Goal: Task Accomplishment & Management: Manage account settings

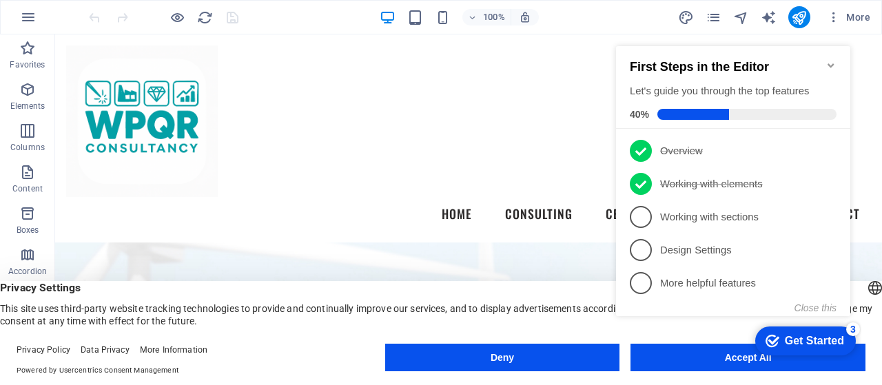
click at [833, 63] on icon "Minimize checklist" at bounding box center [831, 65] width 6 height 4
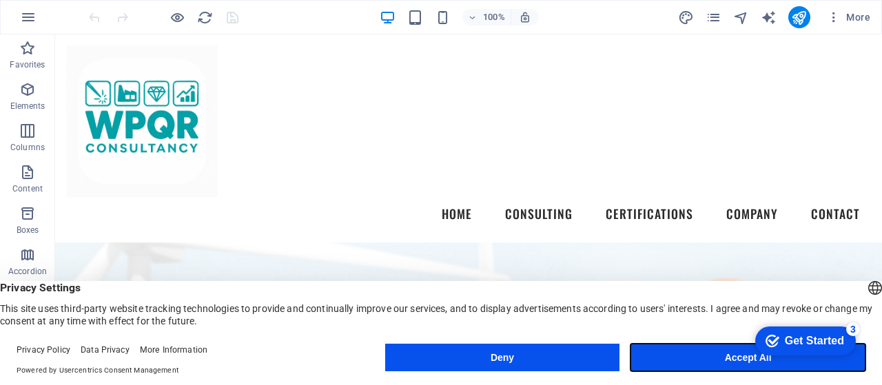
click at [715, 356] on button "Accept All" at bounding box center [748, 358] width 235 height 28
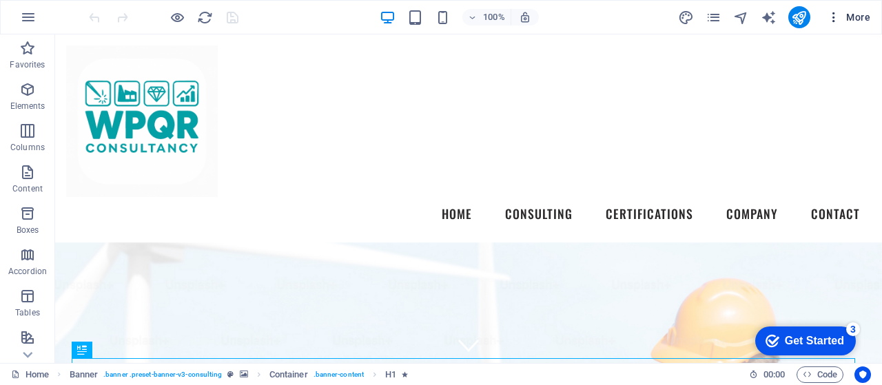
click at [852, 10] on span "More" at bounding box center [848, 17] width 43 height 14
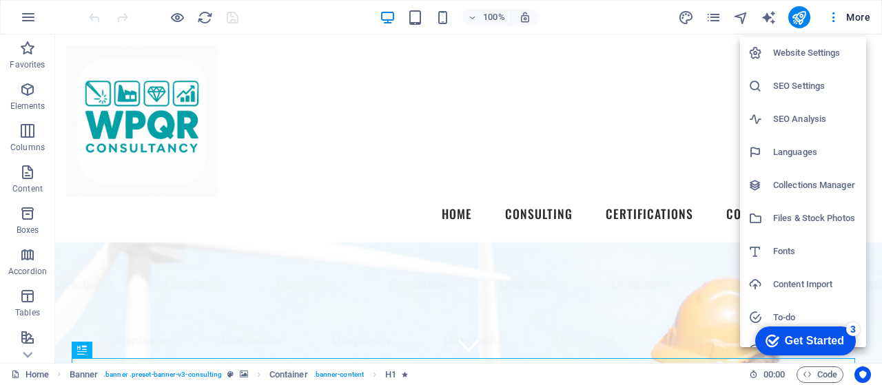
click at [821, 50] on h6 "Website Settings" at bounding box center [815, 53] width 85 height 17
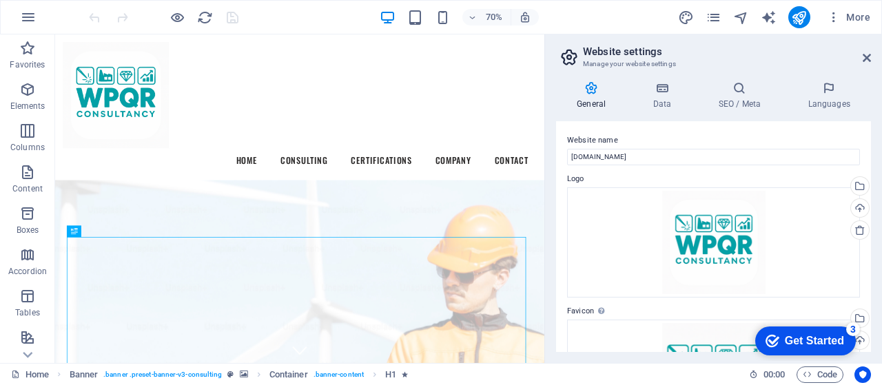
drag, startPoint x: 867, startPoint y: 131, endPoint x: 867, endPoint y: 173, distance: 42.0
click at [669, 89] on icon at bounding box center [662, 88] width 60 height 14
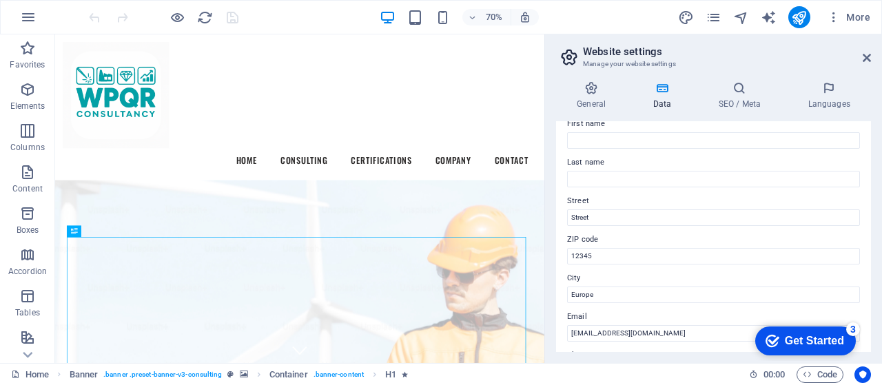
scroll to position [71, 0]
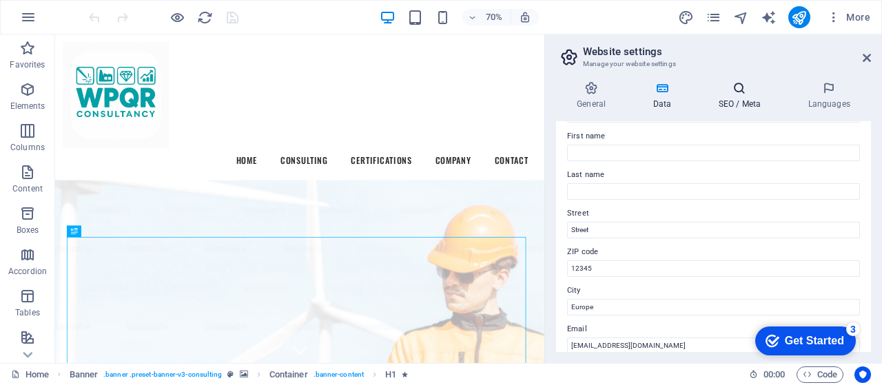
click at [729, 98] on h4 "SEO / Meta" at bounding box center [742, 95] width 90 height 29
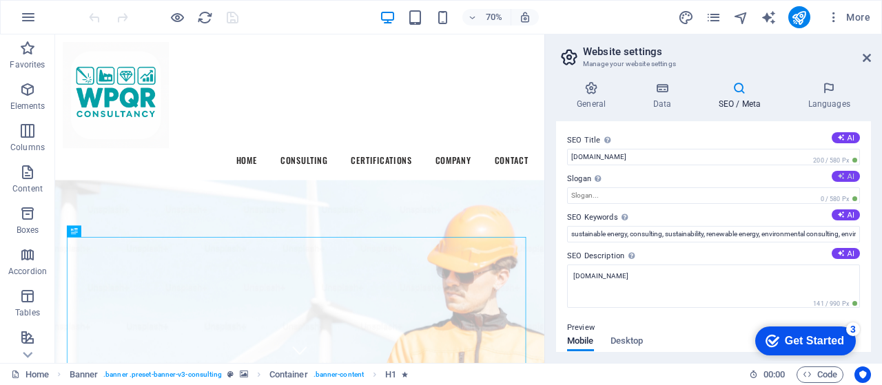
click at [842, 175] on button "AI" at bounding box center [846, 176] width 28 height 11
type input "Empowering Growth Through Sustainable Solutions"
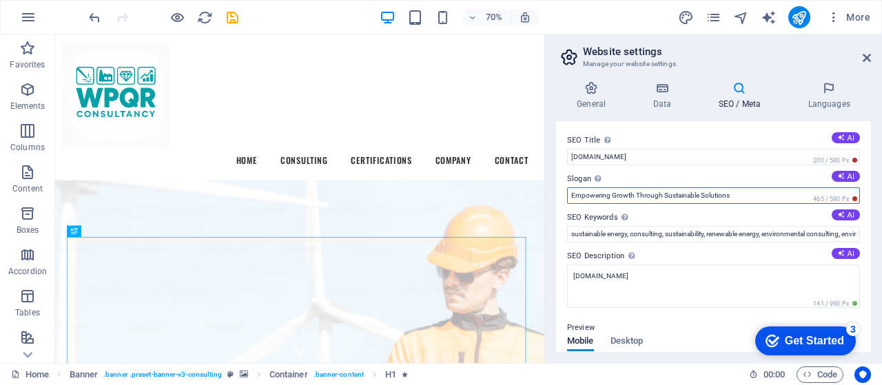
click at [658, 192] on input "Empowering Growth Through Sustainable Solutions" at bounding box center [713, 195] width 293 height 17
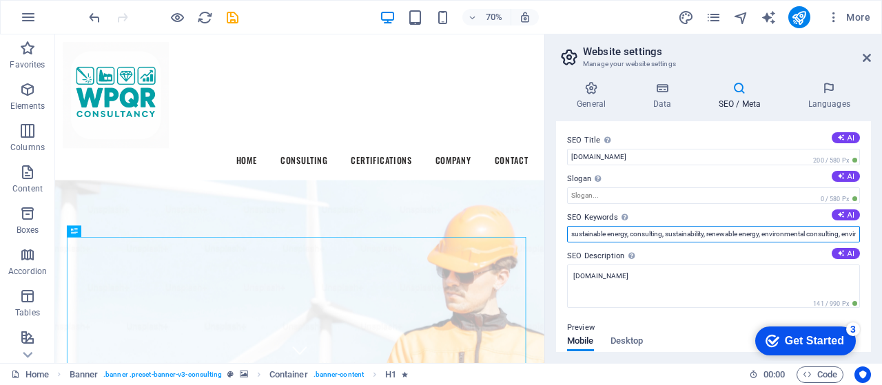
click at [618, 232] on input "sustainable energy, consulting, sustainability, renewable energy, environmental…" at bounding box center [713, 234] width 293 height 17
type input "wpqr, sustainable energy, consulting, sustainability, renewable energy, environ…"
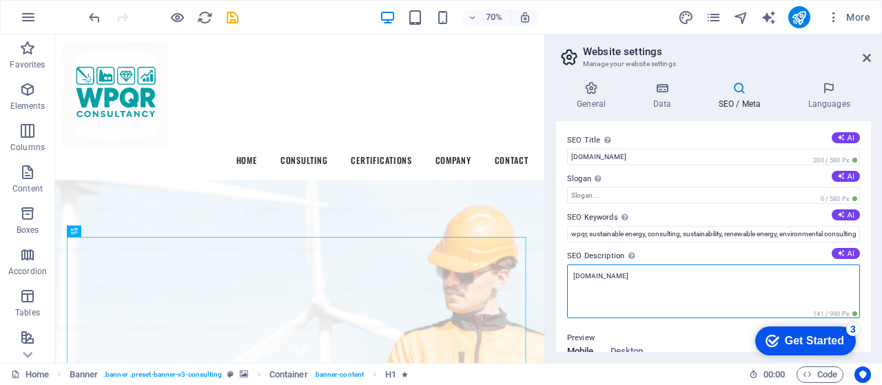
click at [680, 272] on textarea "[DOMAIN_NAME]" at bounding box center [713, 292] width 293 height 54
click at [672, 281] on textarea "[DOMAIN_NAME]" at bounding box center [713, 292] width 293 height 54
paste textarea ""WPQR-Consultancy.com offers expert consulting in WPQR development, sustainable…"
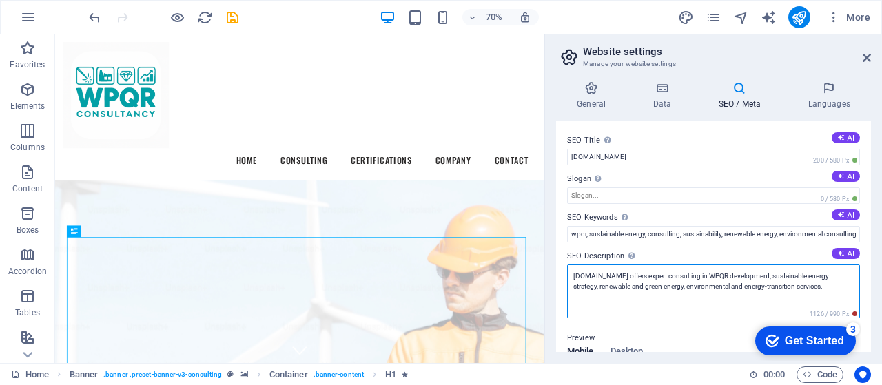
type textarea "[DOMAIN_NAME] offers expert consulting in WPQR development, sustainable energy …"
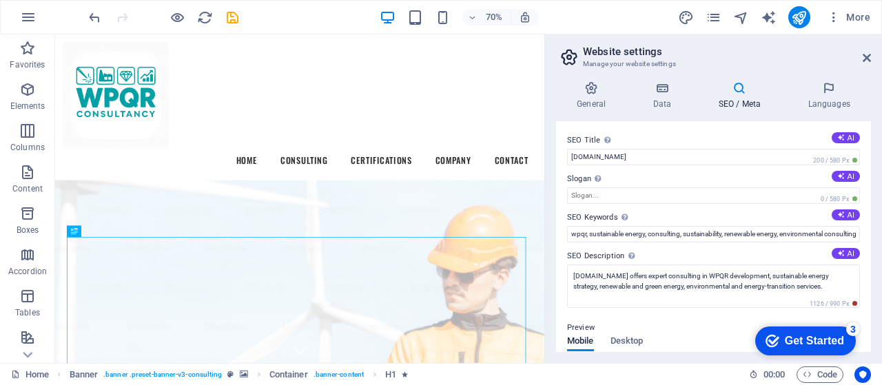
drag, startPoint x: 868, startPoint y: 192, endPoint x: 870, endPoint y: 226, distance: 34.6
drag, startPoint x: 870, startPoint y: 226, endPoint x: 552, endPoint y: 89, distance: 346.7
click at [552, 89] on div "General Data SEO / Meta Languages Website name WPQR-Consultancy.com Logo Drag f…" at bounding box center [713, 216] width 337 height 293
drag, startPoint x: 868, startPoint y: 174, endPoint x: 873, endPoint y: 201, distance: 28.1
click at [873, 201] on div "General Data SEO / Meta Languages Website name WPQR-Consultancy.com Logo Drag f…" at bounding box center [713, 216] width 337 height 293
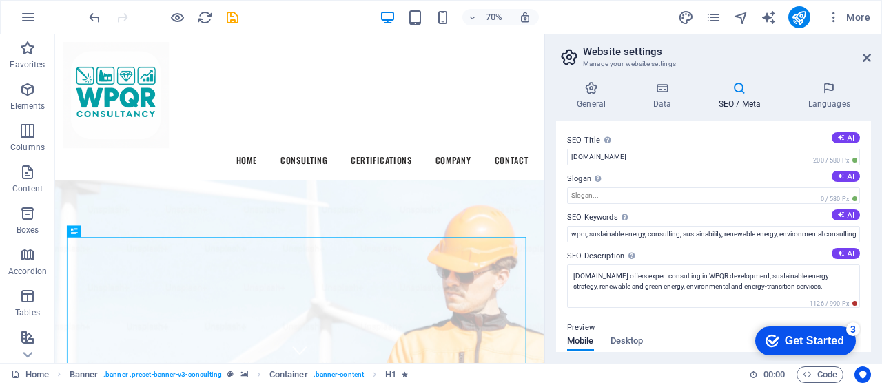
drag, startPoint x: 868, startPoint y: 187, endPoint x: 866, endPoint y: 224, distance: 36.6
click at [866, 224] on div "SEO Title The title of your website - make it something that stands out in sear…" at bounding box center [713, 236] width 315 height 231
drag, startPoint x: 867, startPoint y: 181, endPoint x: 867, endPoint y: 197, distance: 15.9
click at [867, 197] on div "SEO Title The title of your website - make it something that stands out in sear…" at bounding box center [713, 236] width 315 height 231
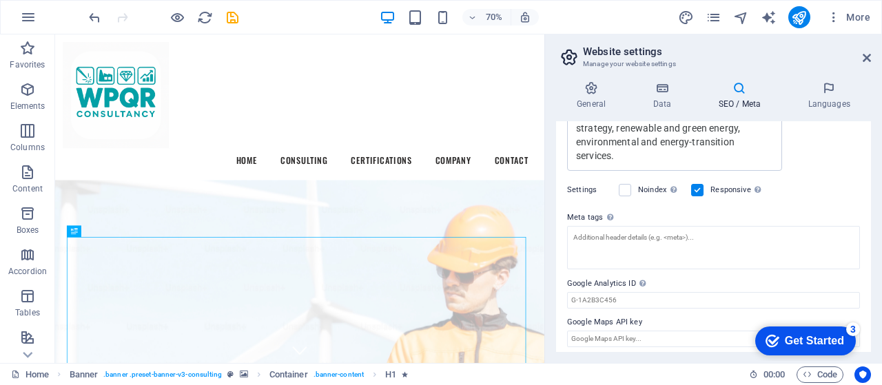
scroll to position [331, 0]
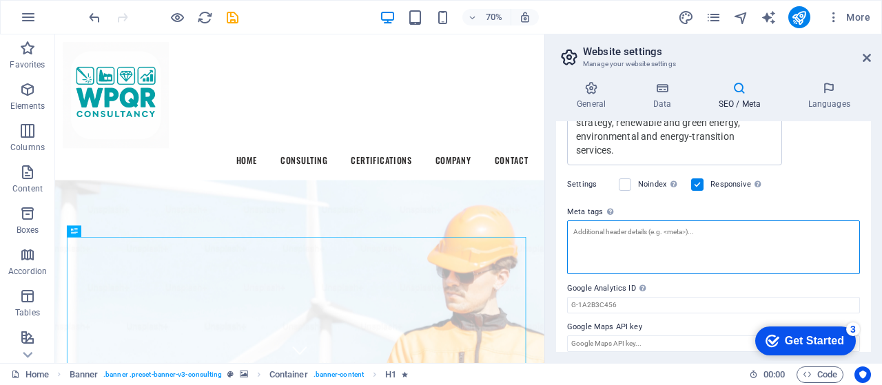
click at [621, 247] on textarea "Meta tags Enter HTML code here that will be placed inside the tags of your webs…" at bounding box center [713, 248] width 293 height 54
paste textarea "<!-- Primary Meta Tags --> <title>WPQR Consultancy | Sustainable Energy & Envir…"
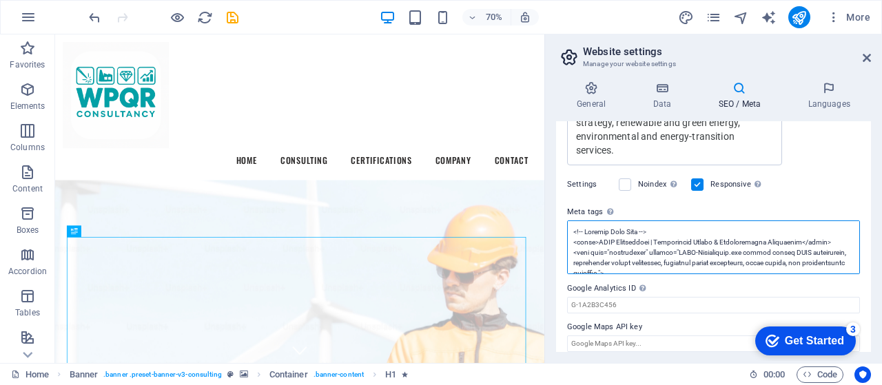
scroll to position [0, 0]
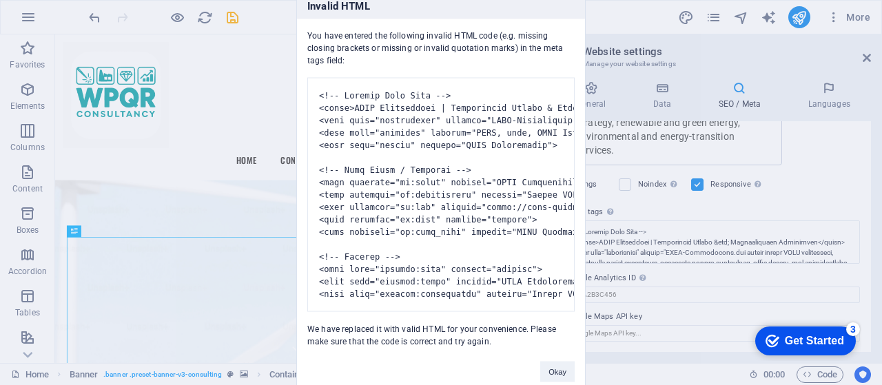
click at [551, 190] on body "wpqr-consultancy.com Home (en) Favorites Elements Columns Content Boxes Accordi…" at bounding box center [441, 192] width 882 height 385
click at [713, 243] on div "Invalid HTML You have entered the following invalid HTML code (e.g. missing clo…" at bounding box center [441, 192] width 882 height 385
click at [564, 371] on button "Okay" at bounding box center [557, 371] width 34 height 21
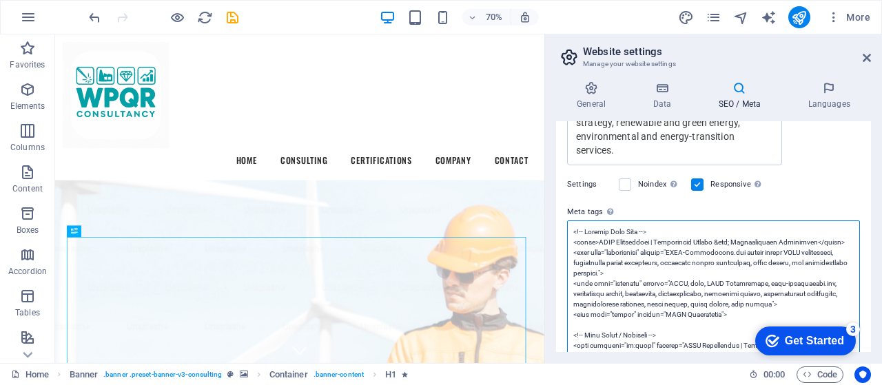
paste textarea "Environmental Consulting</title> <meta name="description" content="WPQR-Consult…"
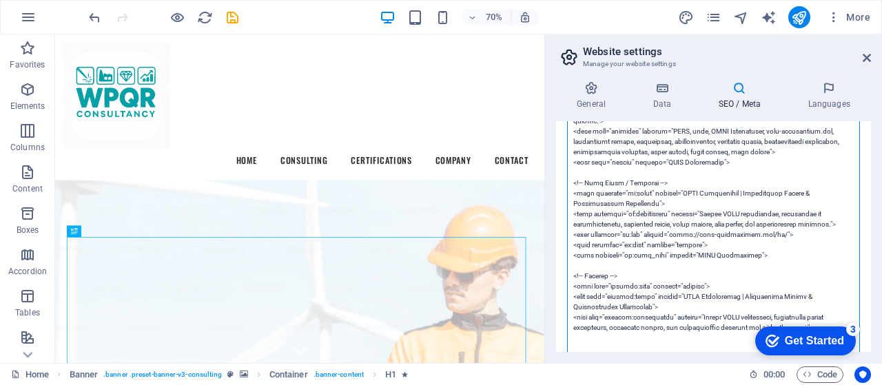
click at [709, 202] on textarea "Meta tags Enter HTML code here that will be placed inside the tags of your webs…" at bounding box center [713, 214] width 293 height 292
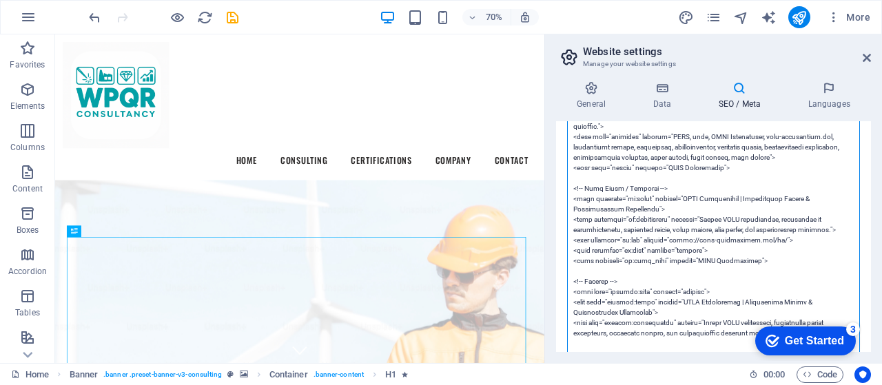
scroll to position [579, 0]
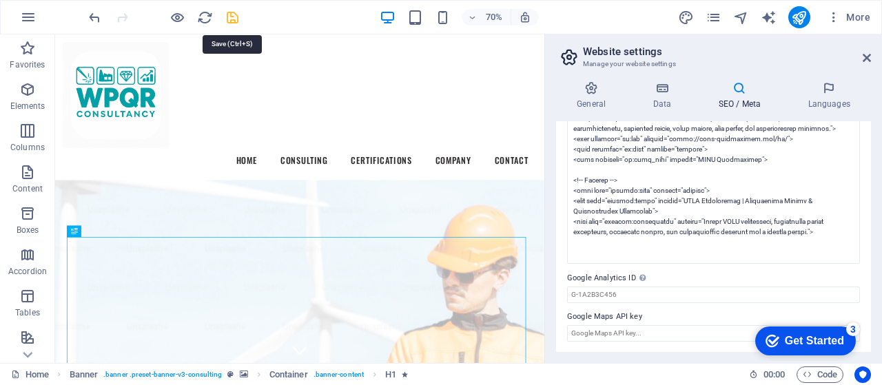
type textarea "<!-- Primary Meta Tags --> <title>WPQR Consultancy | Sustainable Energy &amp; E…"
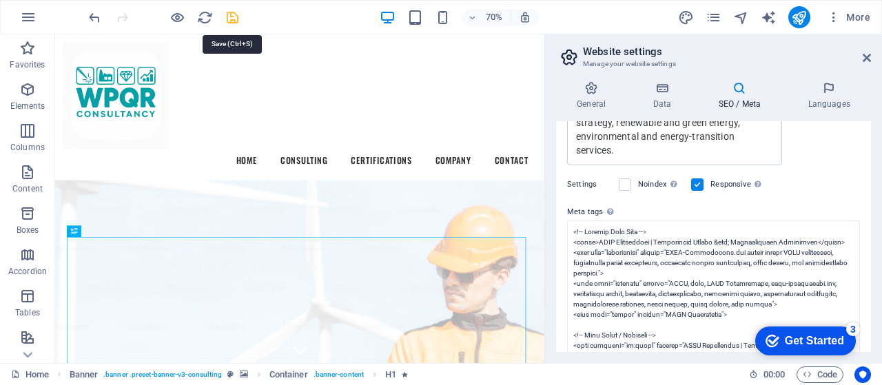
click at [236, 17] on body "wpqr-consultancy.com Home (en) Favorites Elements Columns Content Boxes Accordi…" at bounding box center [441, 192] width 882 height 385
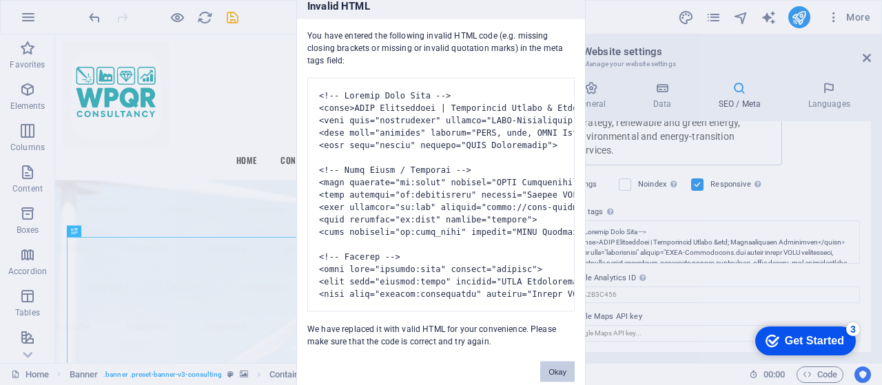
click at [566, 376] on button "Okay" at bounding box center [557, 371] width 34 height 21
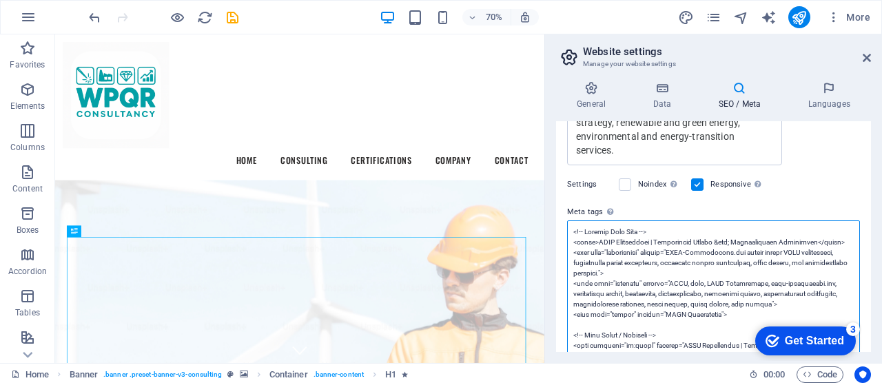
scroll to position [579, 0]
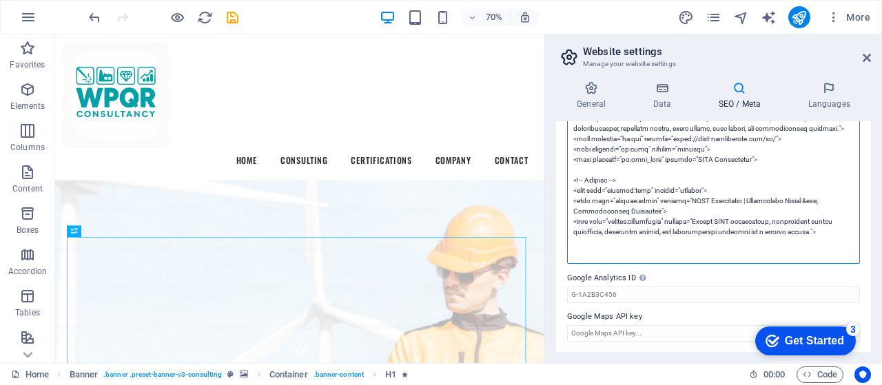
click at [671, 198] on textarea "Meta tags Enter HTML code here that will be placed inside the tags of your webs…" at bounding box center [713, 118] width 293 height 292
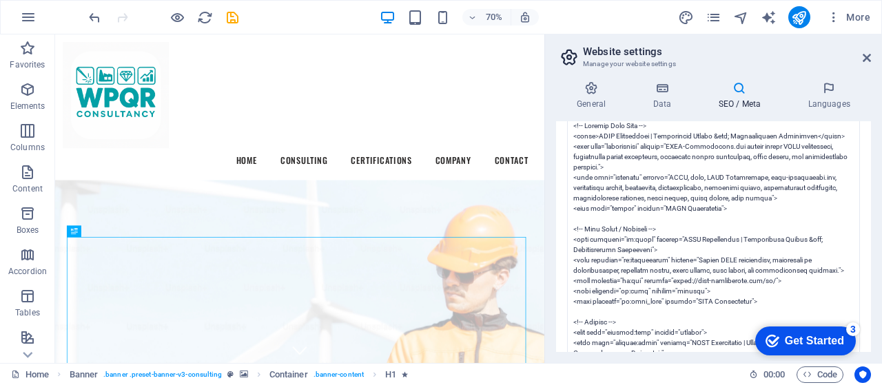
scroll to position [331, 0]
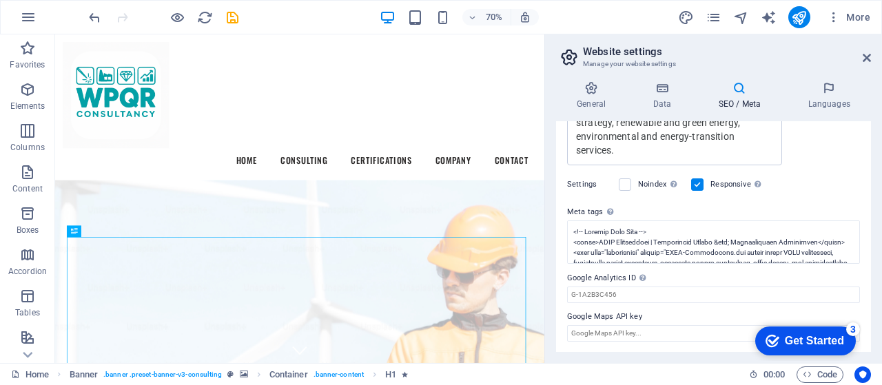
click at [822, 335] on div "Get Started" at bounding box center [814, 341] width 59 height 12
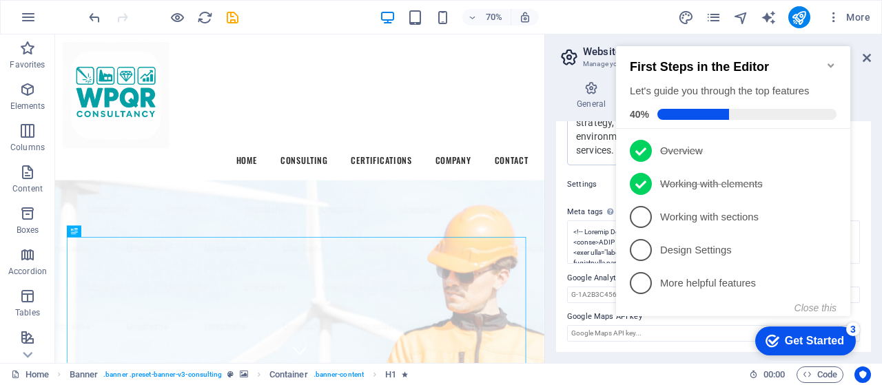
click at [830, 63] on icon "Minimize checklist" at bounding box center [831, 65] width 6 height 4
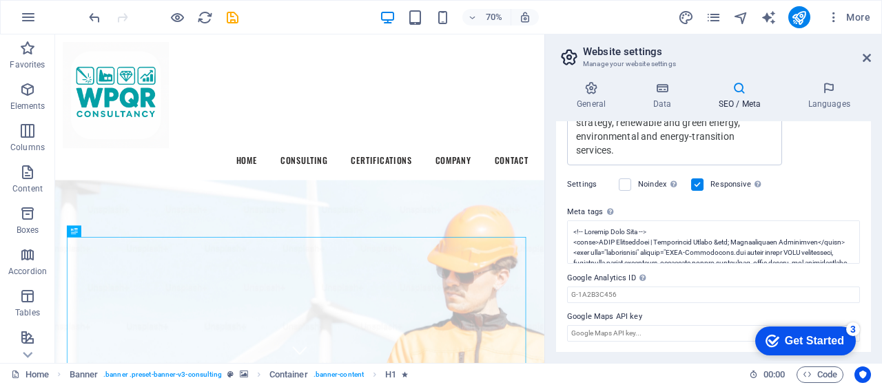
drag, startPoint x: 866, startPoint y: 276, endPoint x: 864, endPoint y: 213, distance: 63.4
click at [864, 213] on div "SEO Title The title of your website - make it something that stands out in sear…" at bounding box center [713, 236] width 315 height 231
drag, startPoint x: 865, startPoint y: 270, endPoint x: 866, endPoint y: 220, distance: 50.3
click at [866, 220] on div "SEO Title The title of your website - make it something that stands out in sear…" at bounding box center [713, 236] width 315 height 231
drag, startPoint x: 873, startPoint y: 274, endPoint x: 866, endPoint y: 189, distance: 85.0
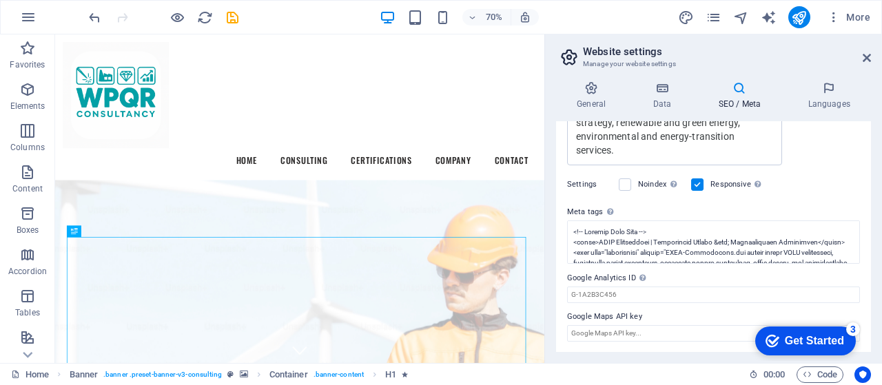
click at [866, 189] on div "General Data SEO / Meta Languages Website name WPQR-Consultancy.com Logo Drag f…" at bounding box center [713, 216] width 337 height 293
click at [805, 163] on div "www.example.com wpqr-consultancy.com WPQR-Consultancy.com offers expert consult…" at bounding box center [713, 99] width 293 height 134
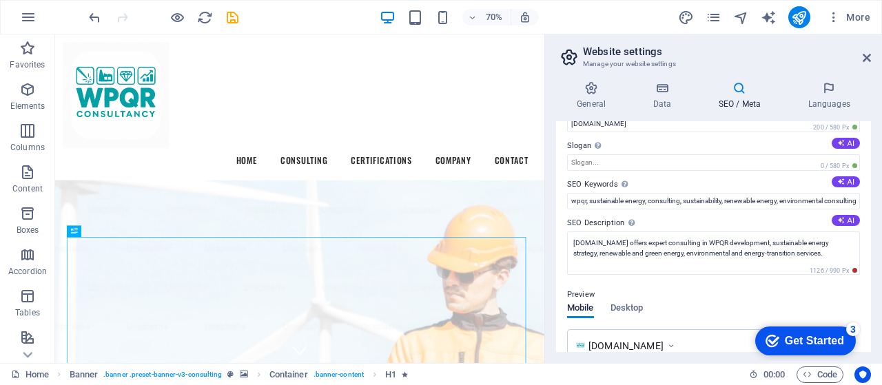
scroll to position [0, 0]
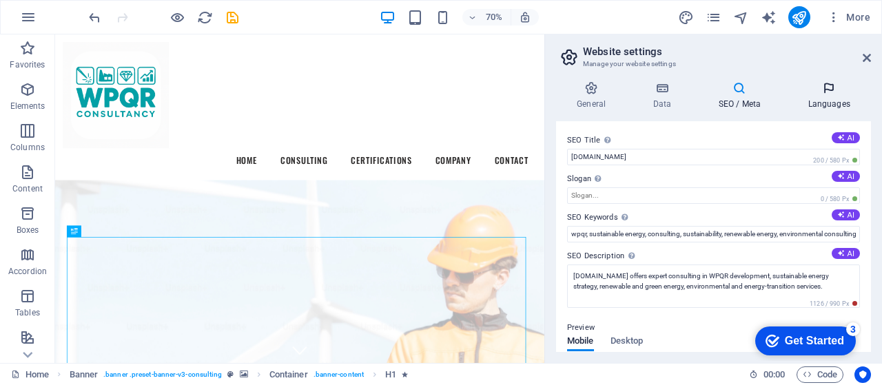
click at [826, 95] on h4 "Languages" at bounding box center [829, 95] width 84 height 29
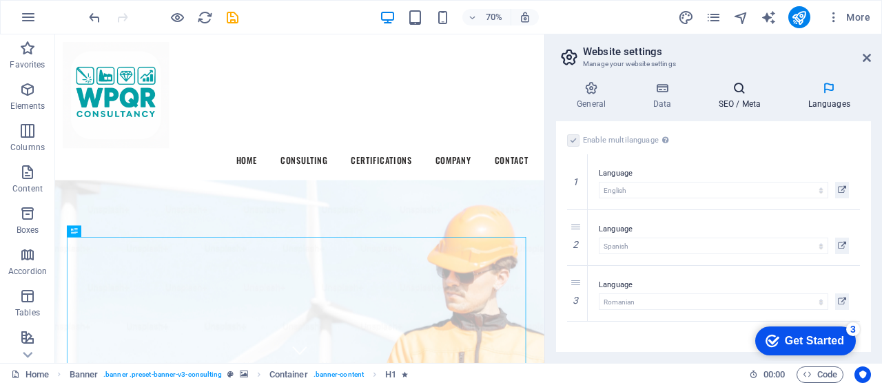
click at [743, 94] on icon at bounding box center [739, 88] width 84 height 14
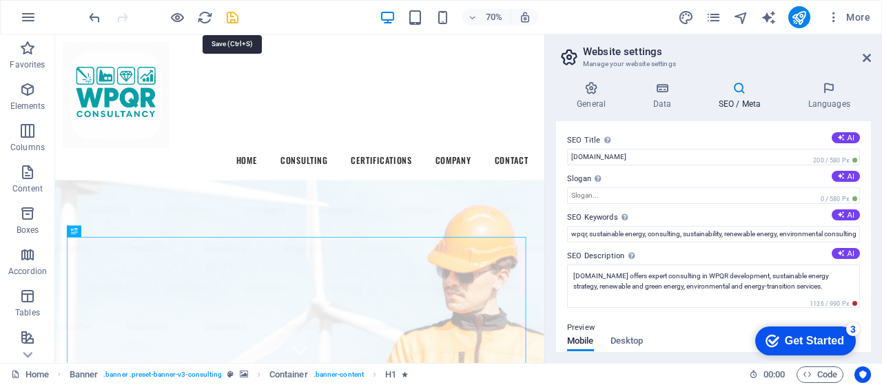
click at [230, 18] on icon "save" at bounding box center [233, 18] width 16 height 16
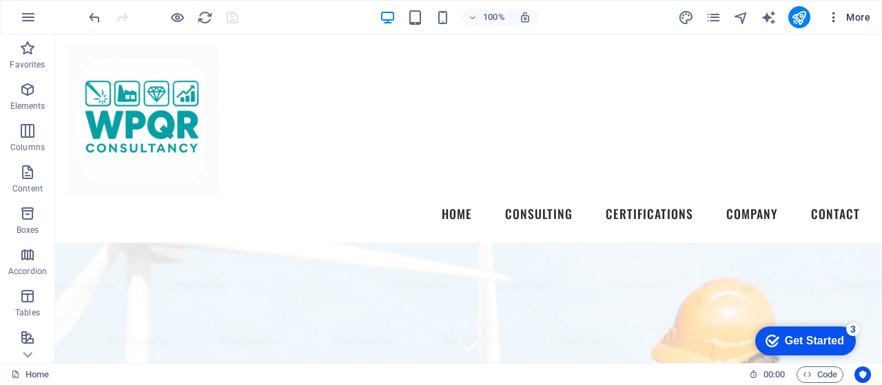
click at [857, 19] on span "More" at bounding box center [848, 17] width 43 height 14
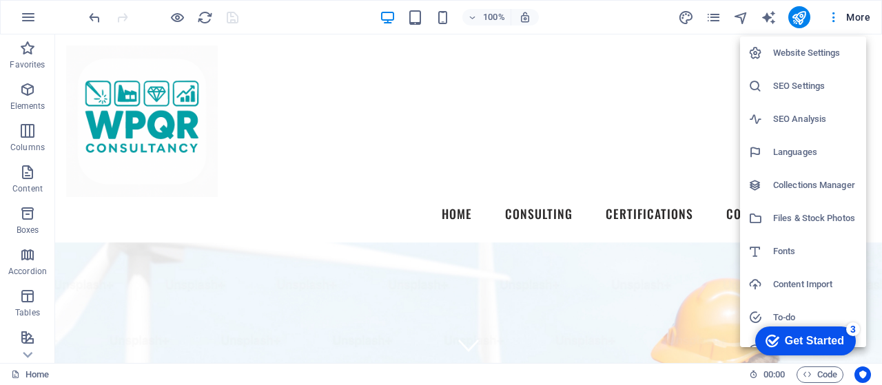
click at [802, 85] on h6 "SEO Settings" at bounding box center [815, 86] width 85 height 17
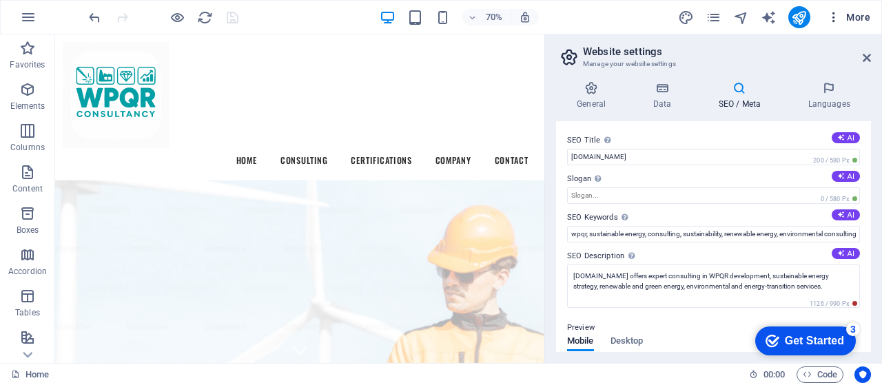
click at [862, 17] on span "More" at bounding box center [848, 17] width 43 height 14
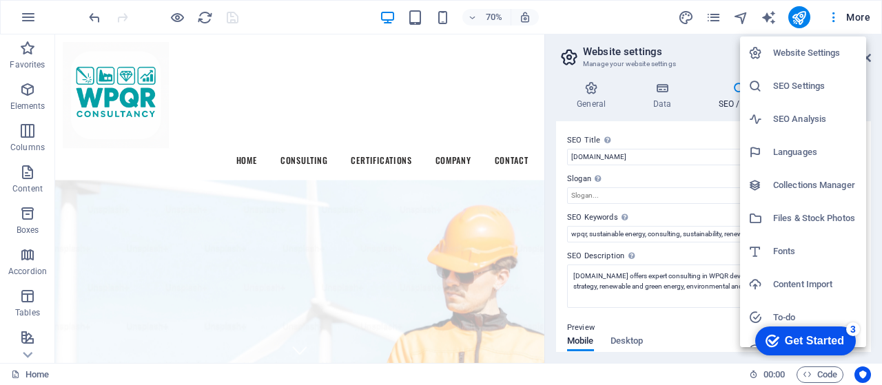
click at [821, 187] on h6 "Collections Manager" at bounding box center [815, 185] width 85 height 17
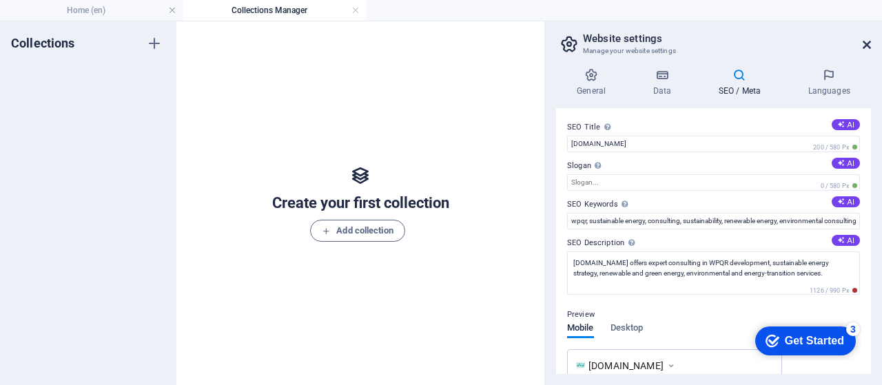
click at [864, 48] on icon at bounding box center [867, 44] width 8 height 11
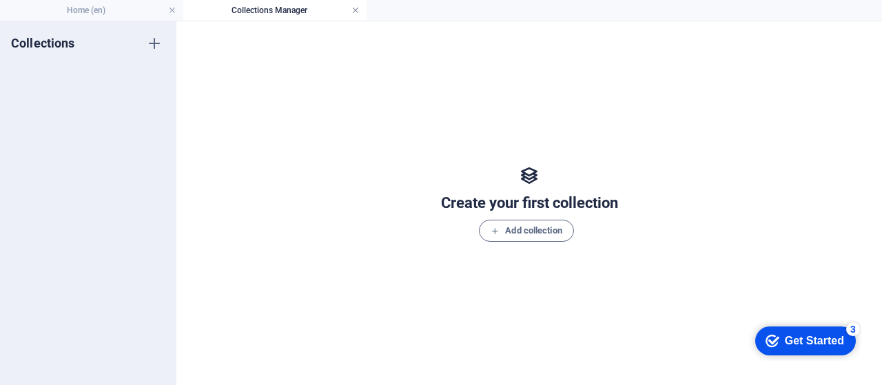
click at [352, 12] on link at bounding box center [355, 10] width 8 height 13
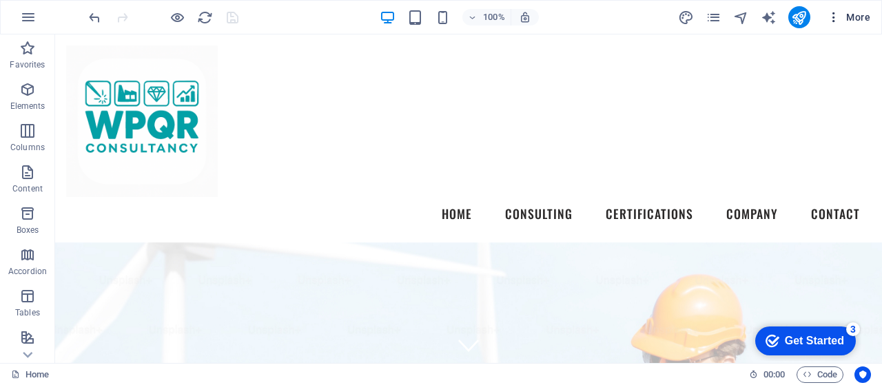
click at [857, 10] on span "More" at bounding box center [848, 17] width 43 height 14
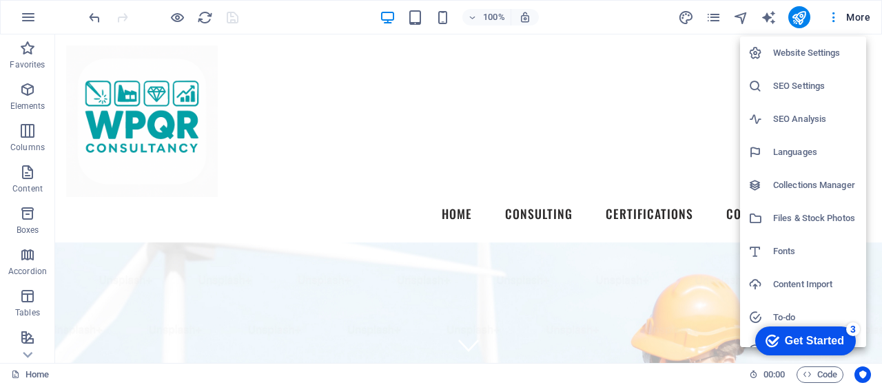
click at [793, 312] on h6 "To-do" at bounding box center [815, 317] width 85 height 17
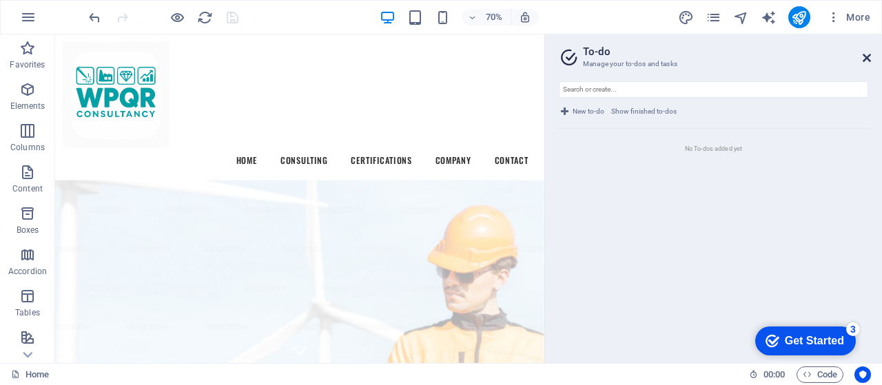
click at [865, 54] on icon at bounding box center [867, 57] width 8 height 11
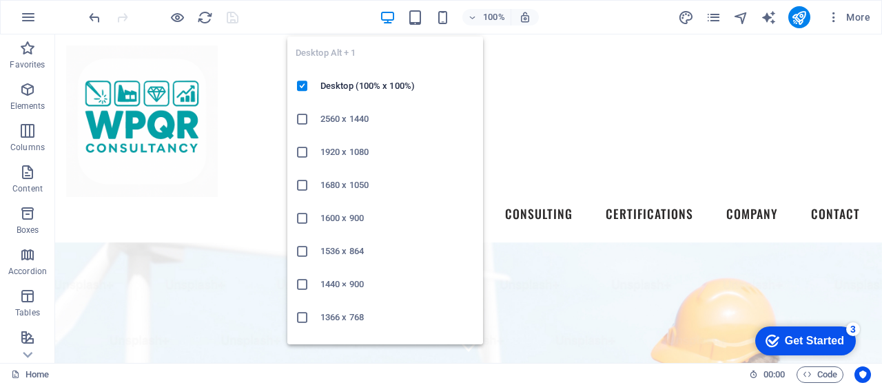
click at [340, 212] on h6 "1600 x 900" at bounding box center [397, 218] width 154 height 17
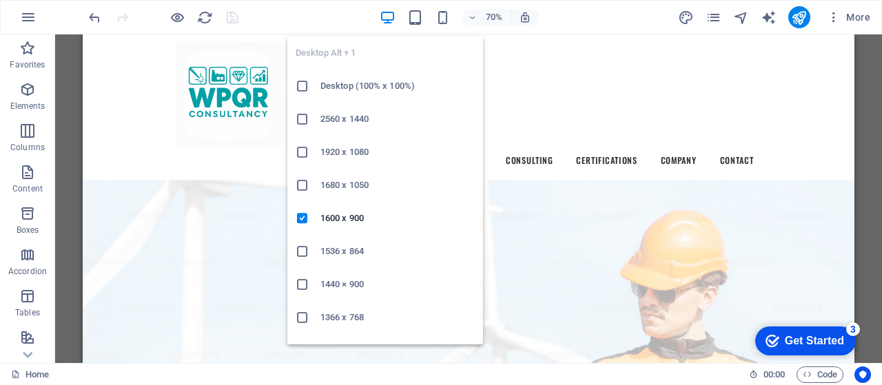
click at [387, 20] on icon "button" at bounding box center [388, 18] width 16 height 16
click at [359, 89] on h6 "Desktop (100% x 100%)" at bounding box center [397, 86] width 154 height 17
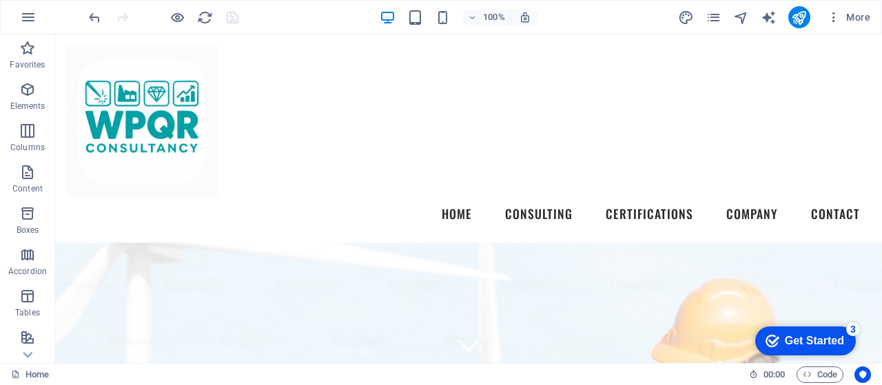
click at [573, 12] on div "100% More" at bounding box center [481, 17] width 790 height 22
click at [713, 16] on icon "pages" at bounding box center [714, 18] width 16 height 16
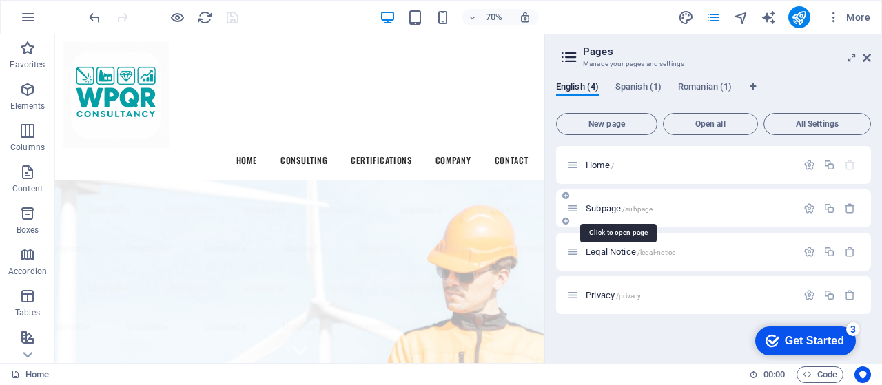
click at [652, 206] on span "/subpage" at bounding box center [637, 209] width 30 height 8
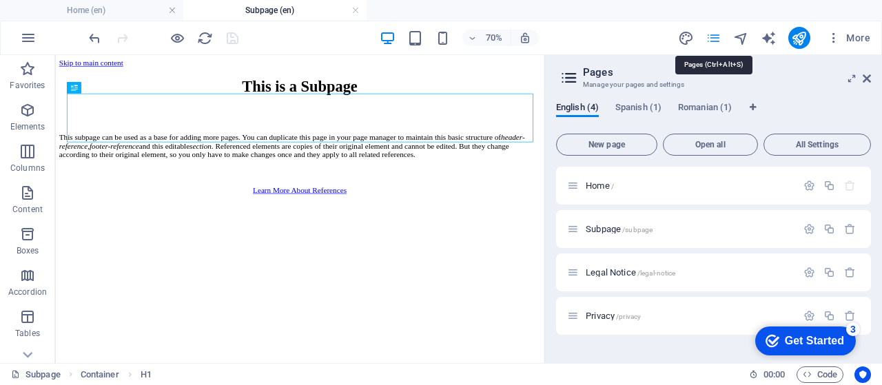
click at [715, 35] on icon "pages" at bounding box center [714, 38] width 16 height 16
click at [865, 79] on icon at bounding box center [867, 78] width 8 height 11
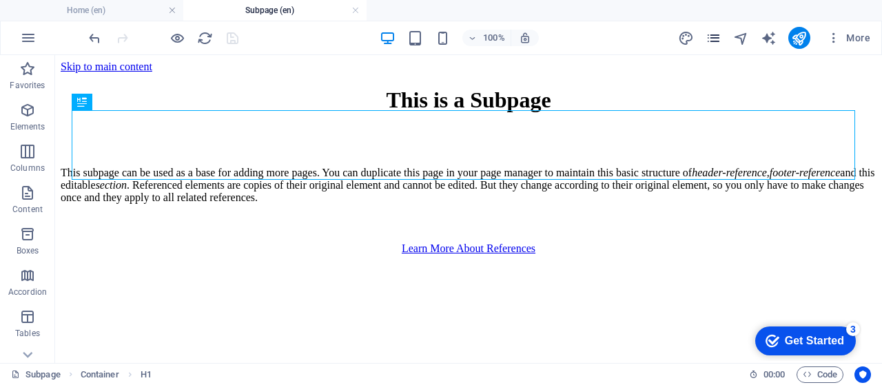
click at [713, 30] on button "pages" at bounding box center [714, 38] width 17 height 17
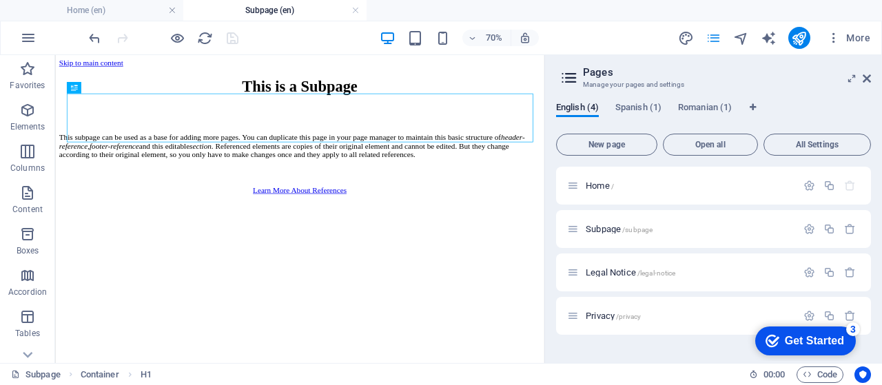
click at [713, 30] on button "pages" at bounding box center [714, 38] width 17 height 17
click at [868, 79] on icon at bounding box center [867, 78] width 8 height 11
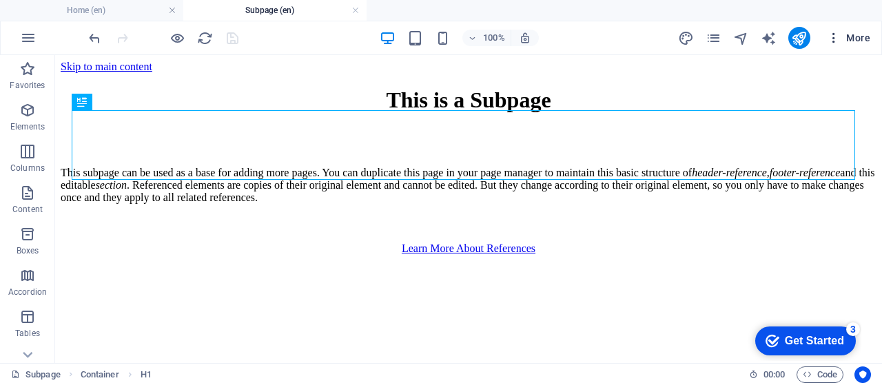
click at [861, 41] on span "More" at bounding box center [848, 38] width 43 height 14
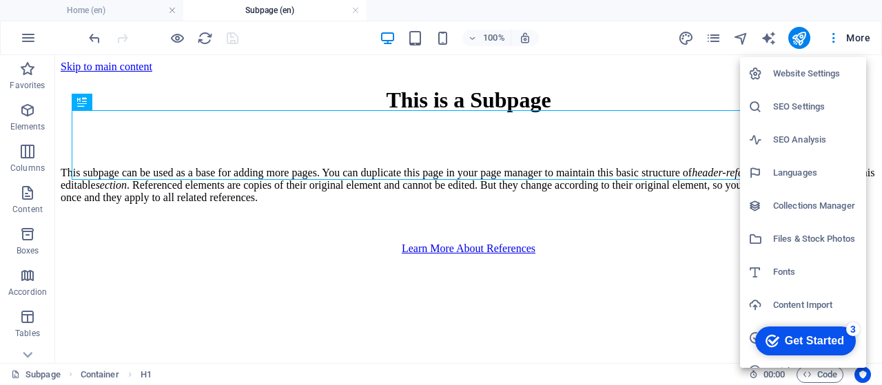
click at [358, 10] on div at bounding box center [441, 192] width 882 height 385
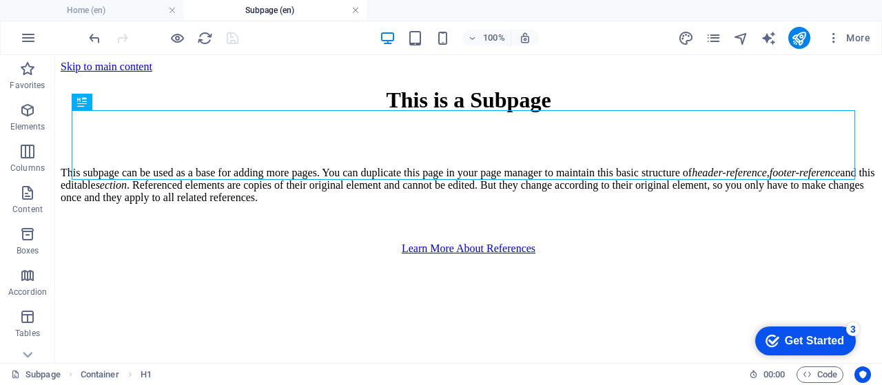
click at [354, 10] on link at bounding box center [355, 10] width 8 height 13
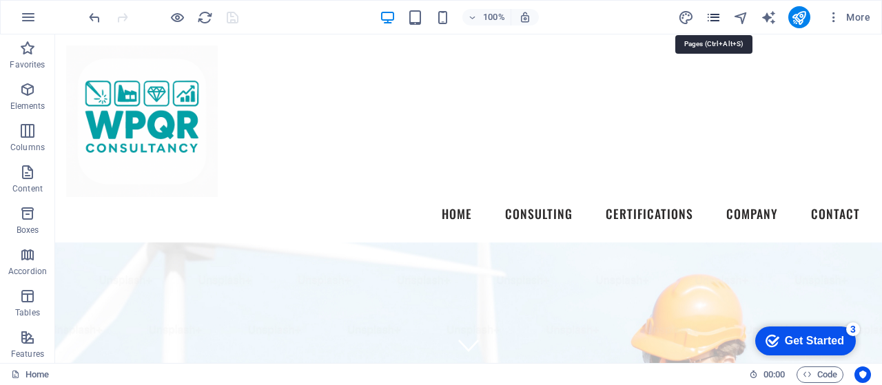
click at [714, 15] on icon "pages" at bounding box center [714, 18] width 16 height 16
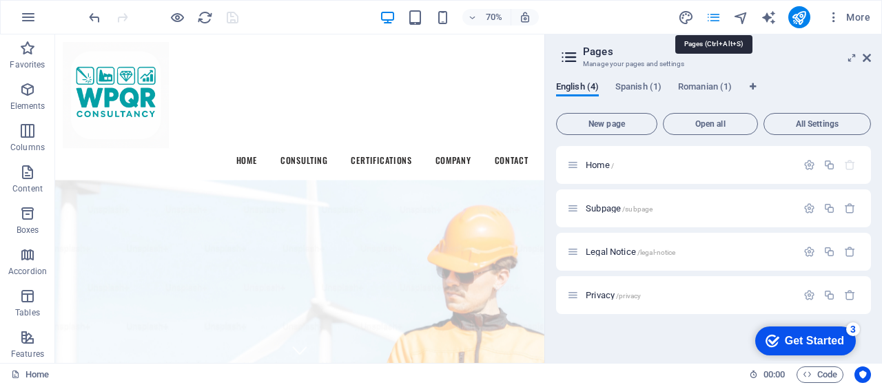
click at [714, 15] on icon "pages" at bounding box center [714, 18] width 16 height 16
click at [863, 57] on icon at bounding box center [867, 57] width 8 height 11
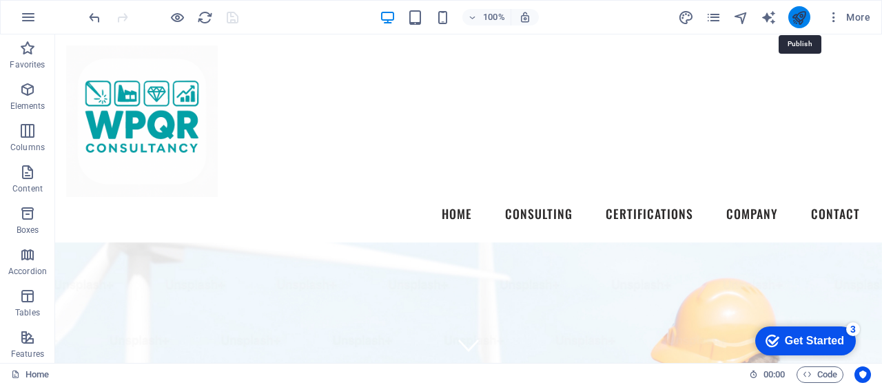
click at [796, 15] on icon "publish" at bounding box center [799, 18] width 16 height 16
click at [801, 18] on icon "publish" at bounding box center [799, 18] width 16 height 16
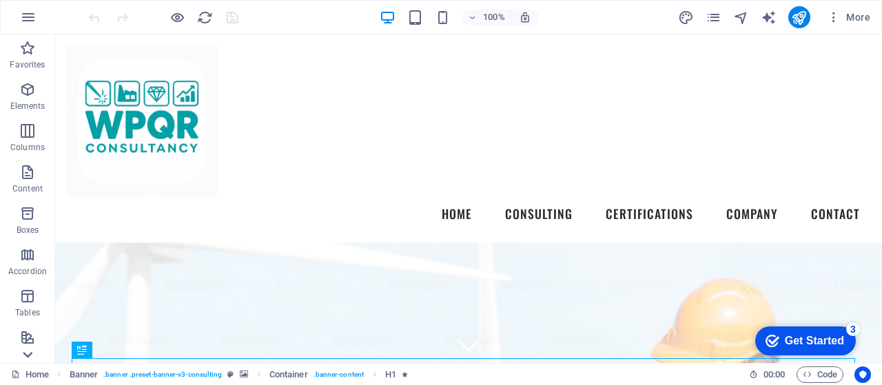
click at [25, 45] on icon at bounding box center [28, 42] width 10 height 6
click at [24, 181] on span "Header" at bounding box center [27, 178] width 55 height 33
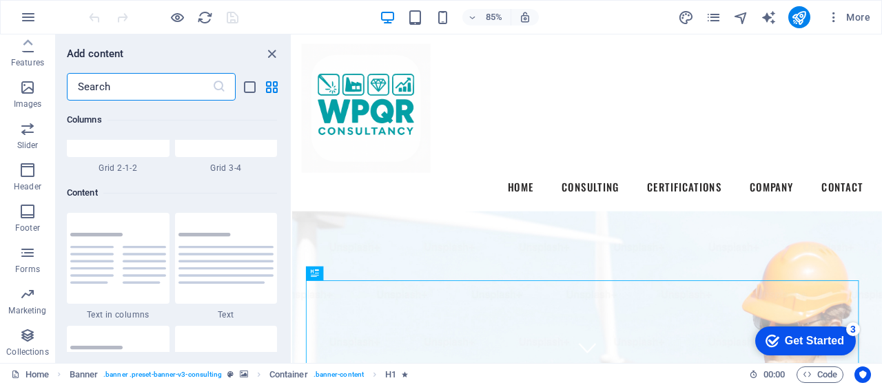
scroll to position [8299, 0]
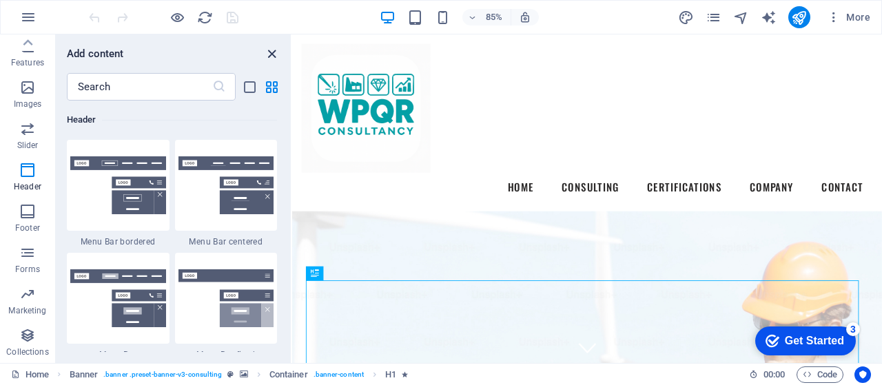
click at [268, 52] on icon "close panel" at bounding box center [272, 54] width 16 height 16
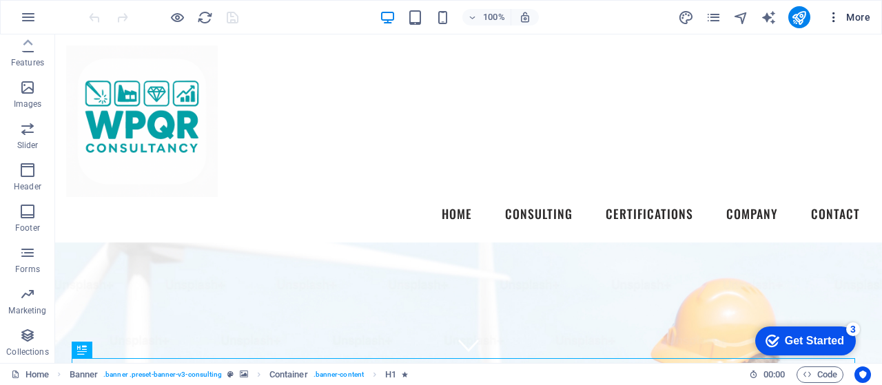
click at [866, 23] on span "More" at bounding box center [848, 17] width 43 height 14
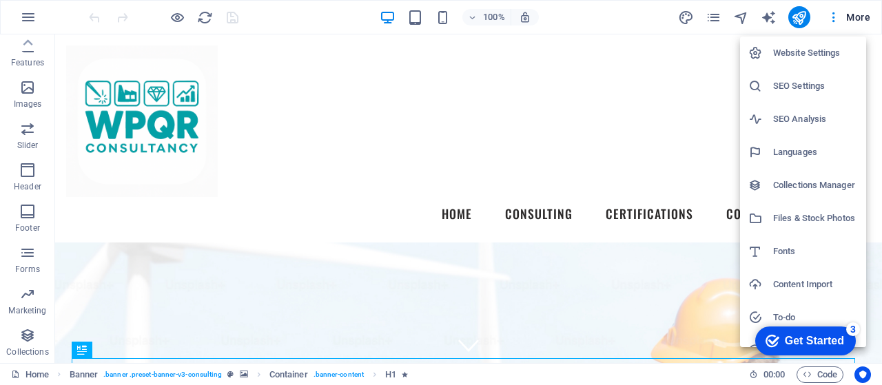
click at [815, 50] on h6 "Website Settings" at bounding box center [815, 53] width 85 height 17
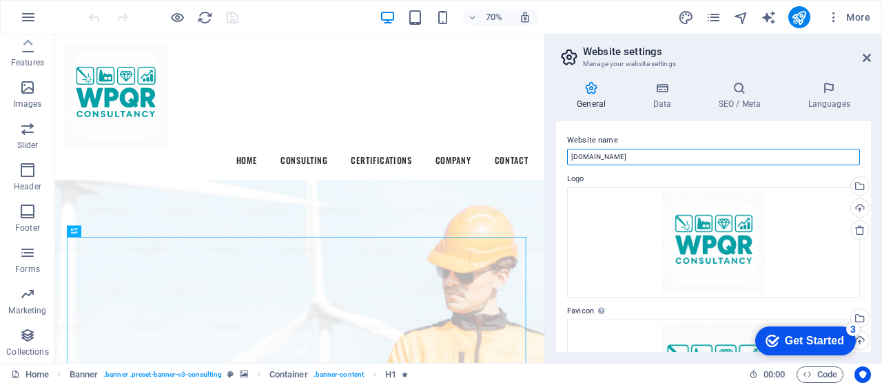
click at [657, 157] on input "WPQR-Consultancy.com" at bounding box center [713, 157] width 293 height 17
paste input "Consultancy | Expert WPQR Services"
type input "WPQR Consultancy | Expert WPQR Services"
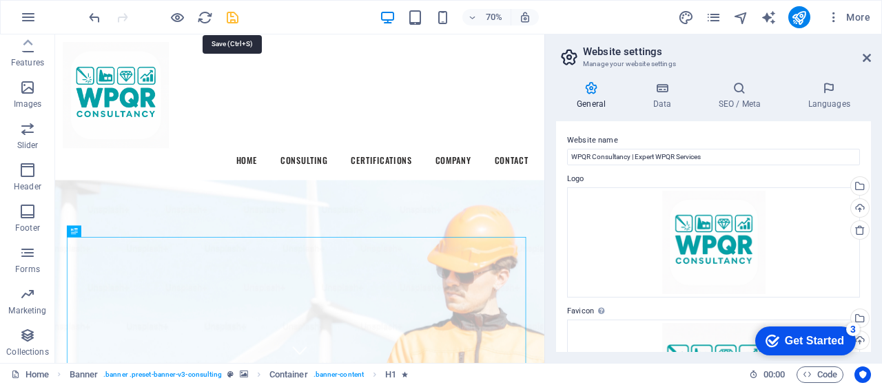
click at [236, 14] on icon "save" at bounding box center [233, 18] width 16 height 16
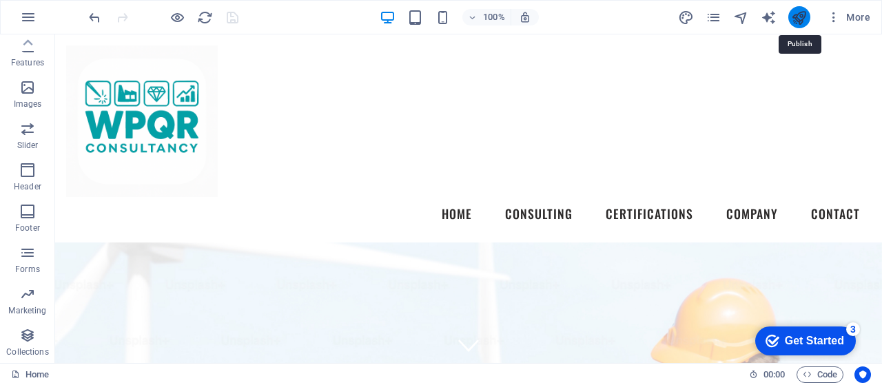
click at [798, 22] on icon "publish" at bounding box center [799, 18] width 16 height 16
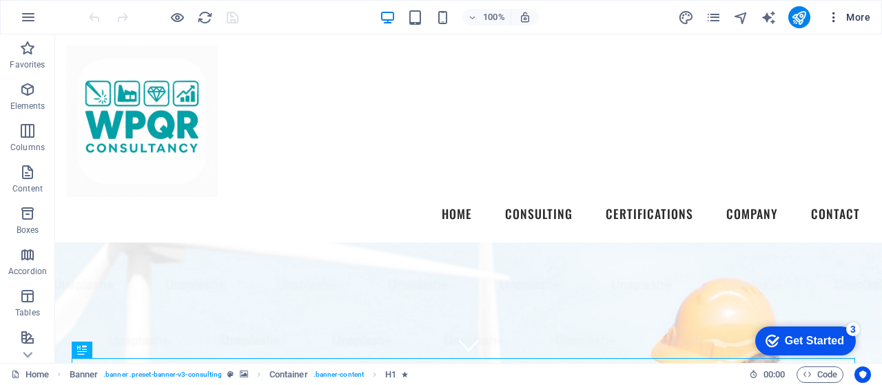
click at [854, 17] on span "More" at bounding box center [848, 17] width 43 height 14
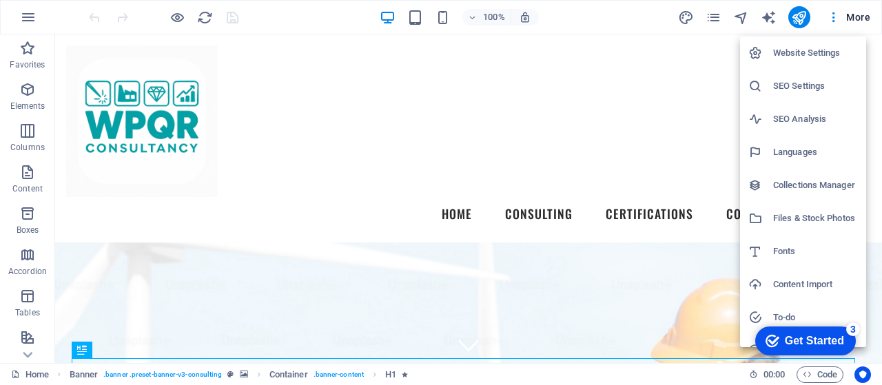
click at [817, 47] on h6 "Website Settings" at bounding box center [815, 53] width 85 height 17
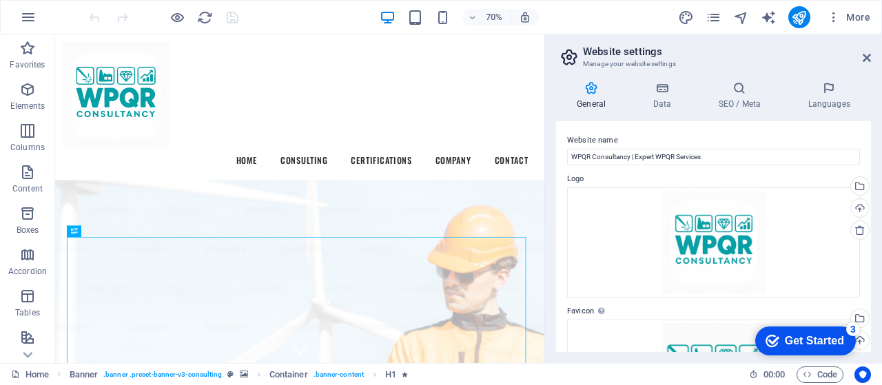
click at [583, 15] on div "70% More" at bounding box center [481, 17] width 790 height 22
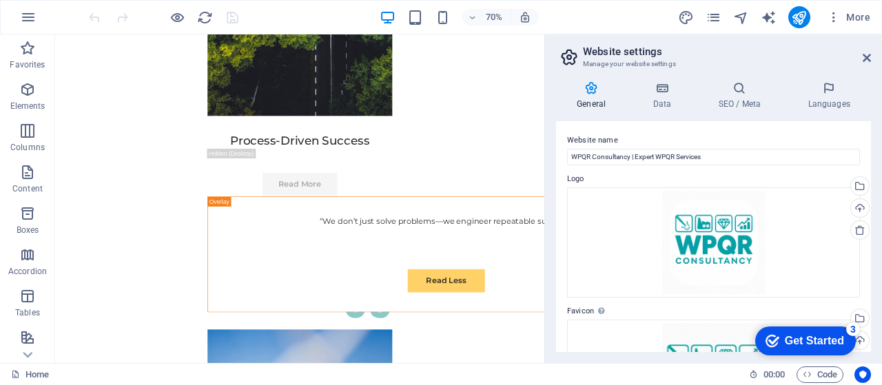
scroll to position [7612, 0]
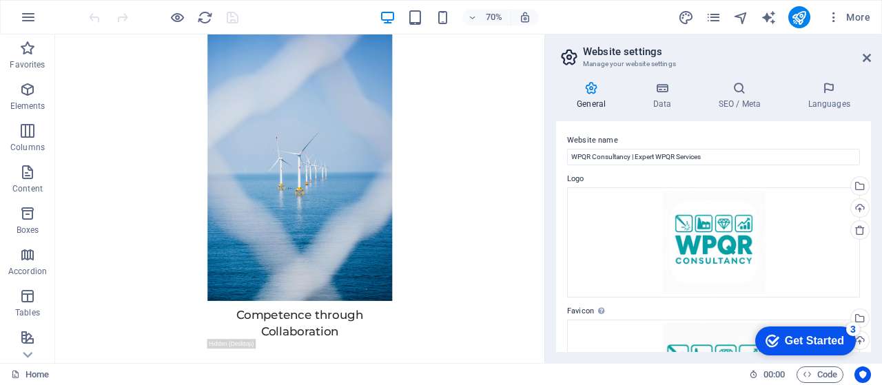
drag, startPoint x: 748, startPoint y: 57, endPoint x: 620, endPoint y: 360, distance: 329.6
click at [849, 10] on span "More" at bounding box center [848, 17] width 43 height 14
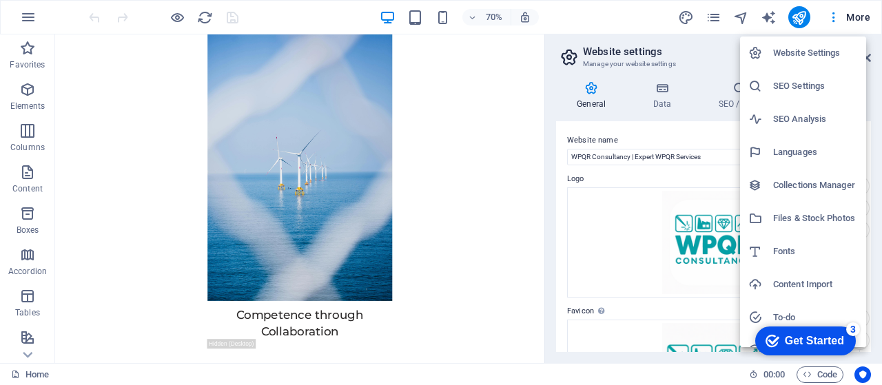
click at [836, 210] on h6 "Files & Stock Photos" at bounding box center [815, 218] width 85 height 17
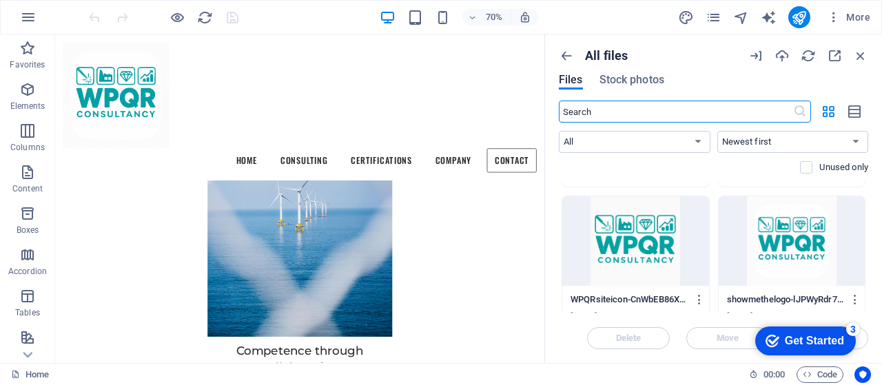
scroll to position [7304, 0]
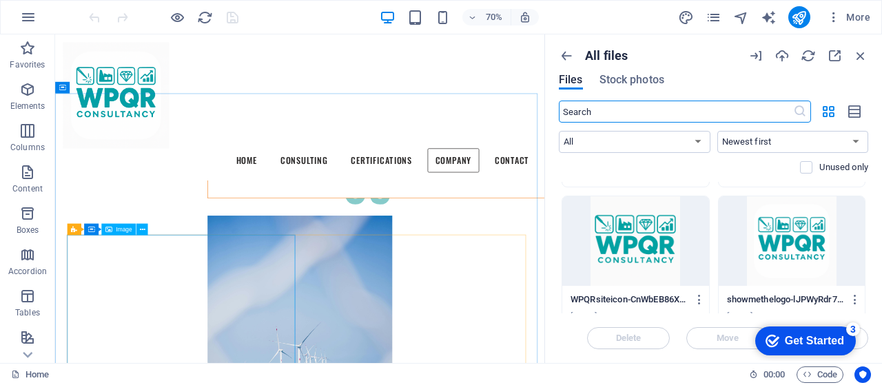
click at [121, 230] on span "Image" at bounding box center [124, 230] width 16 height 6
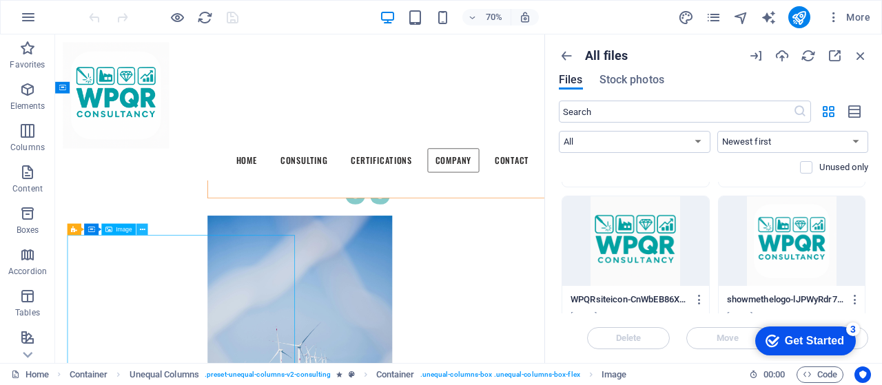
click at [139, 230] on button at bounding box center [142, 229] width 12 height 12
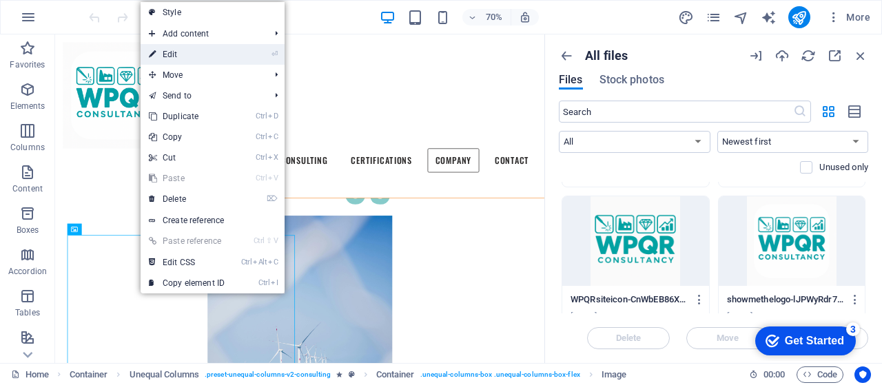
click at [214, 57] on link "⏎ Edit" at bounding box center [187, 54] width 92 height 21
select select "%"
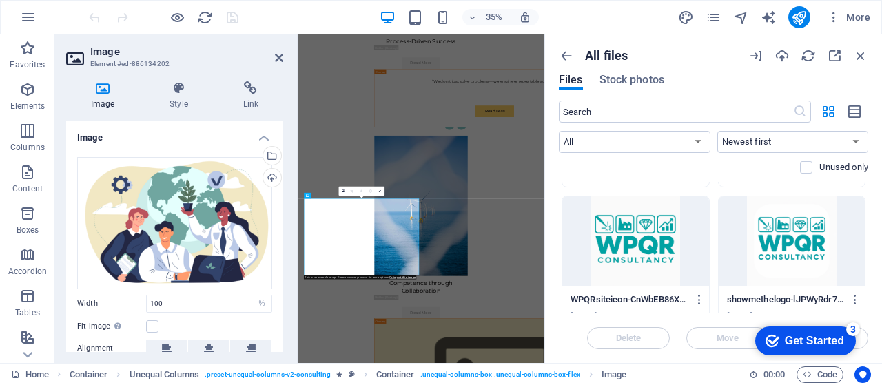
drag, startPoint x: 279, startPoint y: 141, endPoint x: 281, endPoint y: 180, distance: 38.7
click at [281, 180] on div "Image Drag files here, click to choose files or select files from Files or our …" at bounding box center [174, 236] width 217 height 231
drag, startPoint x: 278, startPoint y: 181, endPoint x: 276, endPoint y: 234, distance: 53.8
click at [276, 234] on div "Drag files here, click to choose files or select files from Files or our free s…" at bounding box center [174, 290] width 217 height 289
drag, startPoint x: 279, startPoint y: 234, endPoint x: 277, endPoint y: 295, distance: 60.7
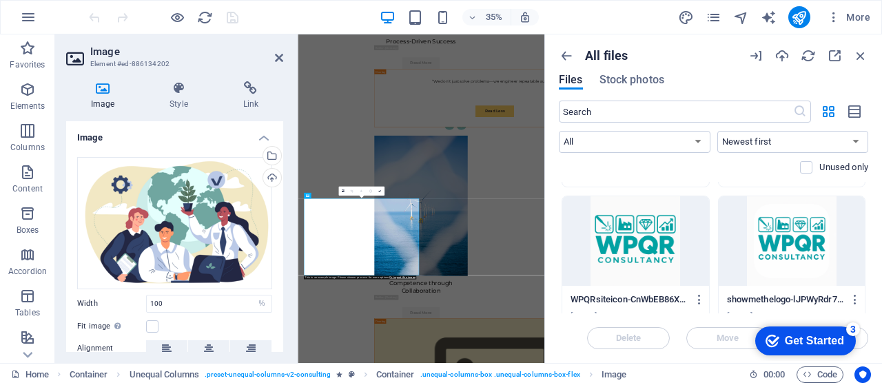
click at [277, 295] on div "Drag files here, click to choose files or select files from Files or our free s…" at bounding box center [174, 290] width 217 height 289
click at [257, 94] on icon at bounding box center [250, 88] width 65 height 14
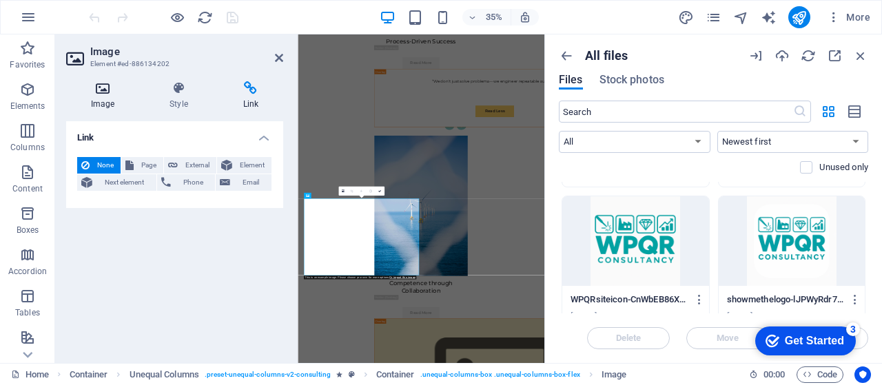
click at [112, 90] on icon at bounding box center [102, 88] width 73 height 14
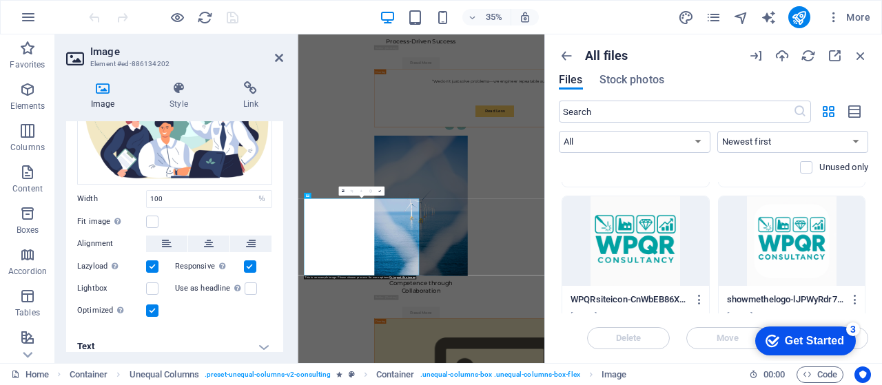
scroll to position [114, 0]
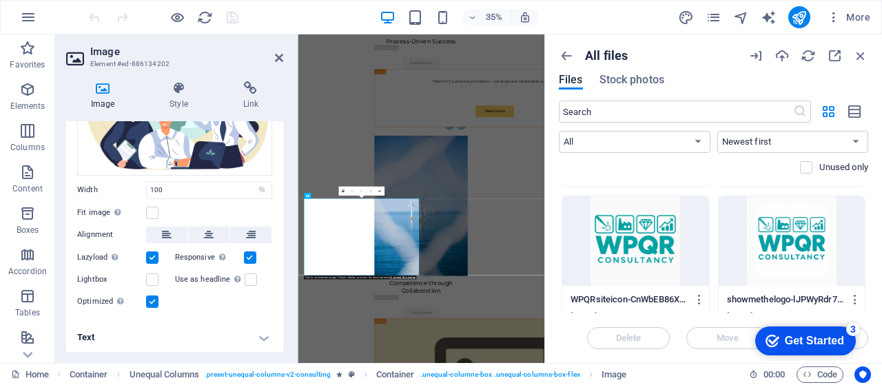
click at [256, 336] on h4 "Text" at bounding box center [174, 337] width 217 height 33
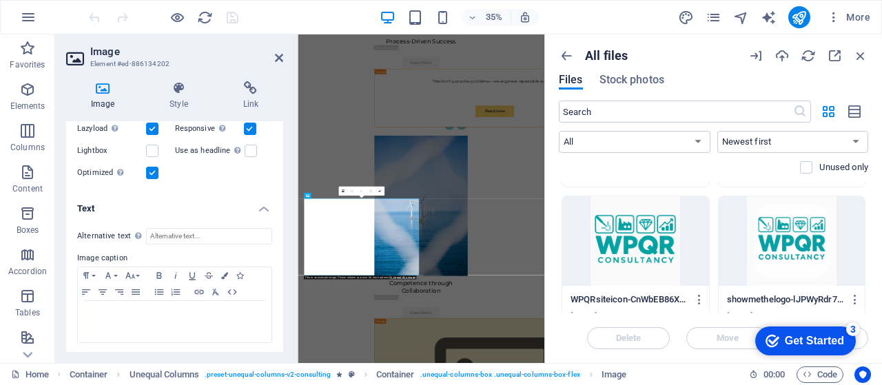
scroll to position [243, 0]
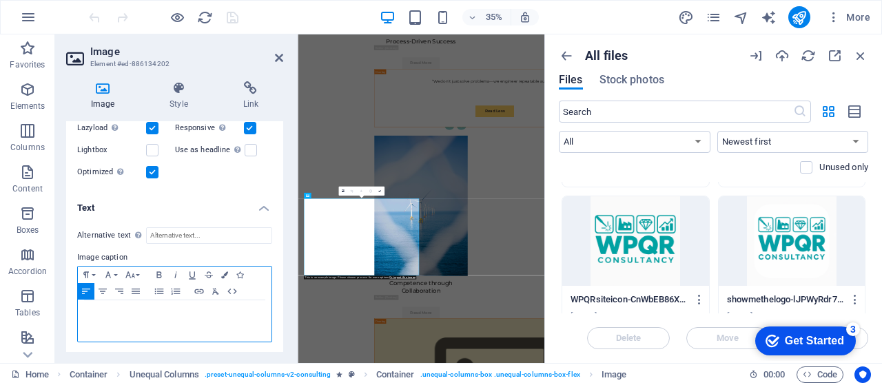
click at [154, 314] on p at bounding box center [175, 313] width 180 height 12
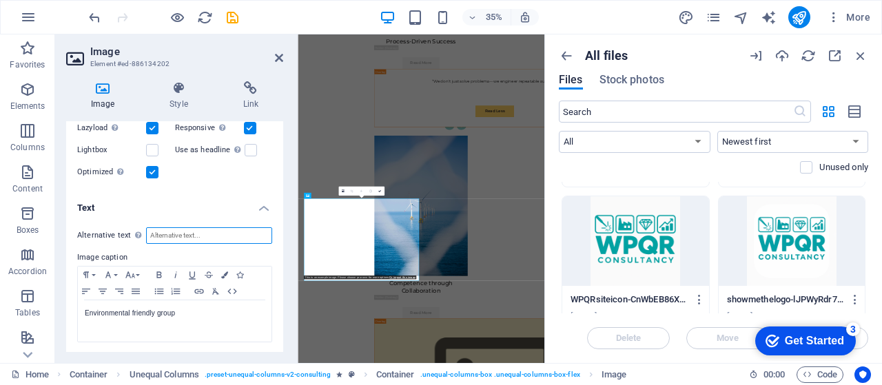
click at [160, 234] on input "Alternative text The alternative text is used by devices that cannot display im…" at bounding box center [209, 235] width 126 height 17
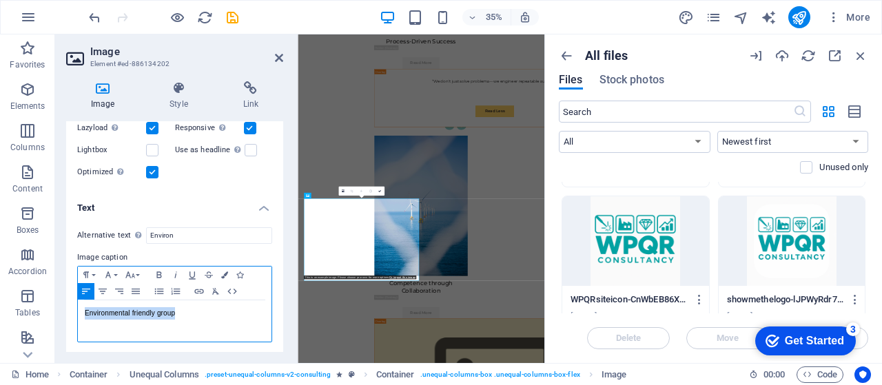
click at [201, 316] on p "Environmental friendly group" at bounding box center [175, 313] width 180 height 12
copy p "Environmental friendly group"
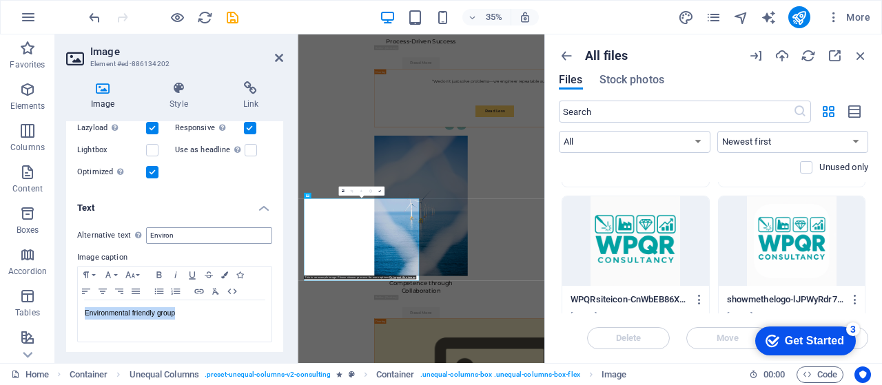
click at [180, 228] on div "Alternative text The alternative text is used by devices that cannot display im…" at bounding box center [174, 285] width 217 height 138
click at [180, 228] on input "Environa" at bounding box center [209, 235] width 126 height 17
paste input "mental friendly group"
type input "Environmental friendly group in the context of WPQR"
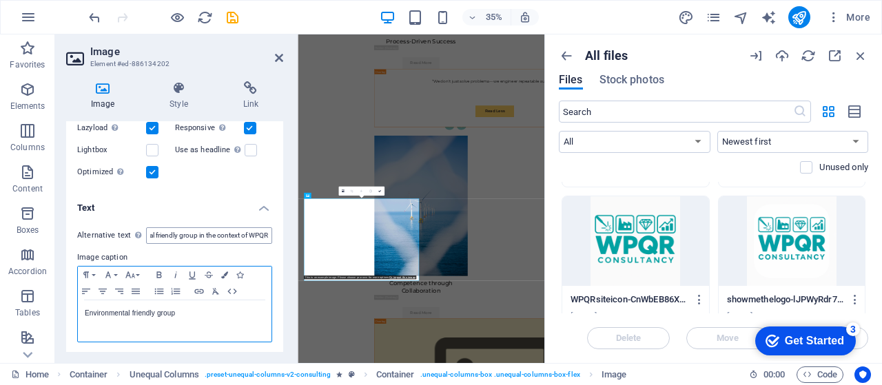
scroll to position [0, 0]
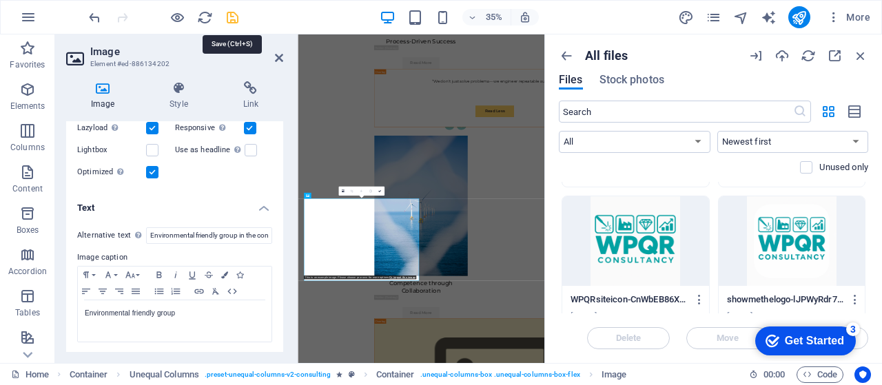
click at [230, 13] on icon "save" at bounding box center [233, 18] width 16 height 16
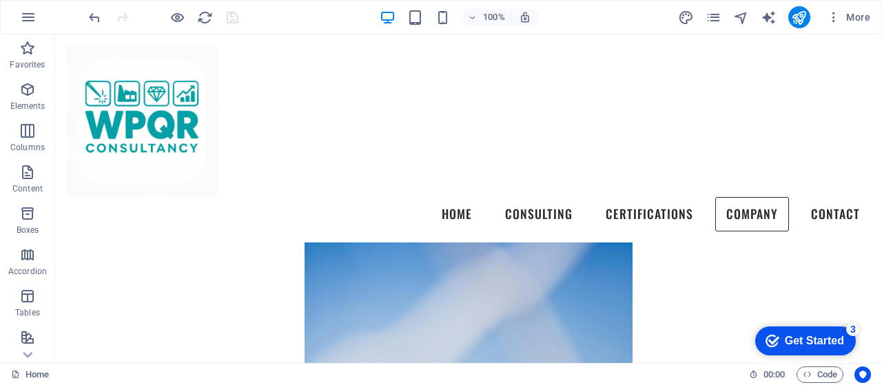
scroll to position [7220, 0]
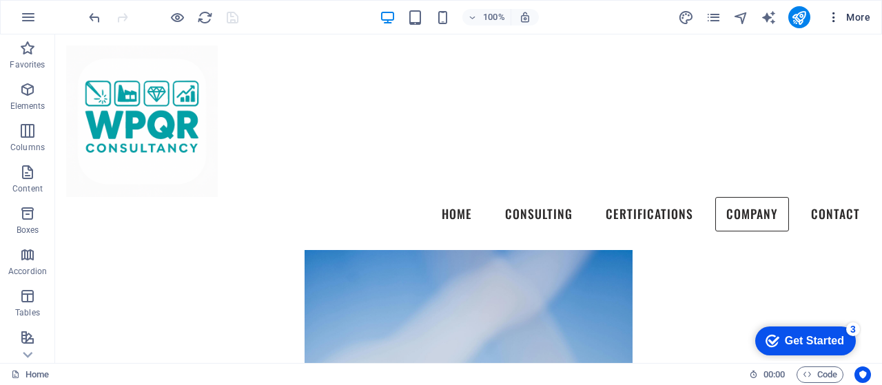
click at [859, 21] on span "More" at bounding box center [848, 17] width 43 height 14
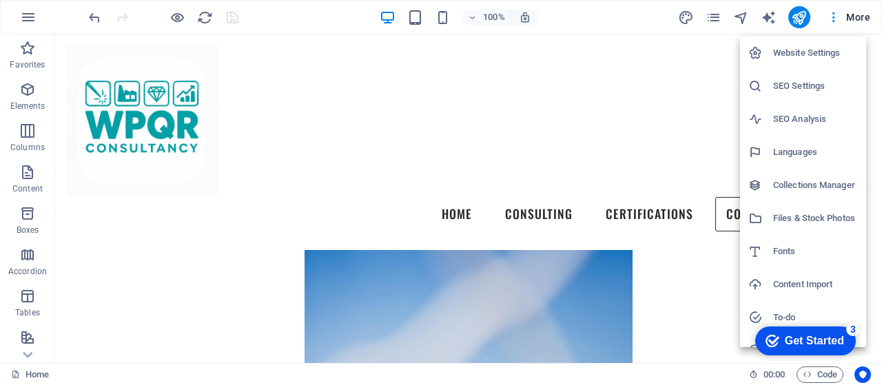
click at [820, 58] on h6 "Website Settings" at bounding box center [815, 53] width 85 height 17
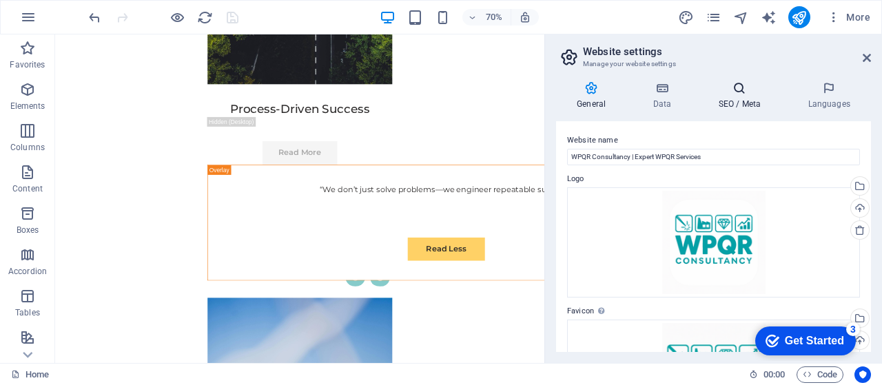
click at [731, 89] on icon at bounding box center [739, 88] width 84 height 14
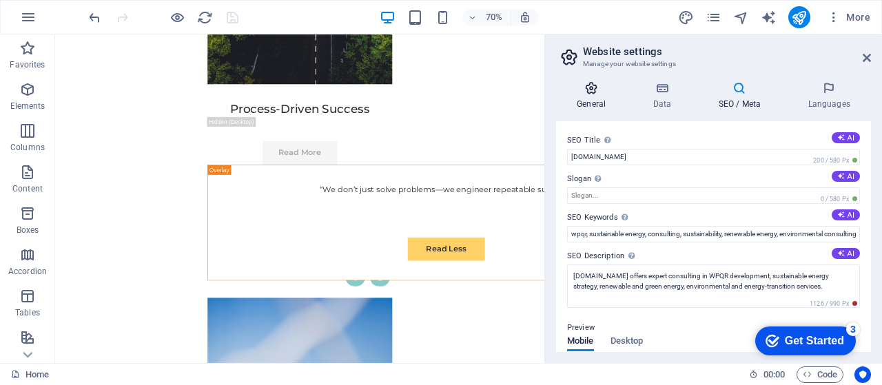
click at [591, 96] on h4 "General" at bounding box center [594, 95] width 76 height 29
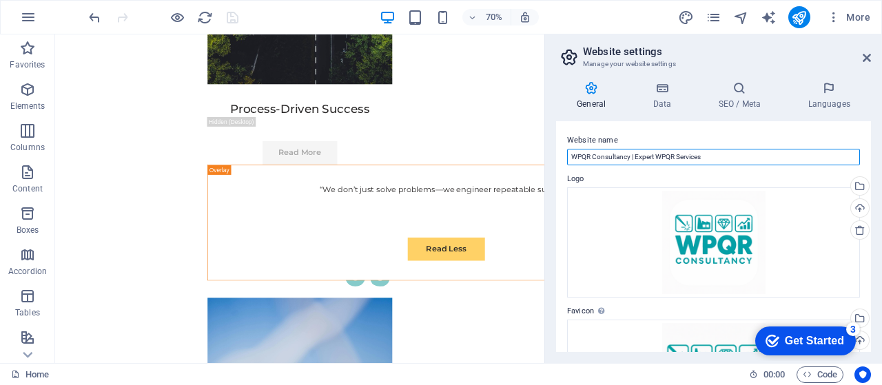
click at [695, 155] on input "WPQR Consultancy | Expert WPQR Services" at bounding box center [713, 157] width 293 height 17
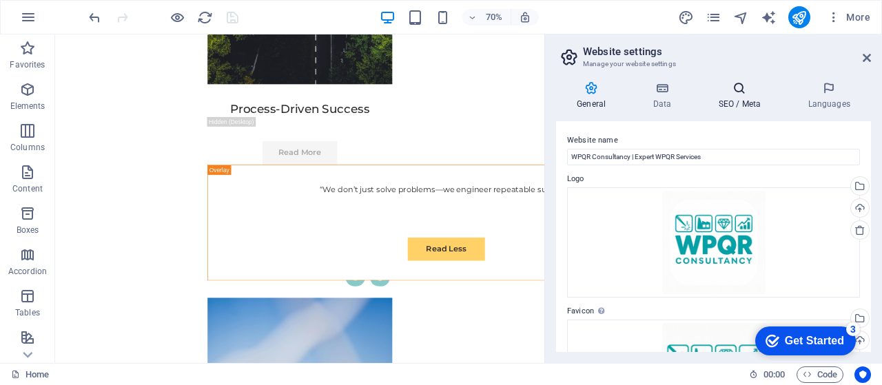
click at [757, 98] on h4 "SEO / Meta" at bounding box center [742, 95] width 90 height 29
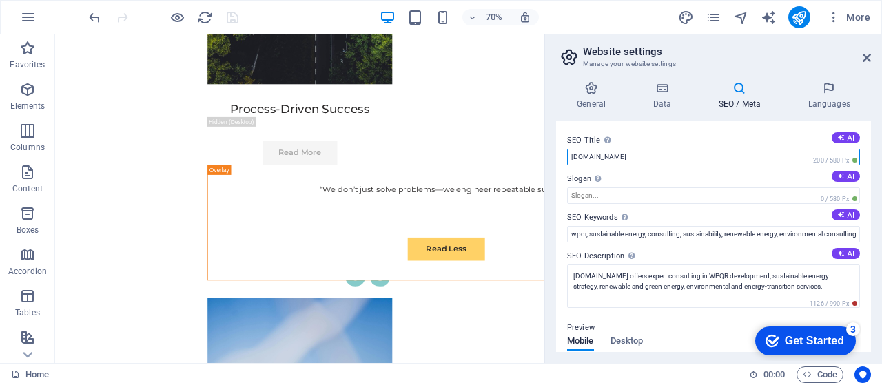
click at [688, 161] on input "[DOMAIN_NAME]" at bounding box center [713, 157] width 293 height 17
paste input "C:\Users\iulia\OneDrive\Desktop\2025-09-01 20_47_00-CMS - wpqr-consultancy.com.…"
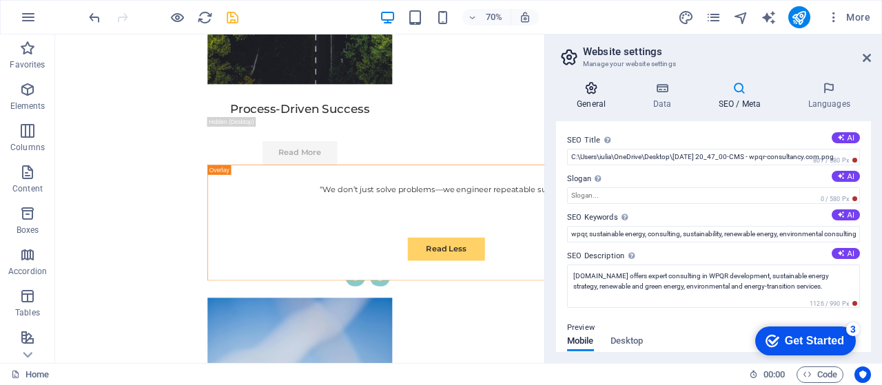
click at [589, 91] on icon at bounding box center [591, 88] width 70 height 14
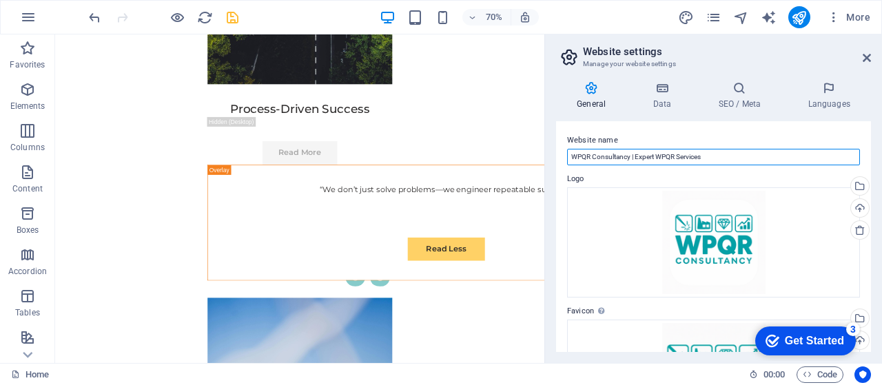
click at [680, 152] on input "WPQR Consultancy | Expert WPQR Services" at bounding box center [713, 157] width 293 height 17
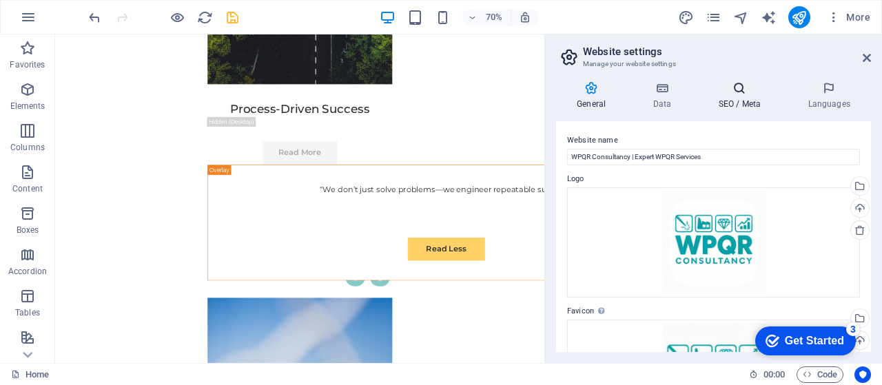
click at [736, 99] on h4 "SEO / Meta" at bounding box center [742, 95] width 90 height 29
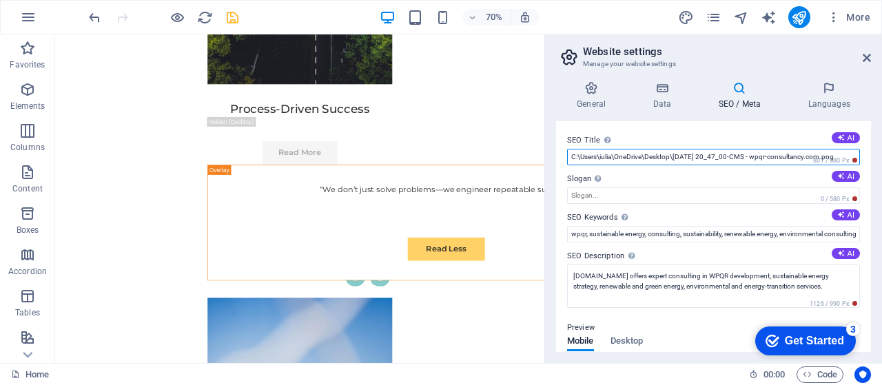
click at [661, 156] on input "C:\Users\iulia\OneDrive\Desktop\2025-09-01 20_47_00-CMS - wpqr-consultancy.com.…" at bounding box center [713, 157] width 293 height 17
paste input "WPQR Consultancy | Expert WPQR Services"
type input "WPQR Consultancy | Expert WPQR Services"
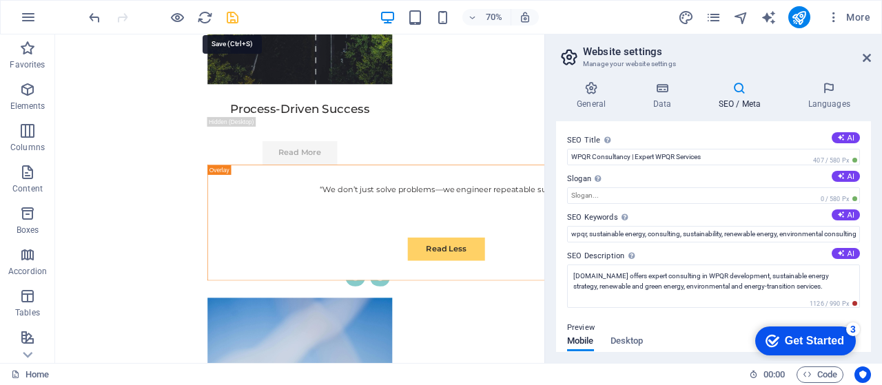
click at [235, 18] on icon "save" at bounding box center [233, 18] width 16 height 16
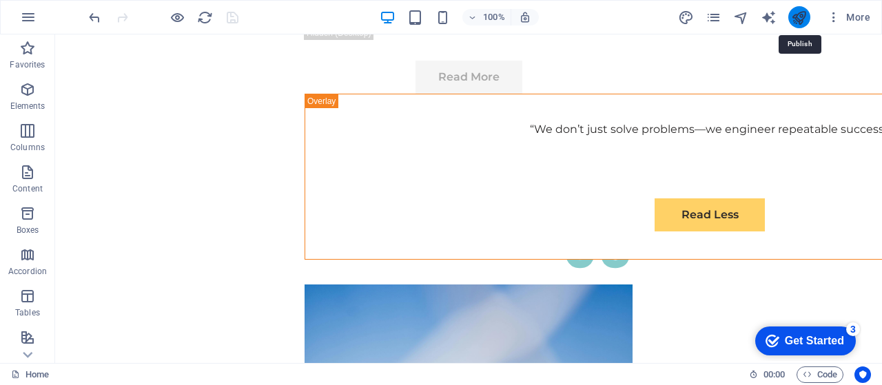
click at [802, 15] on icon "publish" at bounding box center [799, 18] width 16 height 16
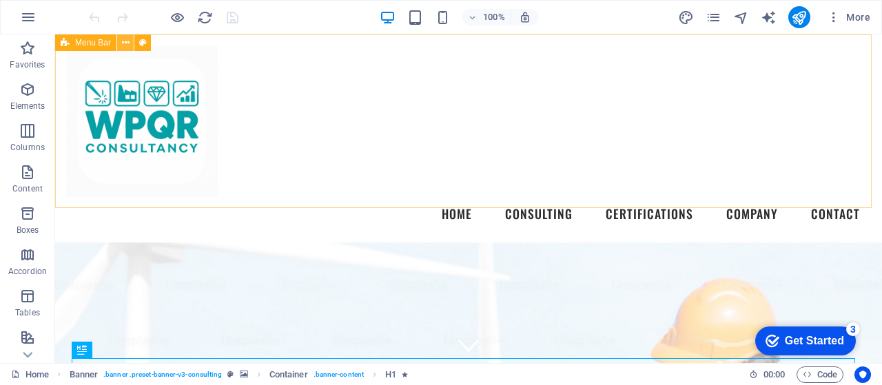
click at [125, 43] on icon at bounding box center [126, 43] width 8 height 14
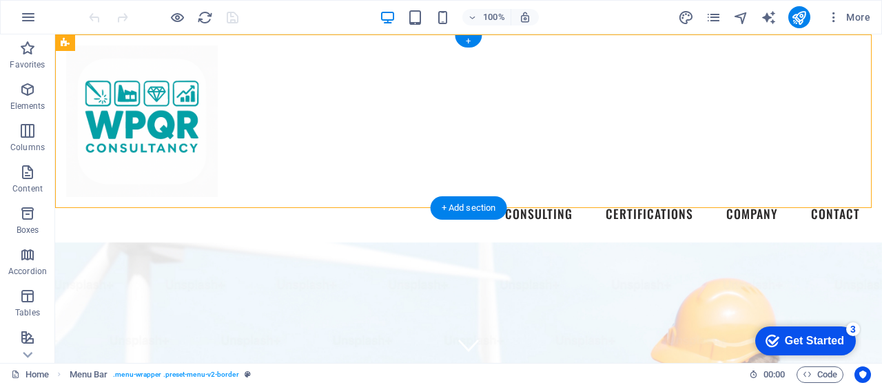
click at [471, 38] on div "+" at bounding box center [468, 41] width 27 height 12
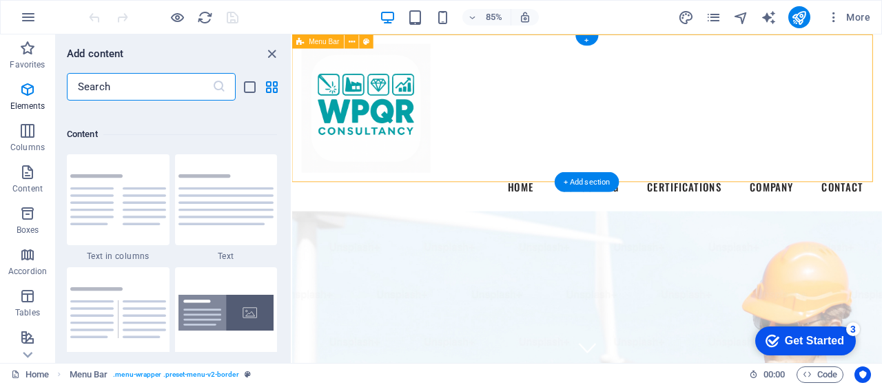
scroll to position [2412, 0]
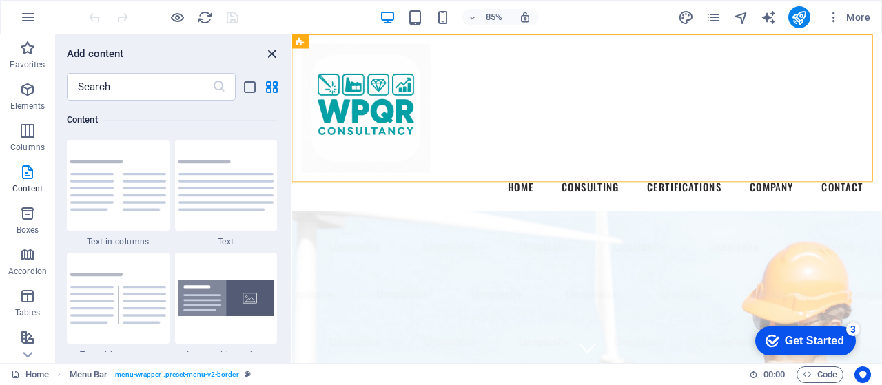
click at [267, 57] on icon "close panel" at bounding box center [272, 54] width 16 height 16
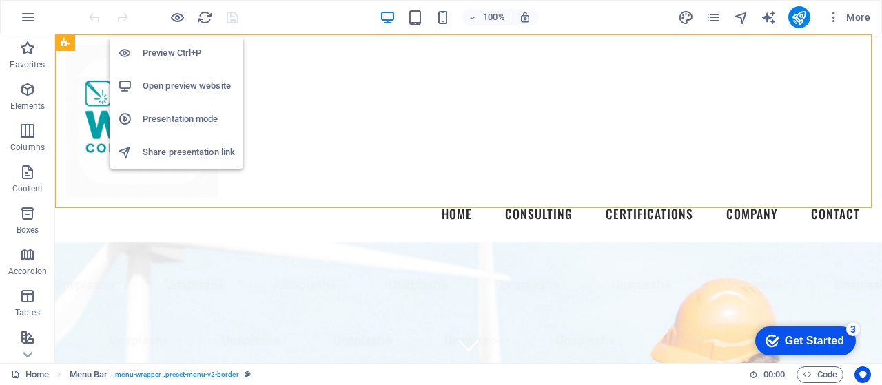
click at [180, 48] on h6 "Preview Ctrl+P" at bounding box center [189, 53] width 92 height 17
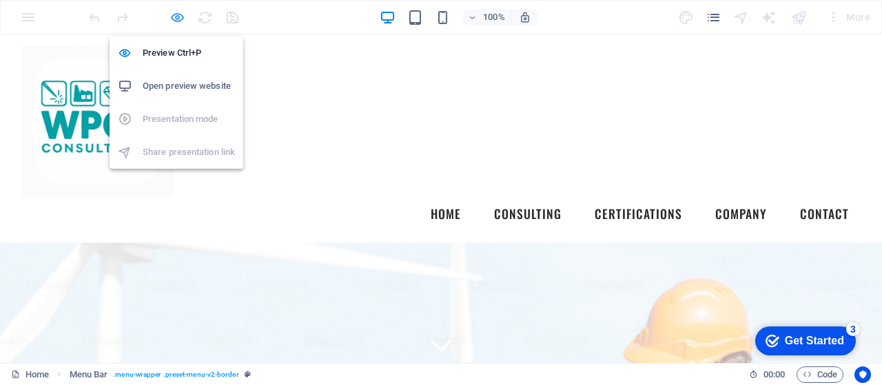
click at [179, 19] on icon "button" at bounding box center [178, 18] width 16 height 16
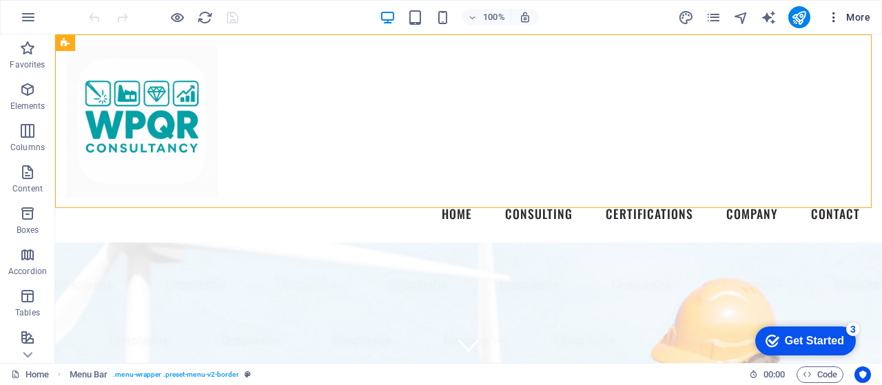
click at [833, 21] on icon "button" at bounding box center [834, 17] width 14 height 14
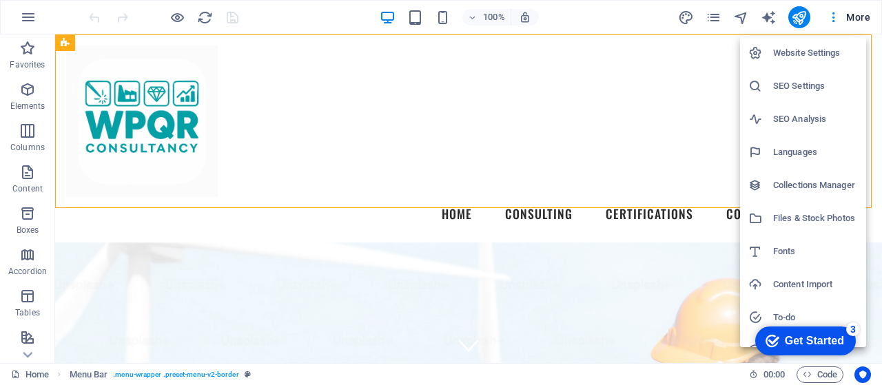
click at [292, 86] on div at bounding box center [441, 192] width 882 height 385
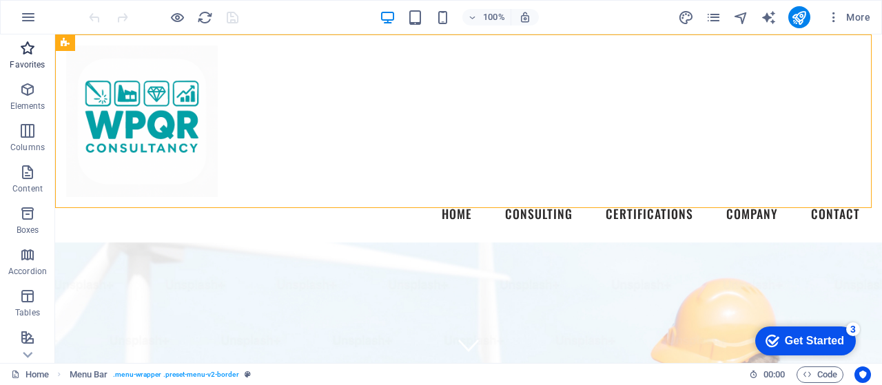
click at [25, 54] on icon "button" at bounding box center [27, 48] width 17 height 17
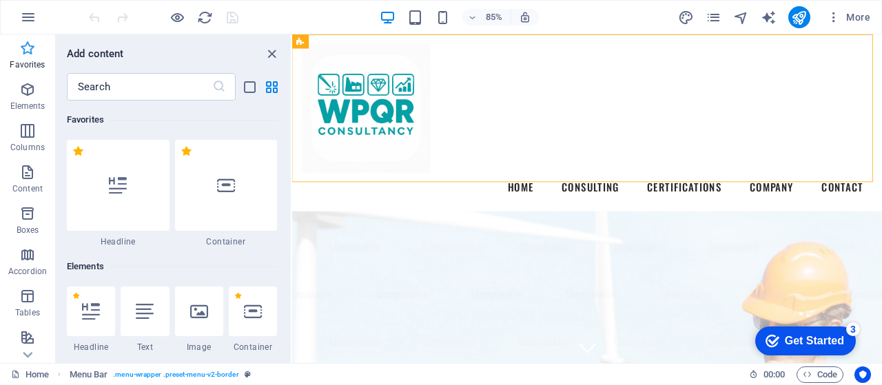
click at [25, 54] on icon "button" at bounding box center [27, 48] width 17 height 17
drag, startPoint x: 273, startPoint y: 50, endPoint x: 6, endPoint y: 70, distance: 267.4
click at [273, 50] on icon "close panel" at bounding box center [272, 54] width 16 height 16
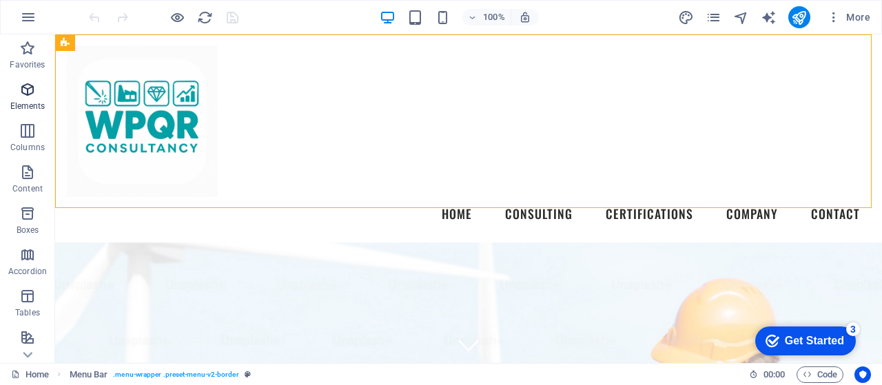
click at [24, 104] on p "Elements" at bounding box center [27, 106] width 35 height 11
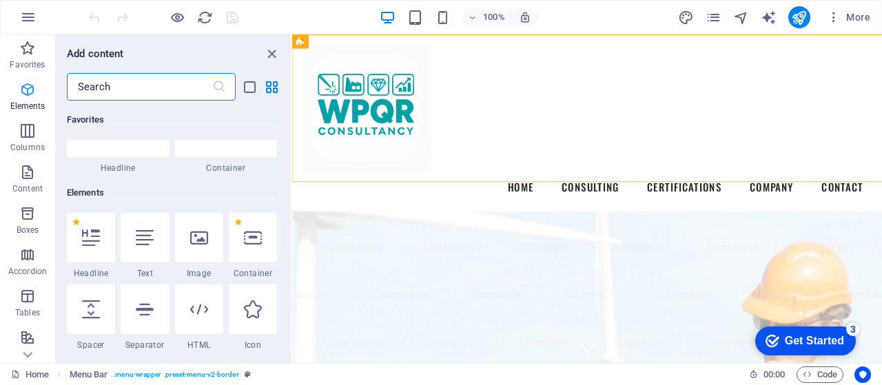
scroll to position [147, 0]
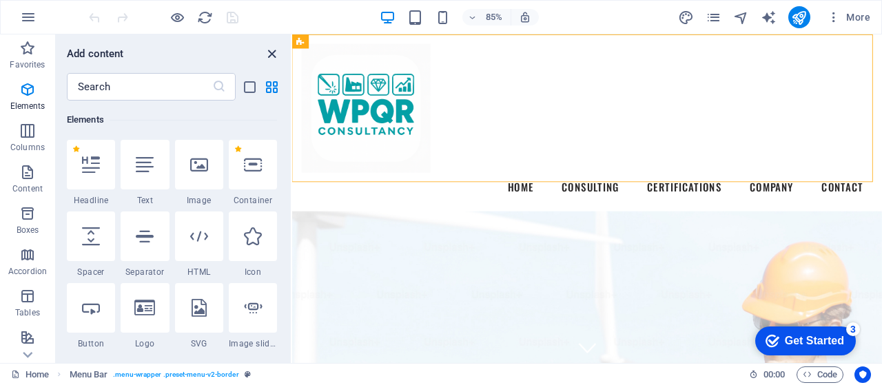
drag, startPoint x: 269, startPoint y: 52, endPoint x: 1, endPoint y: 75, distance: 269.1
click at [269, 52] on icon "close panel" at bounding box center [272, 54] width 16 height 16
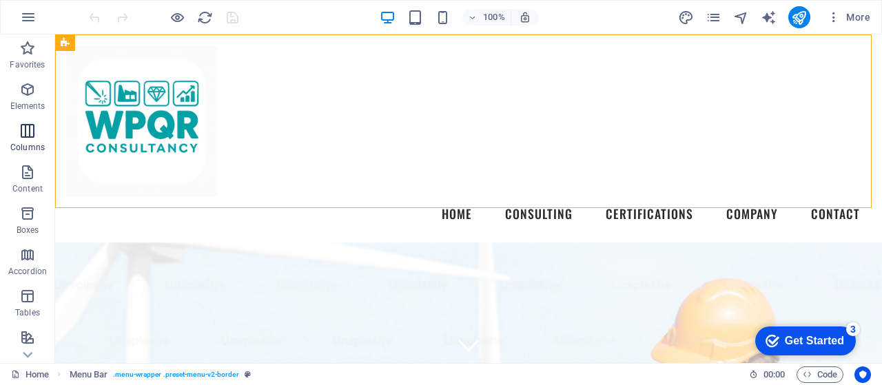
click at [34, 139] on icon "button" at bounding box center [27, 131] width 17 height 17
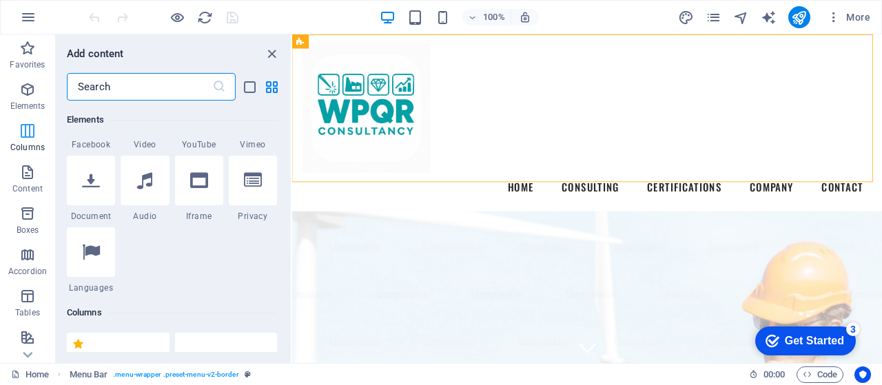
scroll to position [682, 0]
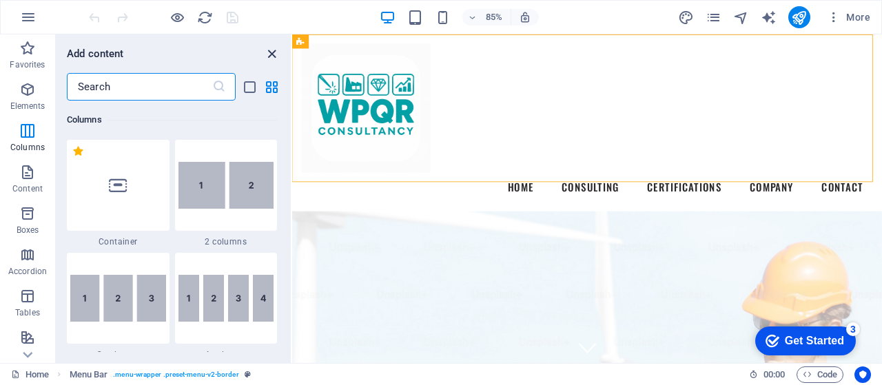
click at [273, 48] on icon "close panel" at bounding box center [272, 54] width 16 height 16
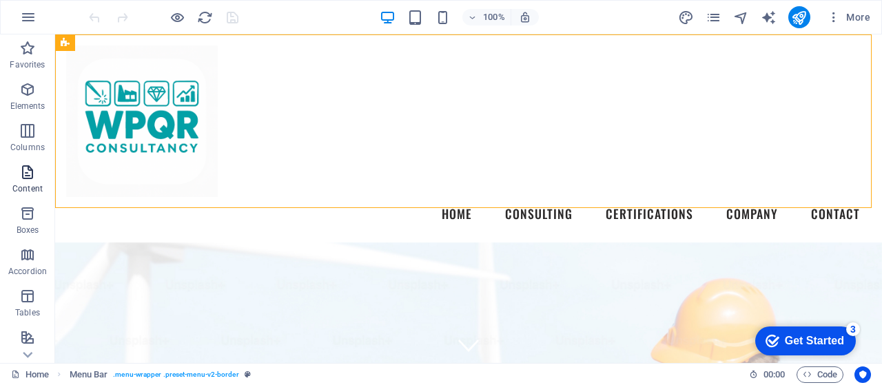
click at [20, 179] on icon "button" at bounding box center [27, 172] width 17 height 17
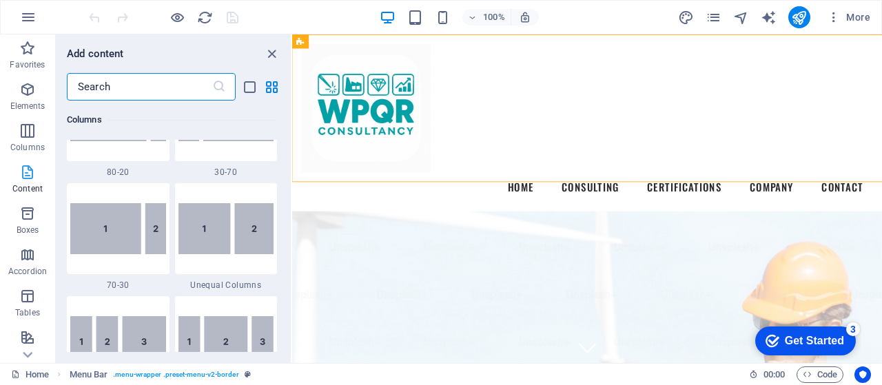
scroll to position [2412, 0]
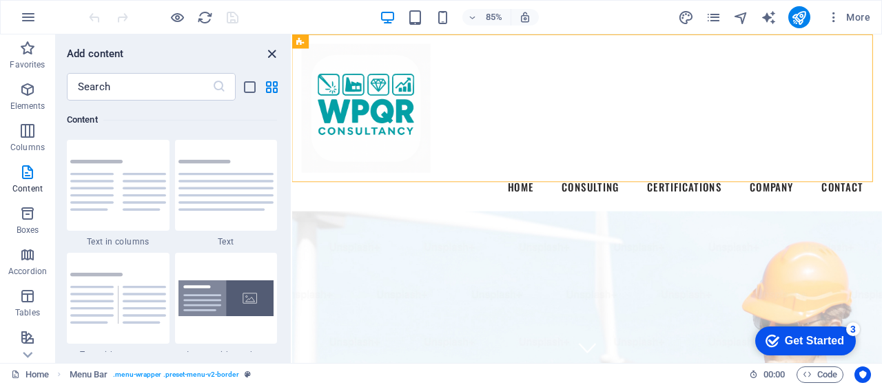
drag, startPoint x: 272, startPoint y: 52, endPoint x: 30, endPoint y: 124, distance: 251.6
click at [272, 52] on icon "close panel" at bounding box center [272, 54] width 16 height 16
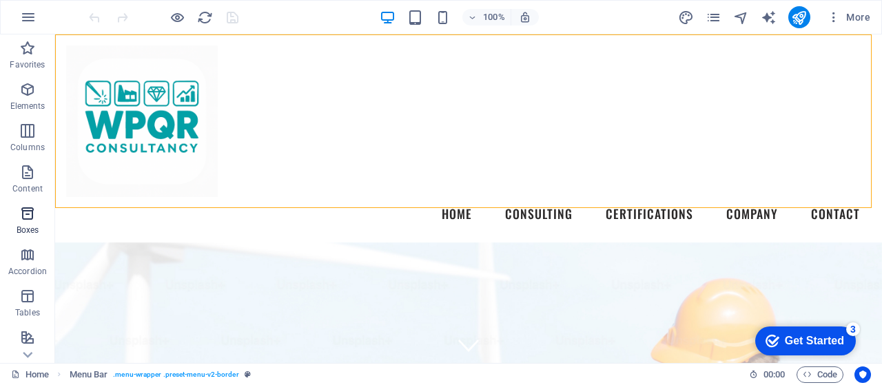
click at [26, 225] on p "Boxes" at bounding box center [28, 230] width 23 height 11
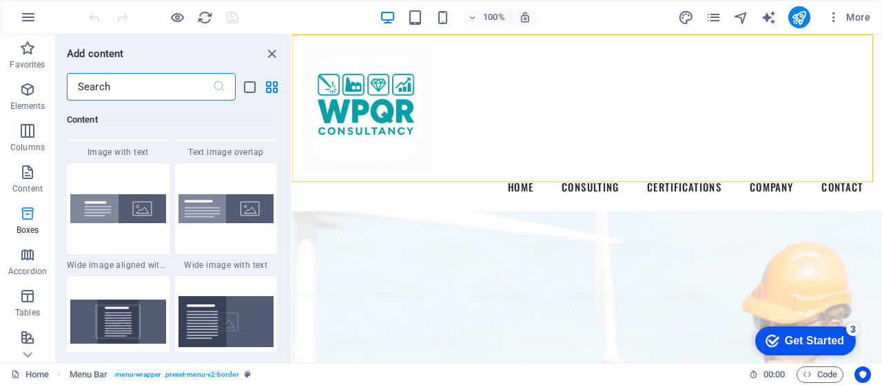
scroll to position [3802, 0]
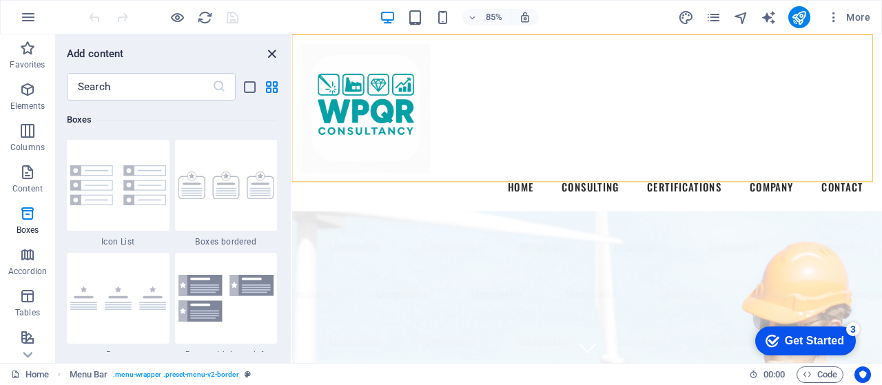
drag, startPoint x: 269, startPoint y: 53, endPoint x: 10, endPoint y: 177, distance: 287.3
click at [269, 53] on icon "close panel" at bounding box center [272, 54] width 16 height 16
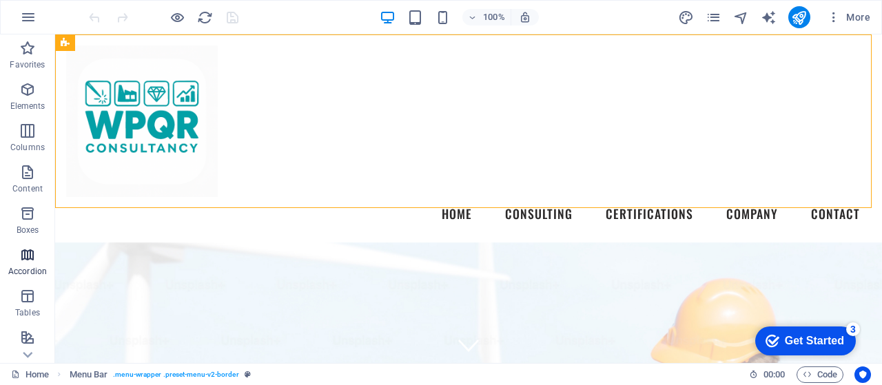
click at [24, 254] on icon "button" at bounding box center [27, 255] width 17 height 17
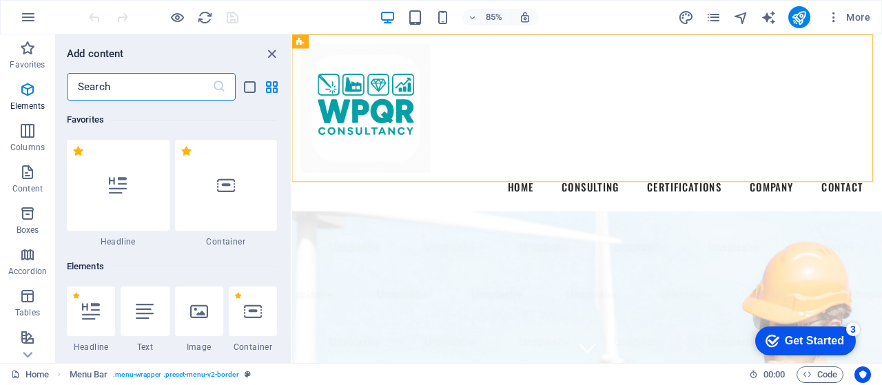
scroll to position [4401, 0]
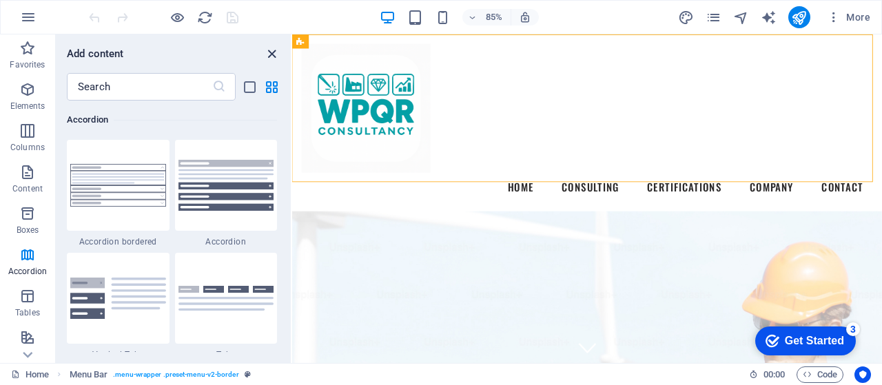
drag, startPoint x: 274, startPoint y: 47, endPoint x: 45, endPoint y: 155, distance: 253.1
click at [274, 47] on icon "close panel" at bounding box center [272, 54] width 16 height 16
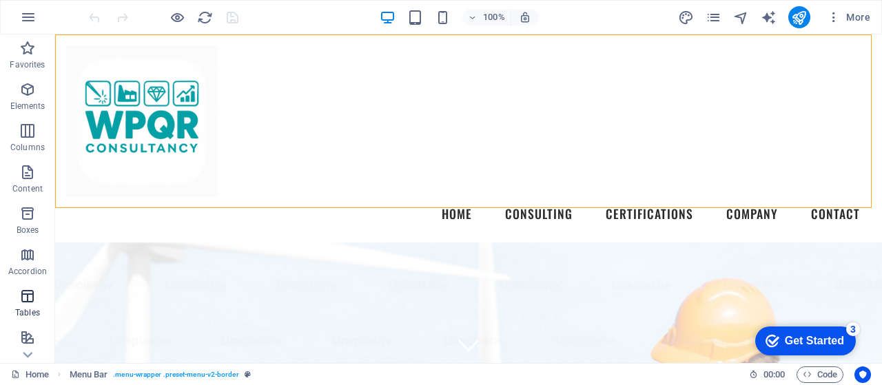
click at [30, 303] on icon "button" at bounding box center [27, 296] width 17 height 17
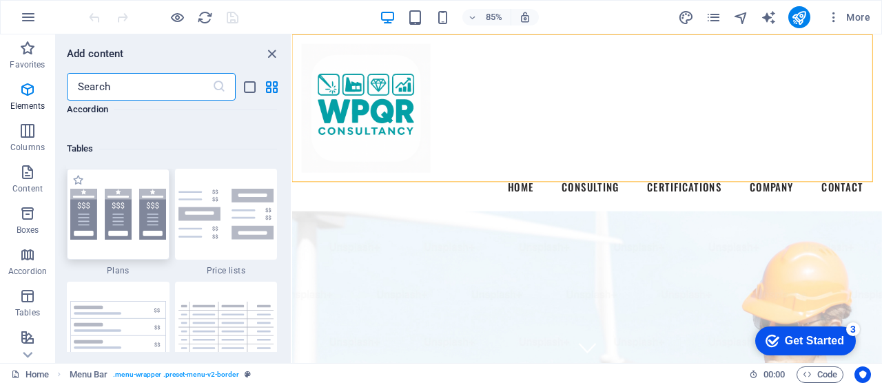
scroll to position [4773, 0]
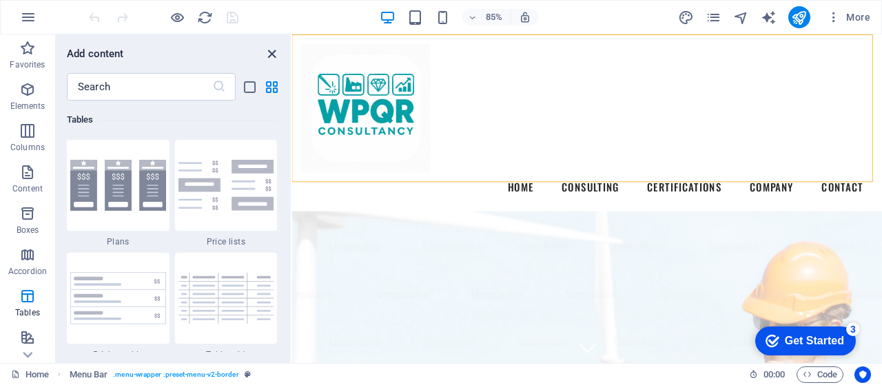
drag, startPoint x: 276, startPoint y: 50, endPoint x: 17, endPoint y: 193, distance: 296.8
click at [276, 50] on icon "close panel" at bounding box center [272, 54] width 16 height 16
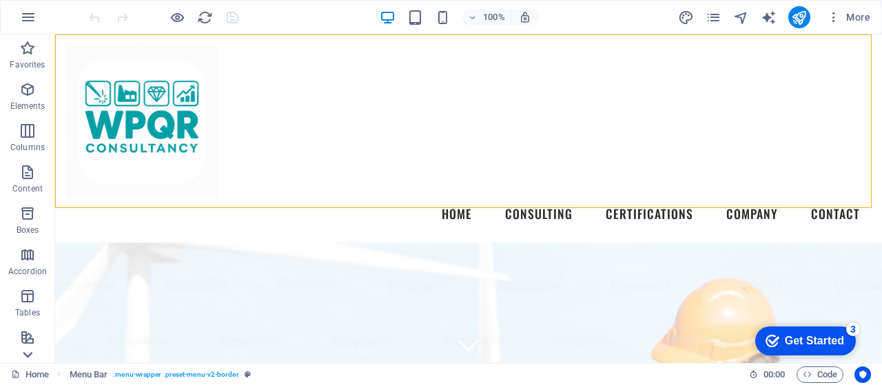
click at [32, 52] on icon at bounding box center [27, 42] width 19 height 19
click at [28, 341] on icon "button" at bounding box center [27, 335] width 17 height 17
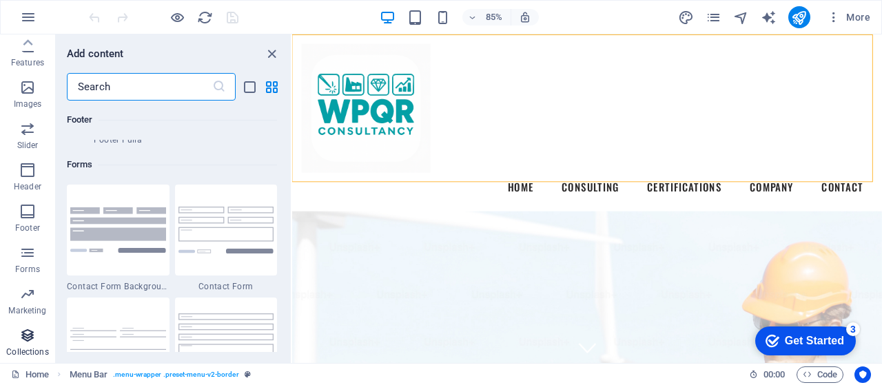
scroll to position [12617, 0]
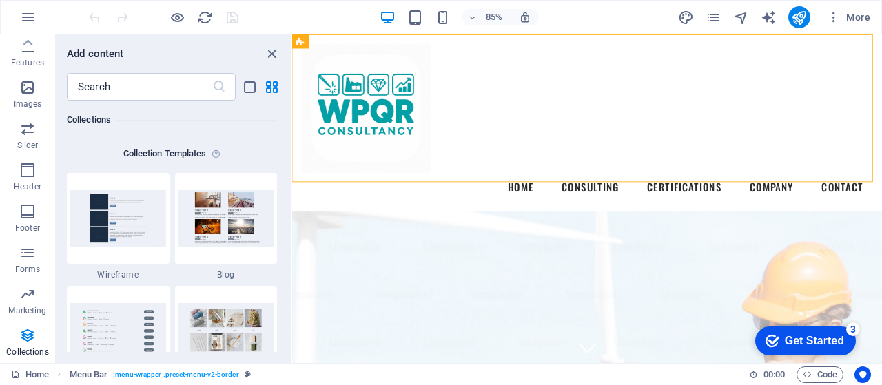
click at [206, 136] on div "Collections" at bounding box center [172, 120] width 210 height 39
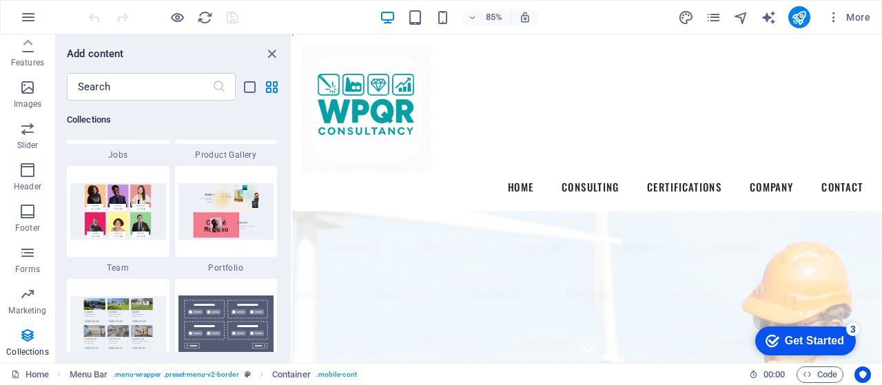
scroll to position [13096, 0]
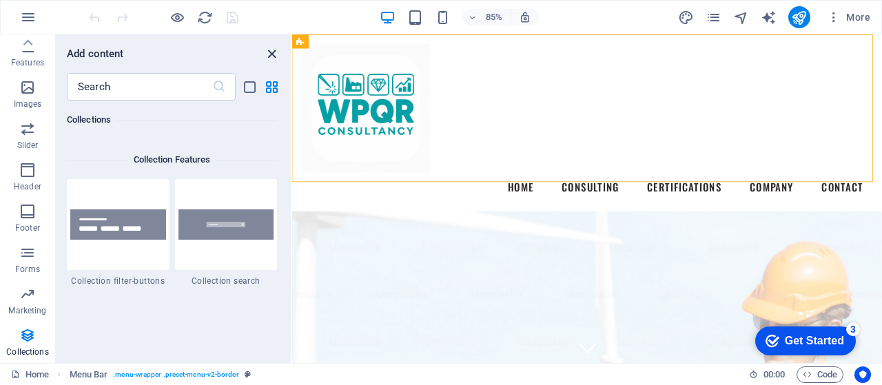
click at [269, 51] on icon "close panel" at bounding box center [272, 54] width 16 height 16
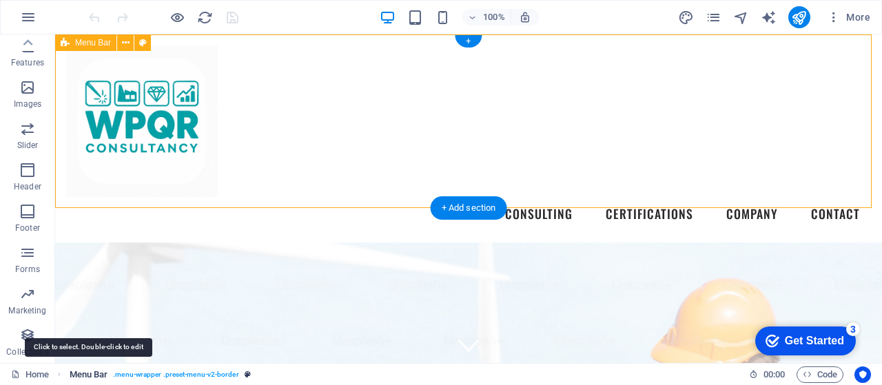
click at [79, 379] on span "Menu Bar" at bounding box center [89, 375] width 39 height 17
click at [83, 369] on span "Menu Bar" at bounding box center [89, 375] width 39 height 17
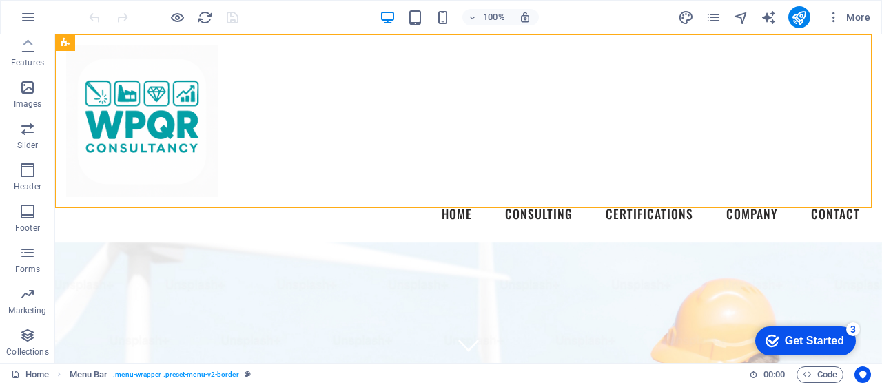
click at [749, 371] on icon at bounding box center [753, 374] width 9 height 9
click at [823, 376] on span "Code" at bounding box center [820, 375] width 34 height 17
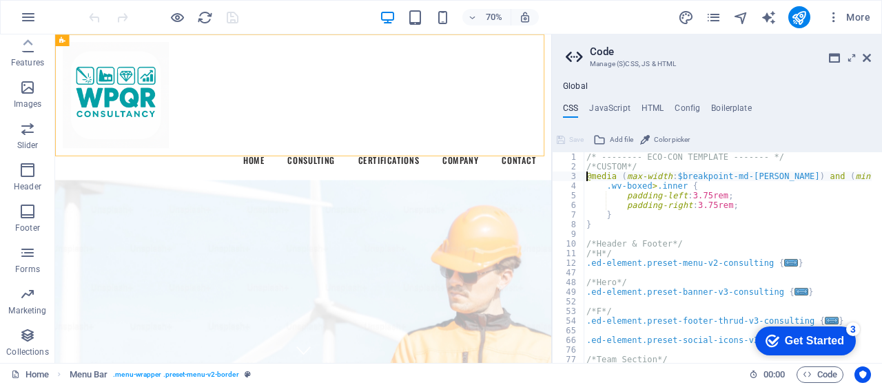
type textarea "}"
type textarea ".ed-element.preset-menu-v2-consulting {"
click at [656, 113] on h4 "HTML" at bounding box center [653, 110] width 23 height 15
type textarea "<a href="#main-content" class="wv-link-content button">Skip to main content</a>"
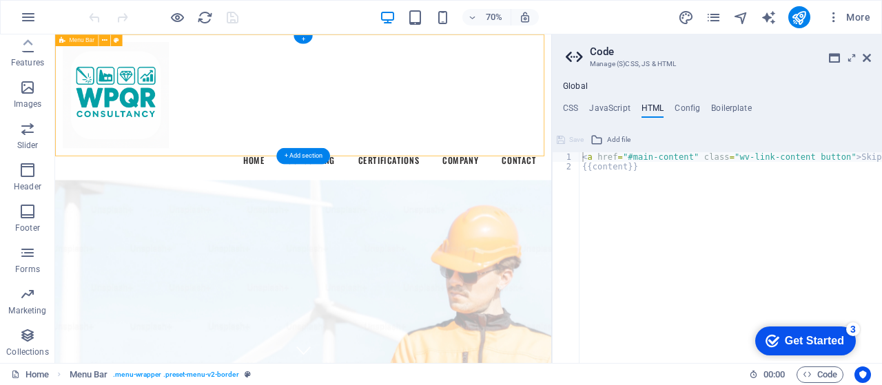
click at [678, 70] on div "Menu Home Consulting Certifications Company Contact" at bounding box center [409, 138] width 709 height 208
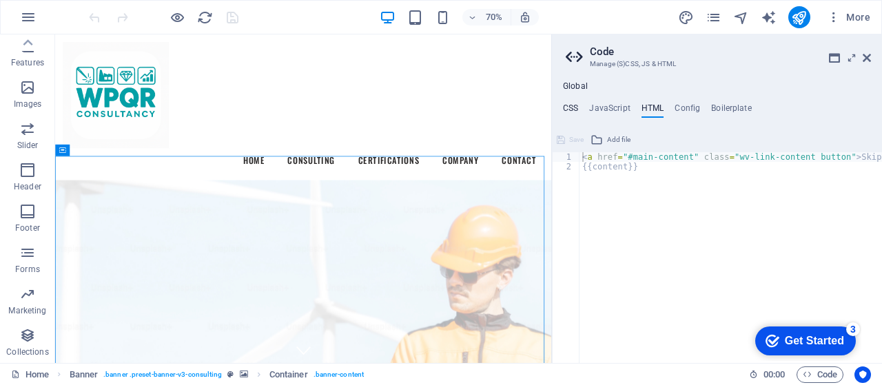
click at [569, 110] on h4 "CSS" at bounding box center [570, 110] width 15 height 15
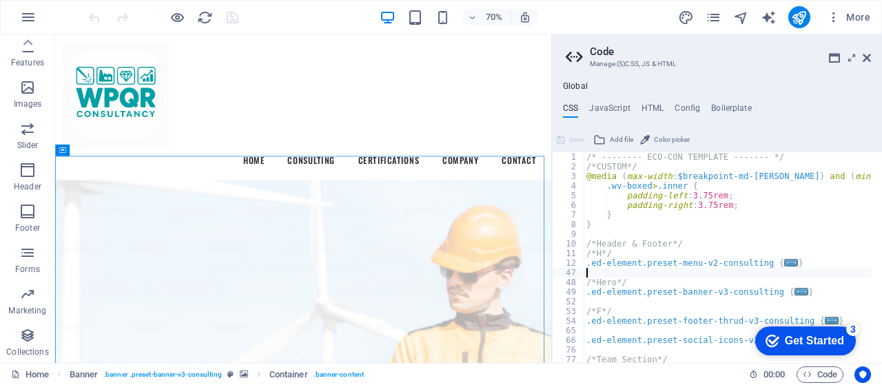
click at [702, 198] on div "/* -------- ECO-CON TEMPLATE ------- */ /*CUSTOM*/ @media ( max-width : $breakp…" at bounding box center [761, 262] width 354 height 220
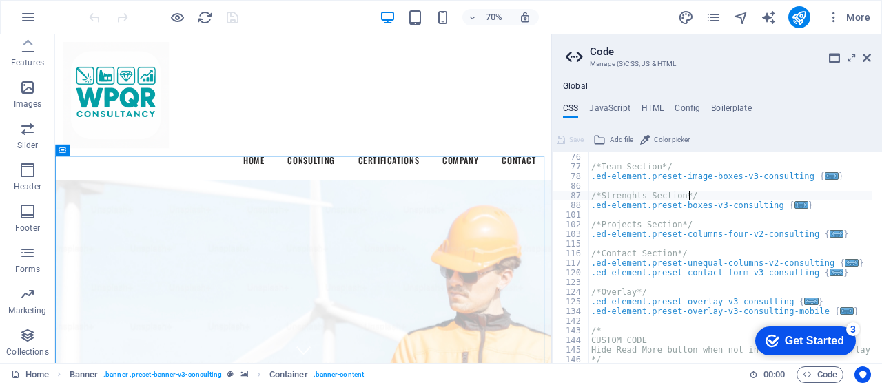
type textarea ".ed-element.preset-overlay-v3-consulting {"
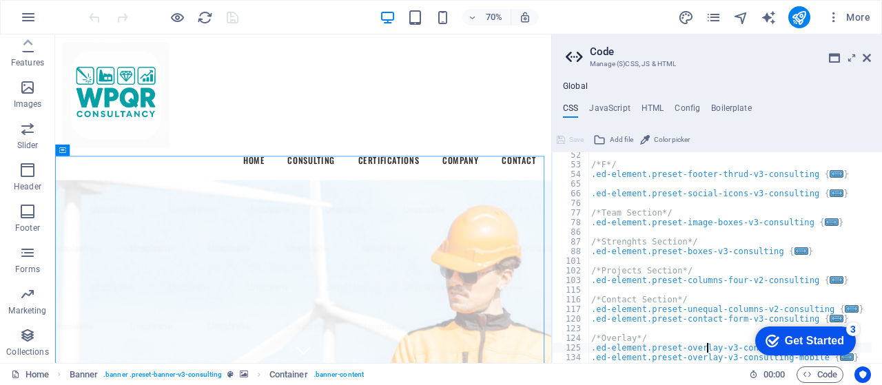
scroll to position [0, 0]
type textarea "/* -------- ECO-CON TEMPLATE ------- */"
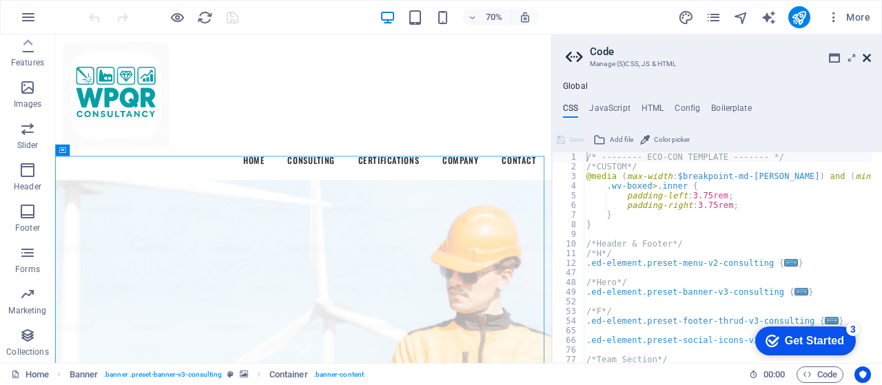
click at [870, 59] on icon at bounding box center [867, 57] width 8 height 11
click at [567, 72] on div "Menu Home Consulting Certifications Company Contact" at bounding box center [409, 138] width 709 height 208
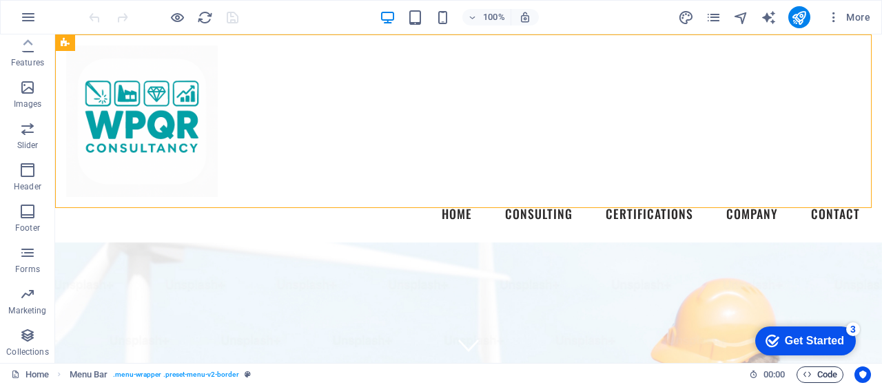
click at [823, 375] on span "Code" at bounding box center [820, 375] width 34 height 17
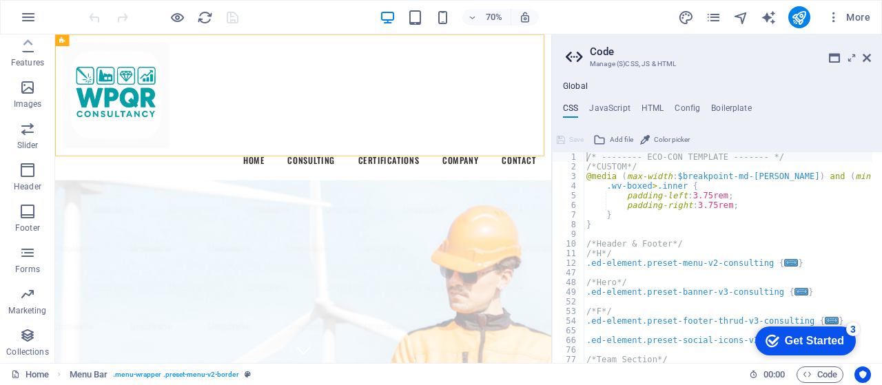
click at [795, 335] on div "Get Started" at bounding box center [814, 341] width 59 height 12
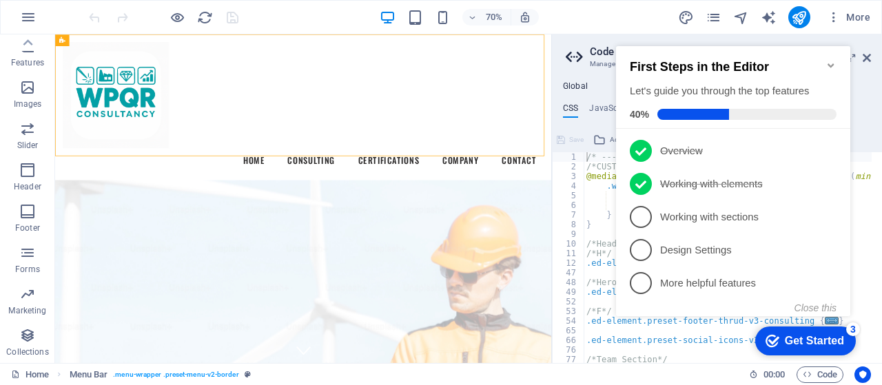
click at [831, 60] on icon "Minimize checklist" at bounding box center [831, 65] width 11 height 11
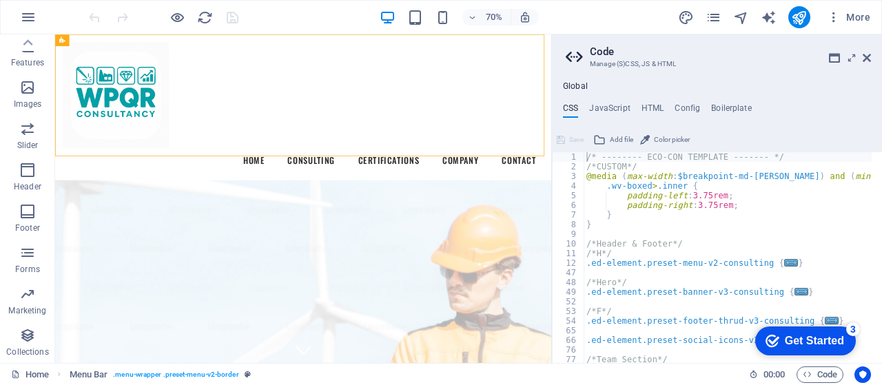
click html "checkmark Get Started 3 First Steps in the Editor Let's guide you through the t…"
click at [604, 104] on h4 "JavaScript" at bounding box center [609, 110] width 41 height 15
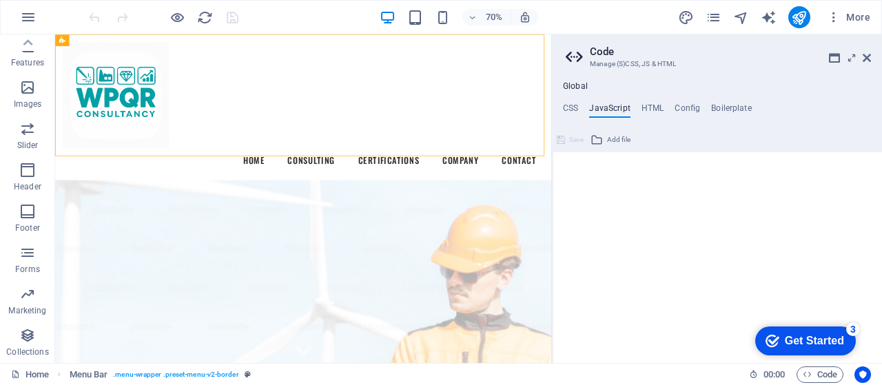
type textarea "/* JS for preset "Menu V2" */"
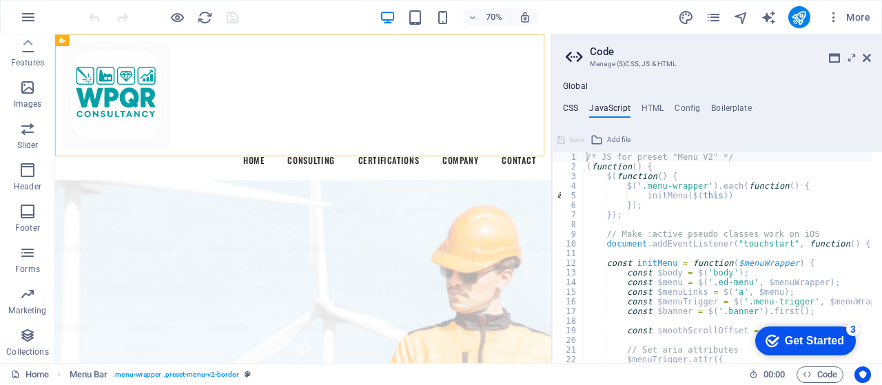
click at [566, 110] on h4 "CSS" at bounding box center [570, 110] width 15 height 15
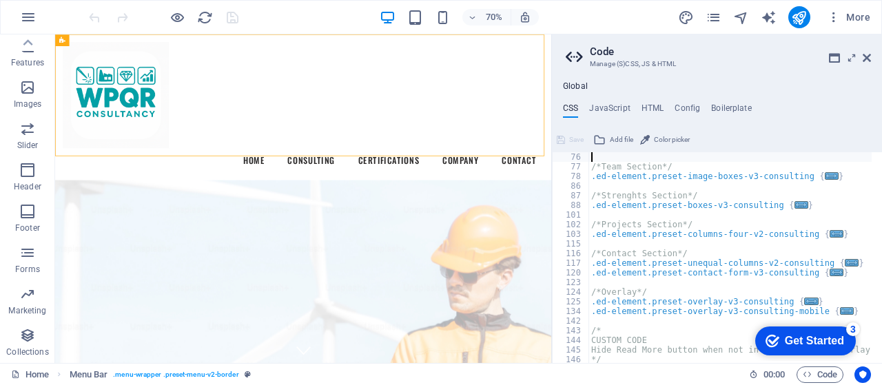
type textarea ".ed-element.preset-overlay-v3-consulting {"
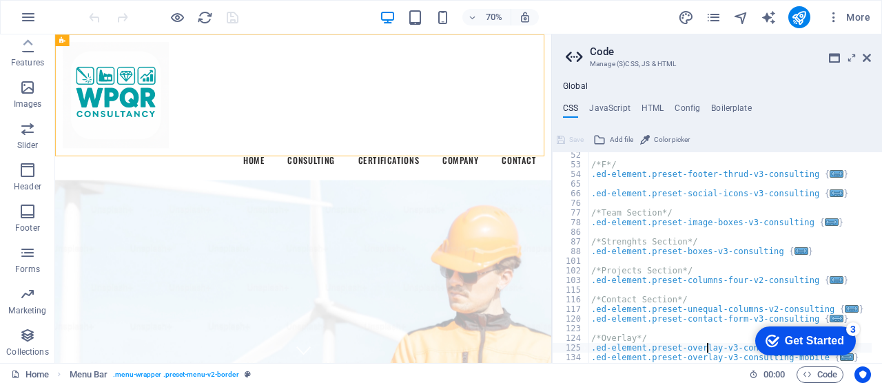
type textarea "/* -------- ECO-CON TEMPLATE ------- */"
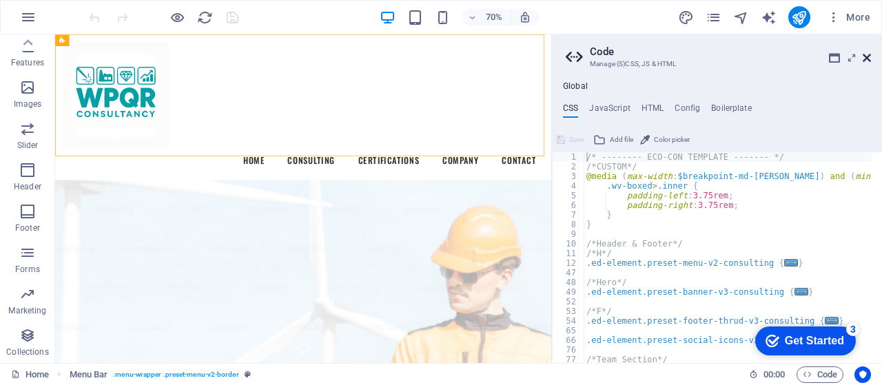
drag, startPoint x: 868, startPoint y: 57, endPoint x: 59, endPoint y: 37, distance: 809.4
click at [868, 57] on icon at bounding box center [867, 57] width 8 height 11
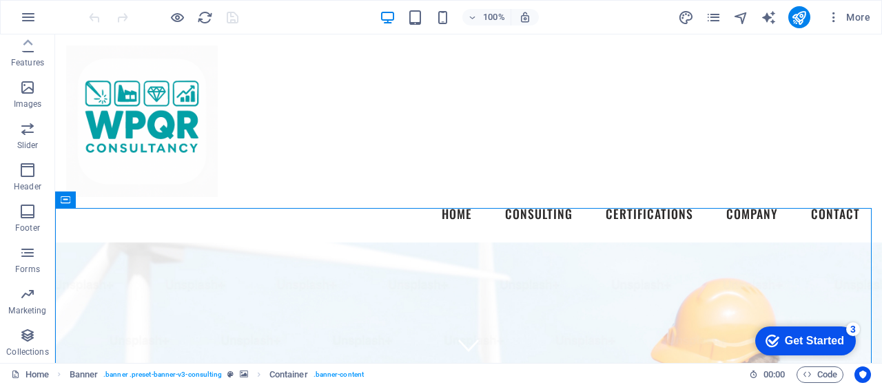
click at [305, 21] on div "100% More" at bounding box center [481, 17] width 790 height 22
drag, startPoint x: 305, startPoint y: 21, endPoint x: 202, endPoint y: 80, distance: 118.2
click at [305, 21] on div "100% More" at bounding box center [481, 17] width 790 height 22
click at [256, 197] on nav "Home Consulting Certifications Company Contact" at bounding box center [468, 214] width 805 height 34
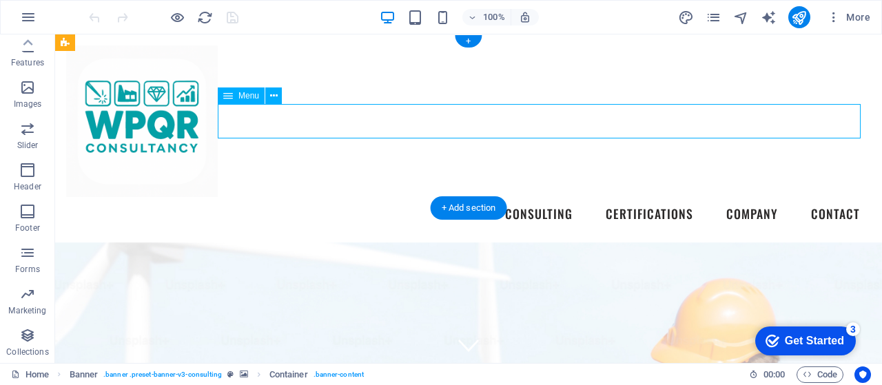
click at [272, 54] on div "Menu Home Consulting Certifications Company Contact" at bounding box center [468, 138] width 827 height 208
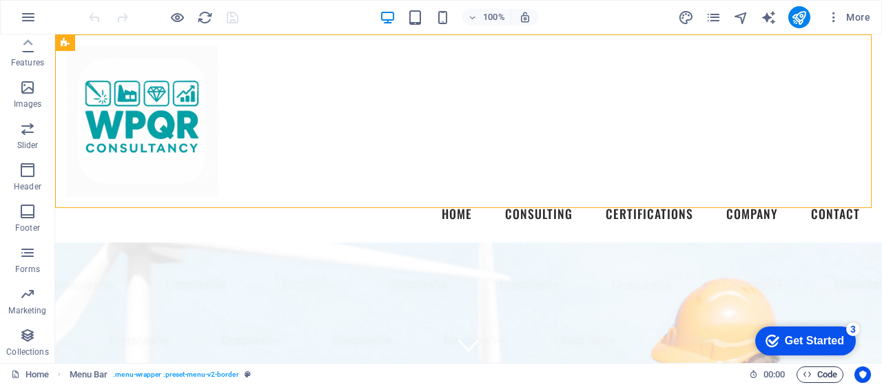
click at [816, 367] on span "Code" at bounding box center [820, 375] width 34 height 17
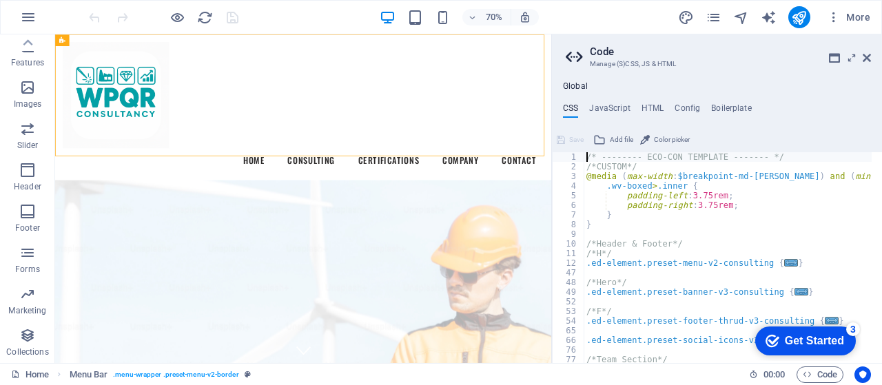
click at [605, 53] on h2 "Code" at bounding box center [730, 51] width 281 height 12
click at [578, 51] on icon at bounding box center [576, 57] width 21 height 19
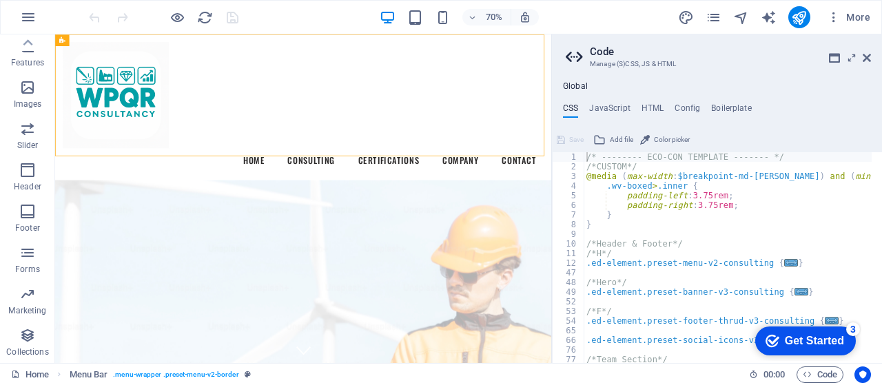
click at [567, 83] on h4 "Global" at bounding box center [575, 86] width 25 height 11
click at [582, 81] on h4 "Global" at bounding box center [575, 86] width 25 height 11
click at [731, 113] on h4 "Boilerplate" at bounding box center [731, 110] width 41 height 15
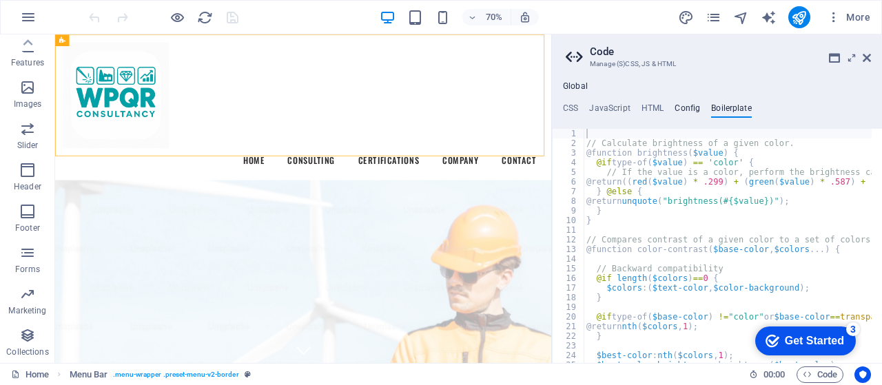
click at [697, 109] on h4 "Config" at bounding box center [688, 110] width 26 height 15
type textarea "$color-background: #ffffff;"
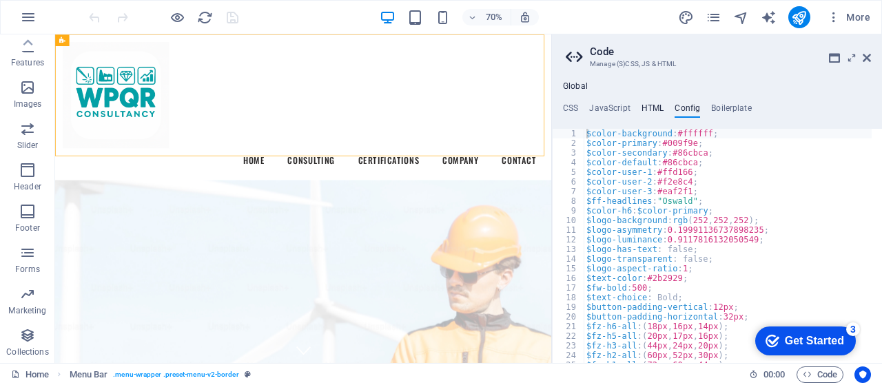
click at [655, 108] on h4 "HTML" at bounding box center [653, 110] width 23 height 15
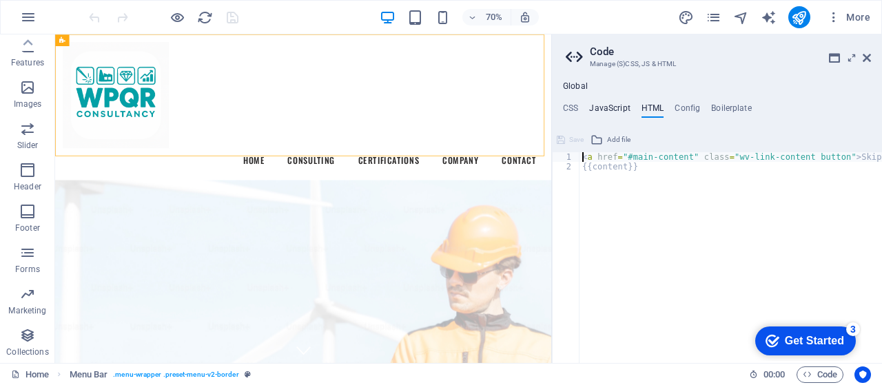
click at [609, 105] on h4 "JavaScript" at bounding box center [609, 110] width 41 height 15
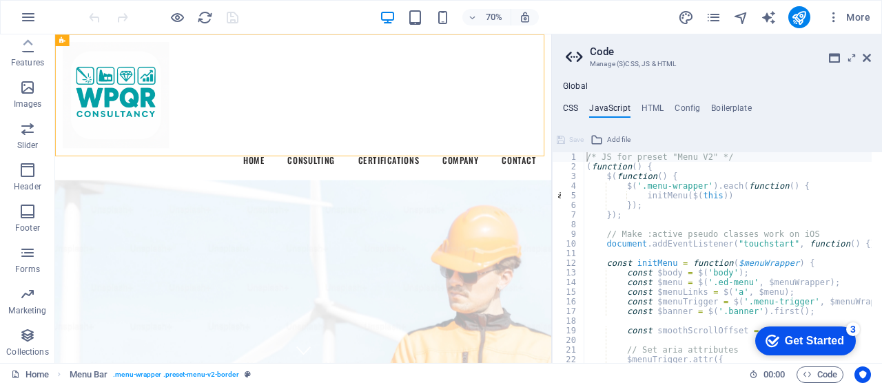
click at [571, 105] on h4 "CSS" at bounding box center [570, 110] width 15 height 15
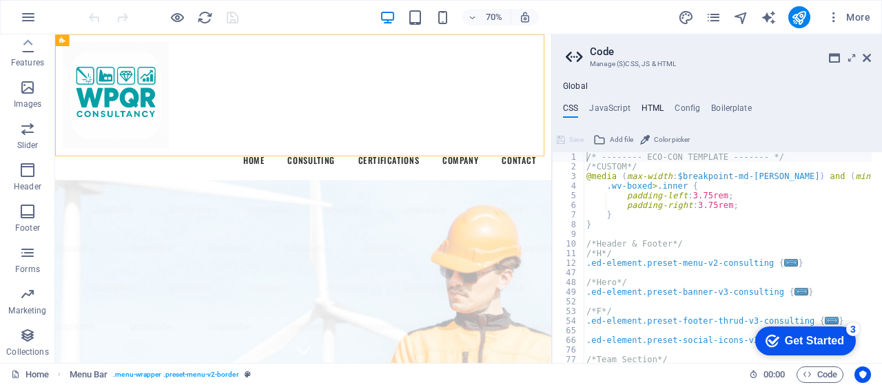
click at [659, 105] on h4 "HTML" at bounding box center [653, 110] width 23 height 15
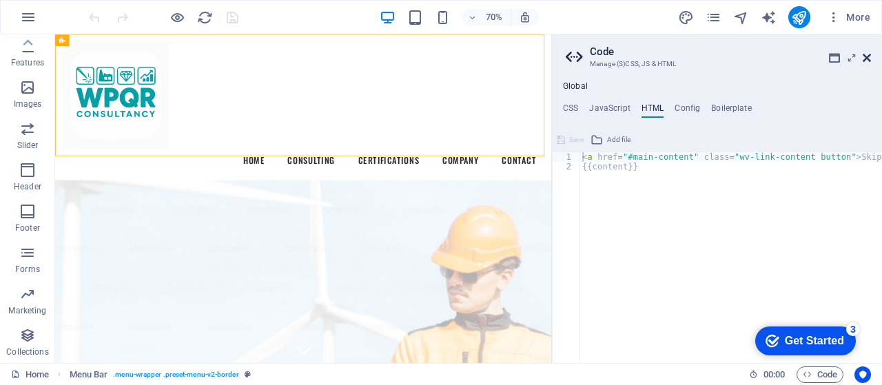
click at [868, 56] on icon at bounding box center [867, 57] width 8 height 11
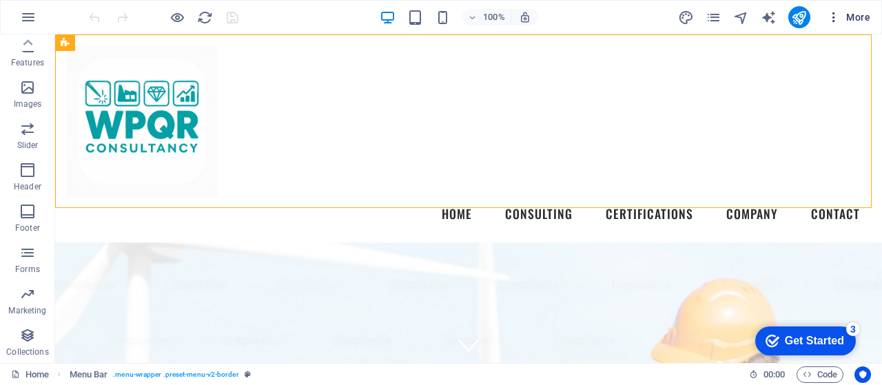
click at [853, 12] on span "More" at bounding box center [848, 17] width 43 height 14
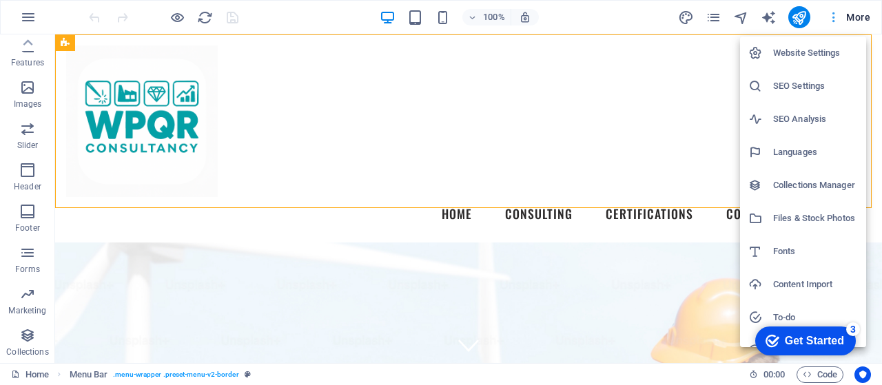
click at [836, 12] on div at bounding box center [441, 192] width 882 height 385
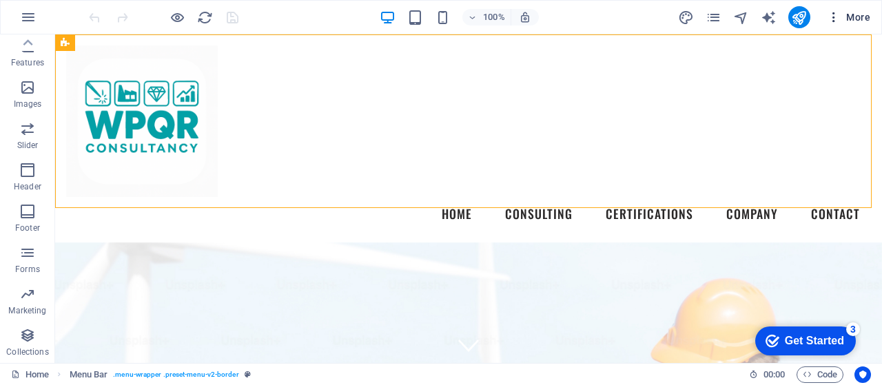
click at [836, 12] on icon "button" at bounding box center [834, 17] width 14 height 14
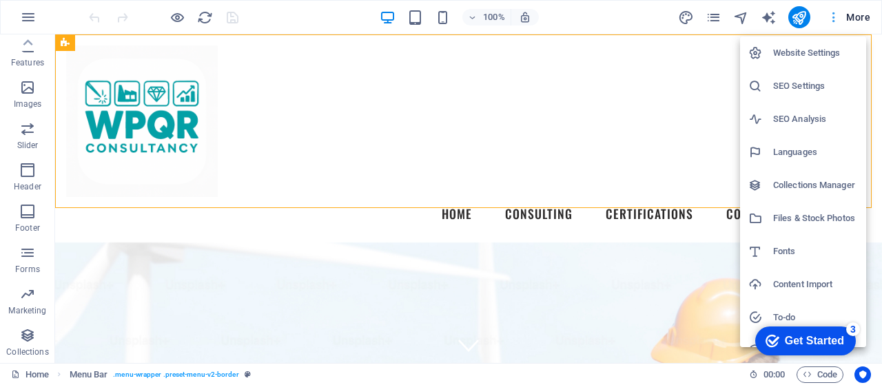
click at [33, 20] on div at bounding box center [441, 192] width 882 height 385
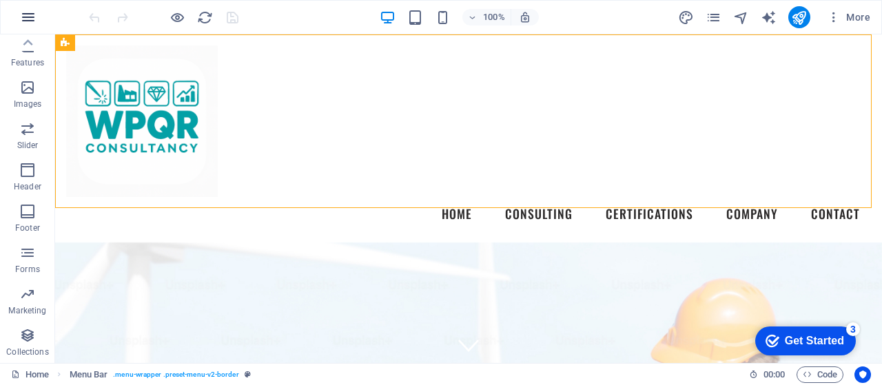
click at [24, 14] on icon "button" at bounding box center [28, 17] width 17 height 17
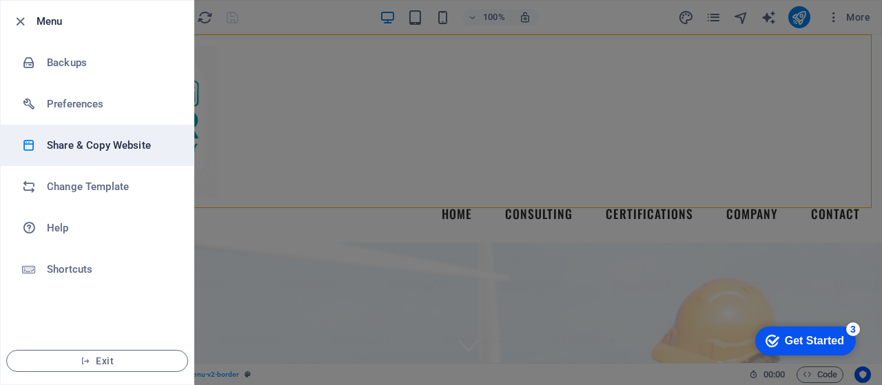
click at [104, 141] on h6 "Share & Copy Website" at bounding box center [111, 145] width 128 height 17
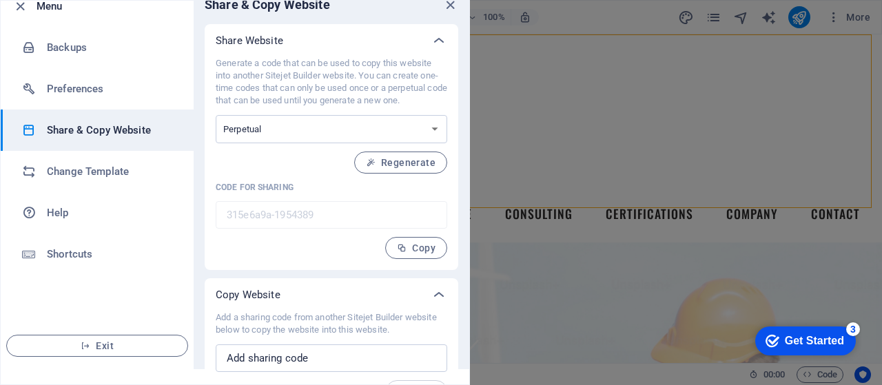
scroll to position [8, 0]
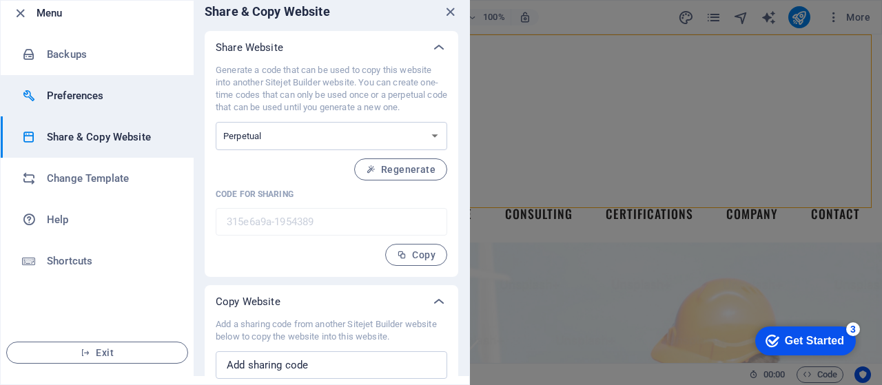
click at [90, 99] on h6 "Preferences" at bounding box center [111, 96] width 128 height 17
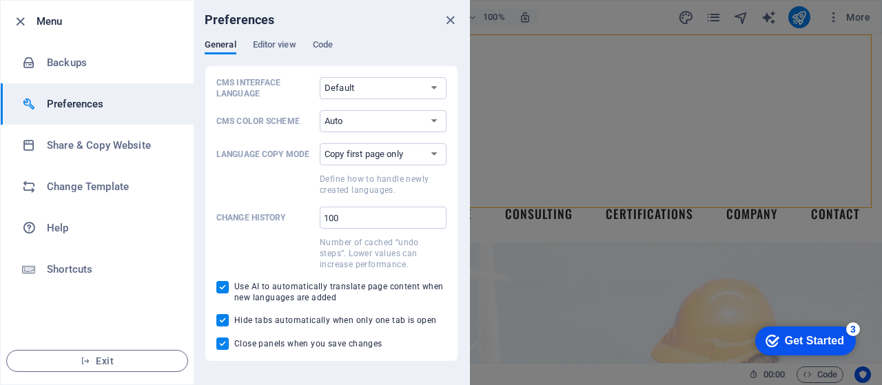
click at [276, 36] on div "Preferences" at bounding box center [332, 20] width 276 height 39
click at [274, 44] on span "Editor view" at bounding box center [274, 46] width 43 height 19
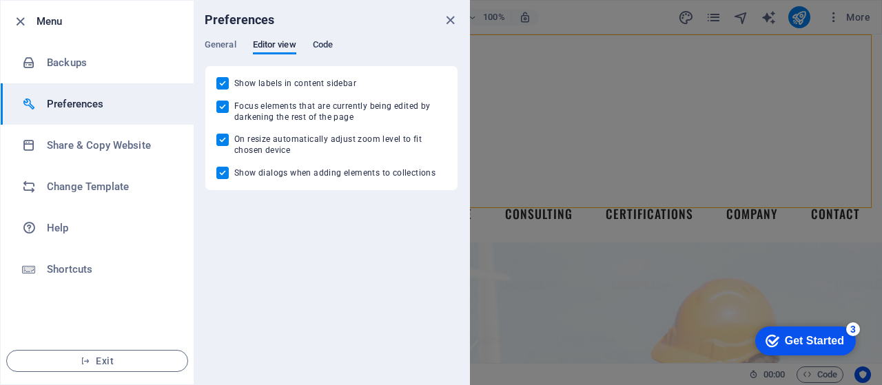
click at [319, 41] on span "Code" at bounding box center [323, 46] width 20 height 19
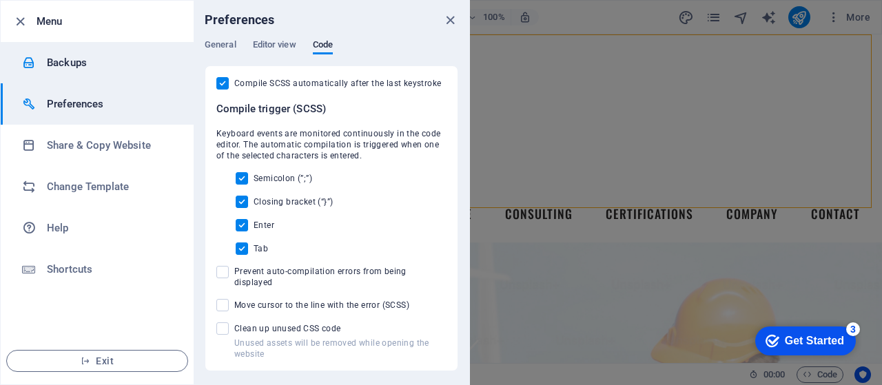
click at [63, 70] on h6 "Backups" at bounding box center [111, 62] width 128 height 17
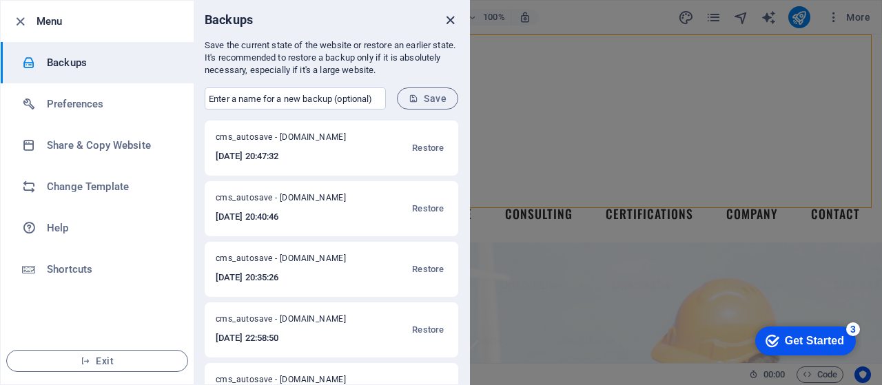
click at [455, 15] on icon "close" at bounding box center [450, 20] width 16 height 16
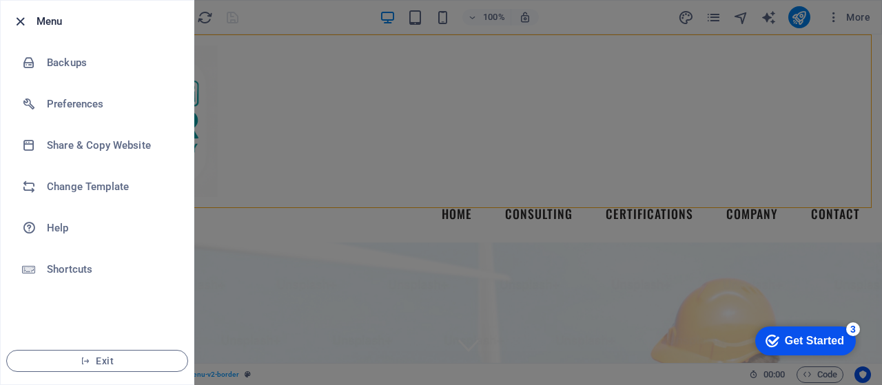
click at [19, 21] on icon "button" at bounding box center [20, 22] width 16 height 16
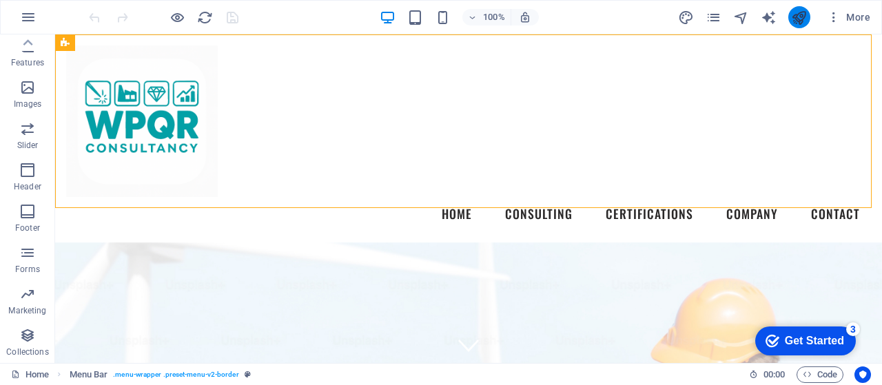
click at [808, 18] on button "publish" at bounding box center [799, 17] width 22 height 22
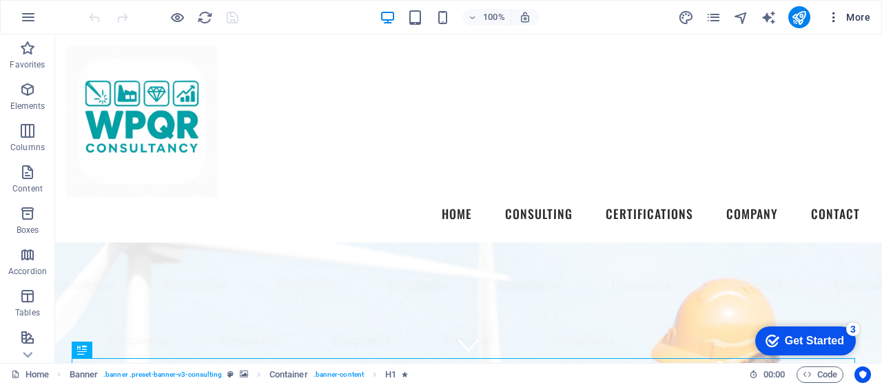
click at [853, 18] on span "More" at bounding box center [848, 17] width 43 height 14
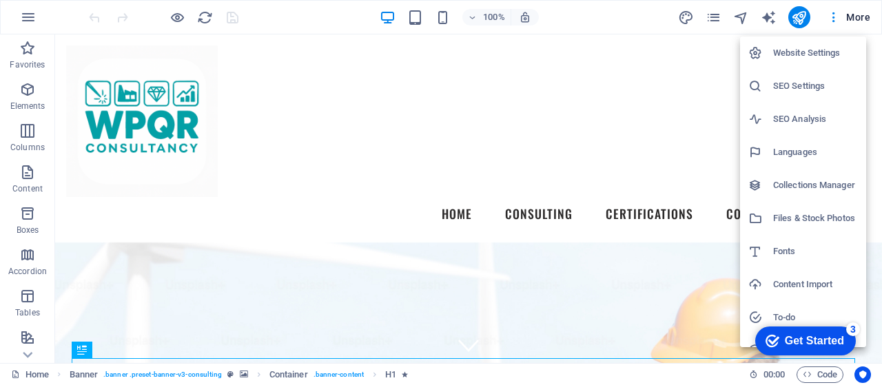
click at [819, 51] on h6 "Website Settings" at bounding box center [815, 53] width 85 height 17
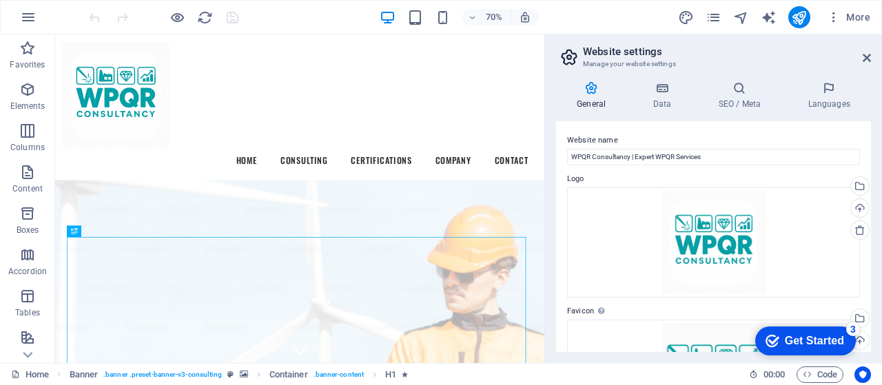
drag, startPoint x: 870, startPoint y: 150, endPoint x: 555, endPoint y: 105, distance: 318.1
click at [555, 105] on div "General Data SEO / Meta Languages Website name WPQR Consultancy | Expert WPQR S…" at bounding box center [713, 216] width 337 height 293
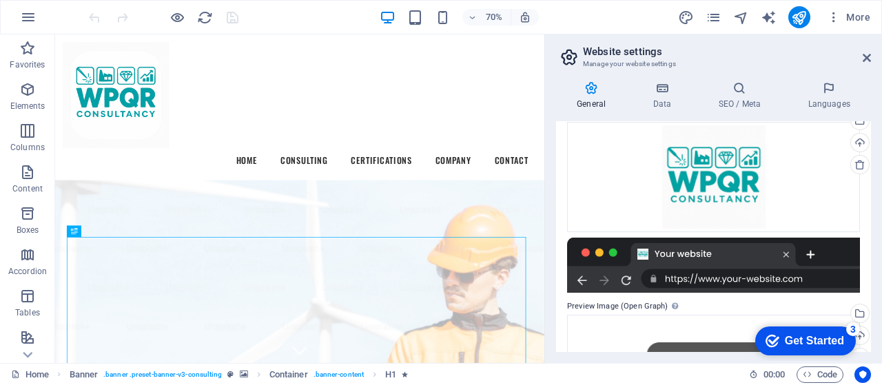
scroll to position [190, 0]
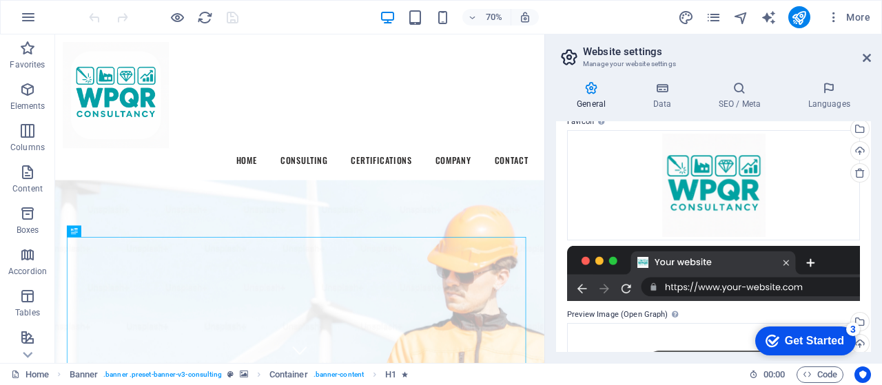
click at [743, 255] on div at bounding box center [713, 273] width 293 height 55
drag, startPoint x: 630, startPoint y: 312, endPoint x: 752, endPoint y: 292, distance: 123.5
click at [752, 292] on div "Website name WPQR Consultancy | Expert WPQR Services Logo Drag files here, clic…" at bounding box center [713, 236] width 315 height 231
click at [649, 270] on div at bounding box center [713, 273] width 293 height 55
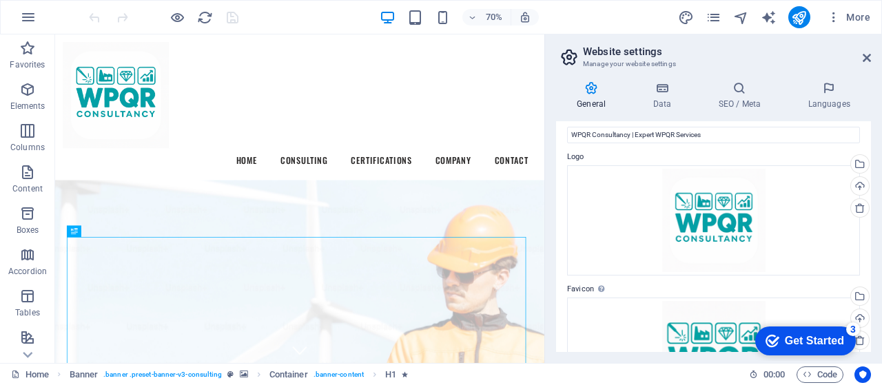
scroll to position [0, 0]
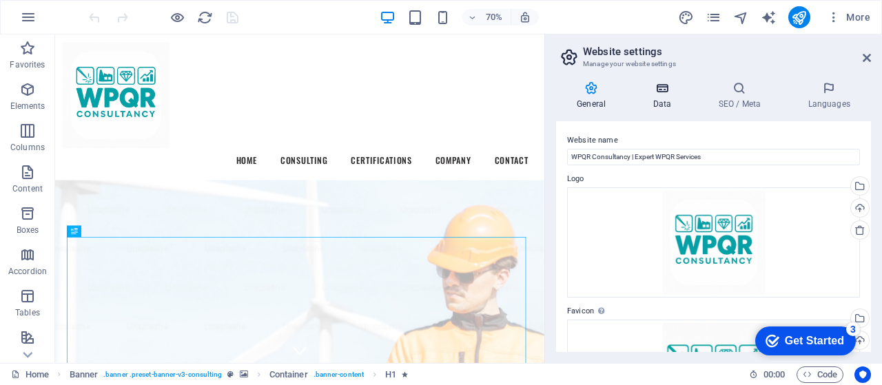
click at [664, 87] on icon at bounding box center [662, 88] width 60 height 14
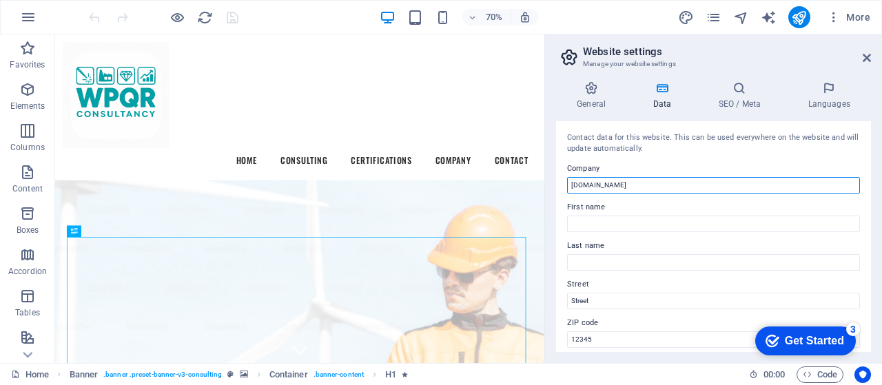
click at [659, 187] on input "[DOMAIN_NAME]" at bounding box center [713, 185] width 293 height 17
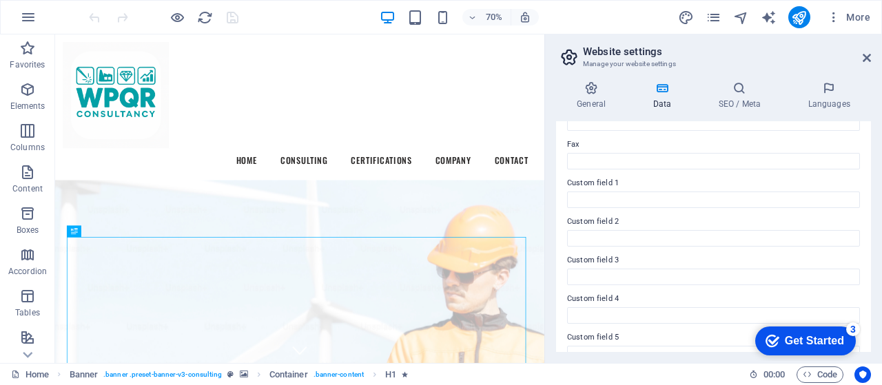
scroll to position [431, 0]
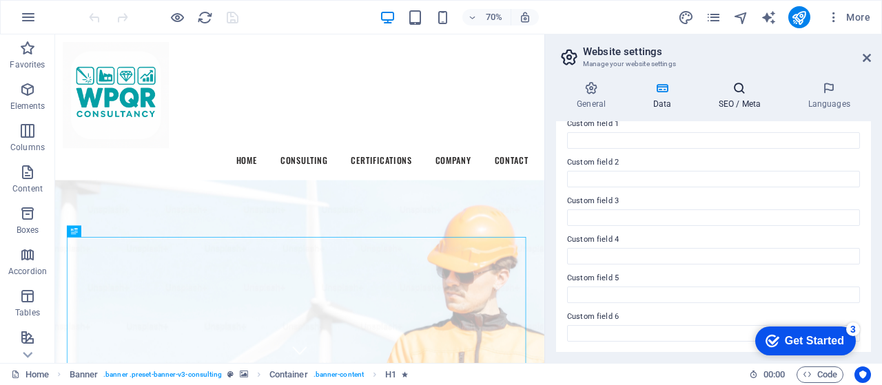
click at [744, 89] on icon at bounding box center [739, 88] width 84 height 14
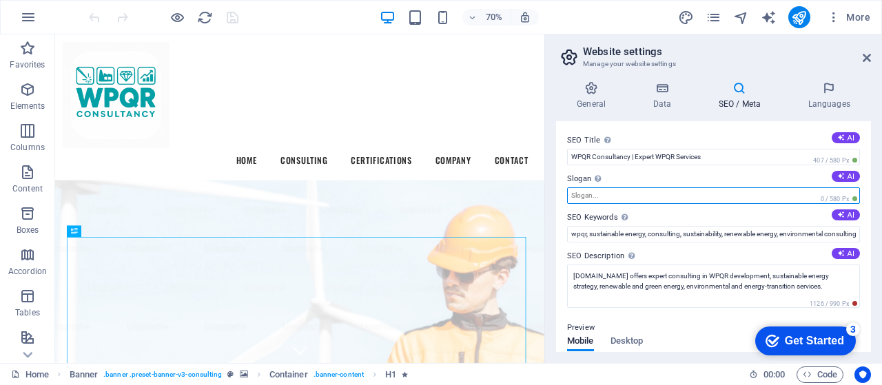
click at [620, 203] on input "Slogan The slogan of your website. AI" at bounding box center [713, 195] width 293 height 17
paste input "WPQR Consultancy – Your Partner in Renewable and Environmental Progress."
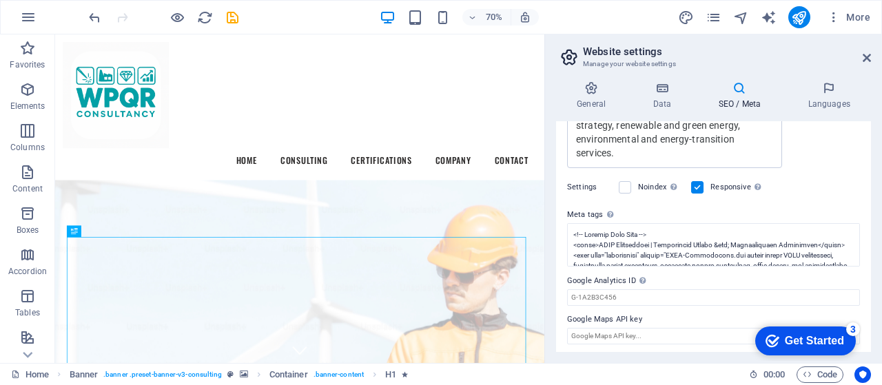
scroll to position [389, 0]
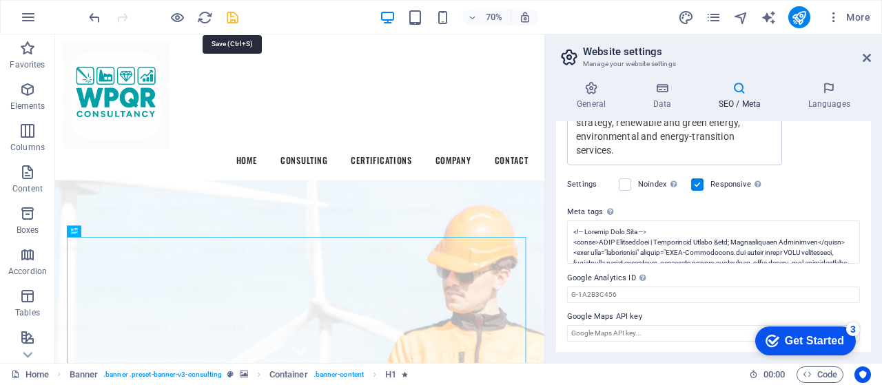
type input "WPQR Consultancy – Your Partner in Renewable and Environmental Progress."
click at [236, 18] on icon "save" at bounding box center [233, 18] width 16 height 16
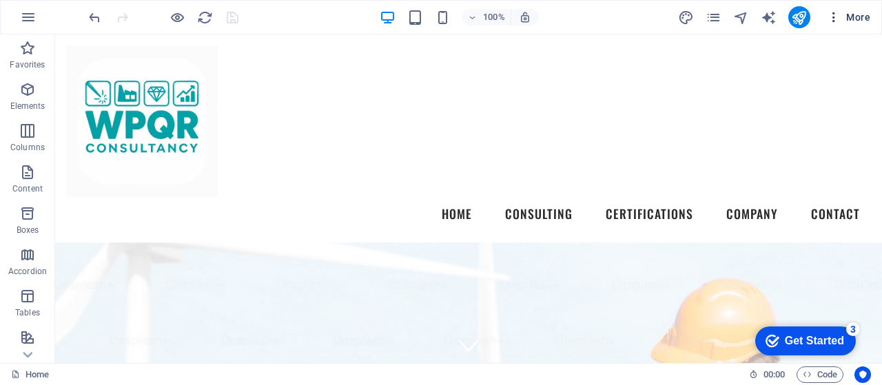
click at [863, 12] on span "More" at bounding box center [848, 17] width 43 height 14
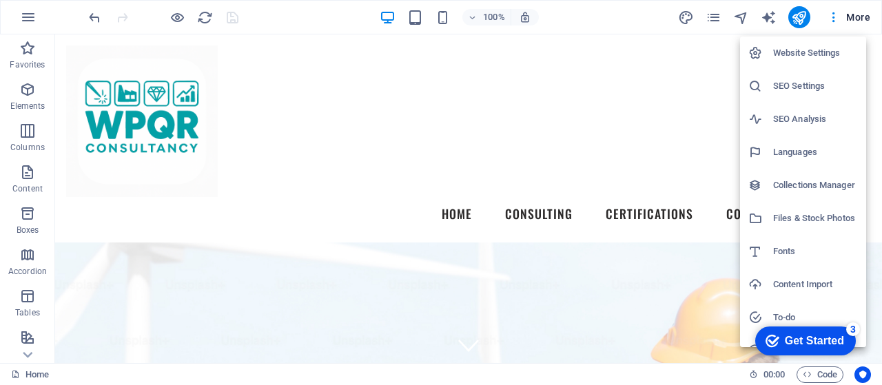
click at [813, 56] on h6 "Website Settings" at bounding box center [815, 53] width 85 height 17
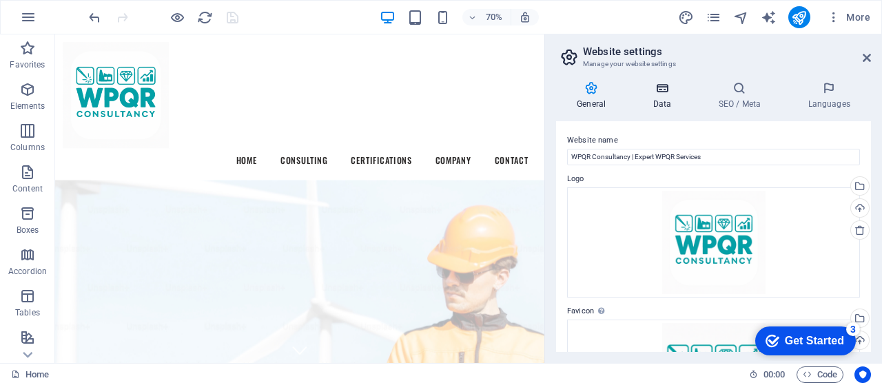
click at [661, 94] on icon at bounding box center [662, 88] width 60 height 14
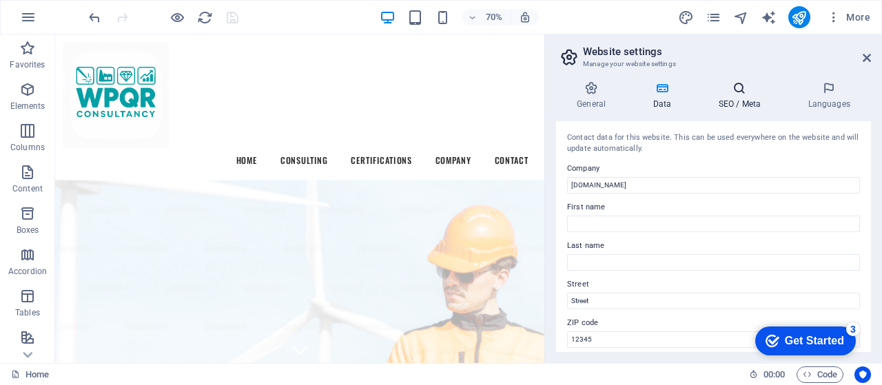
click at [740, 85] on icon at bounding box center [739, 88] width 84 height 14
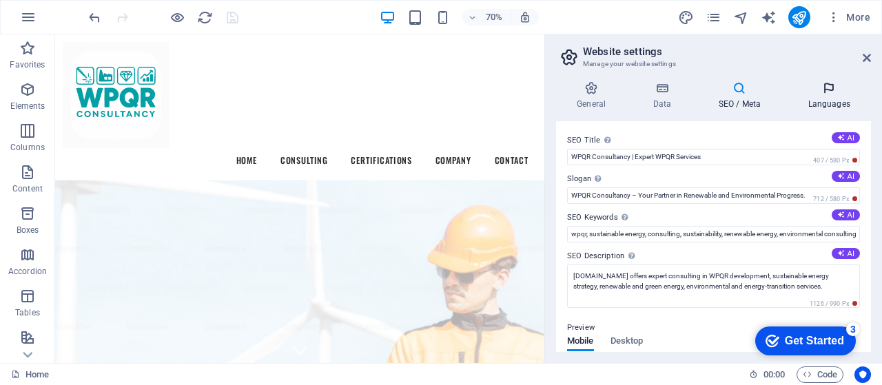
click at [824, 87] on icon at bounding box center [829, 88] width 84 height 14
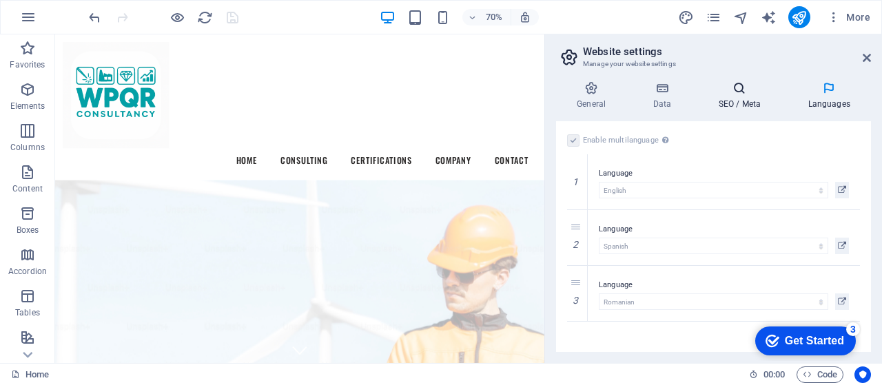
click at [722, 90] on icon at bounding box center [739, 88] width 84 height 14
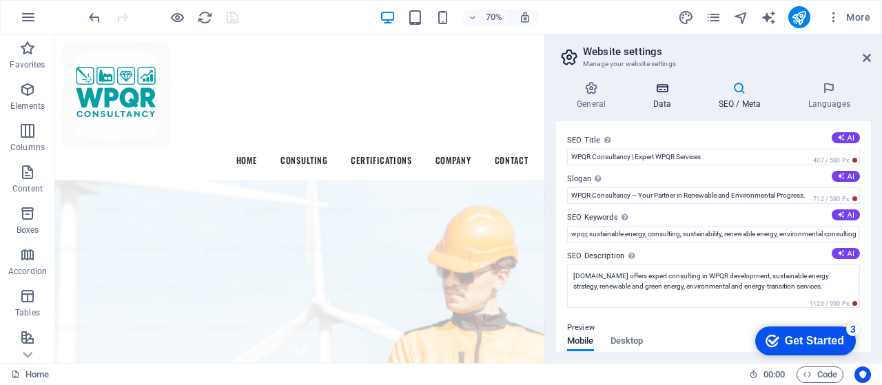
click at [658, 94] on icon at bounding box center [662, 88] width 60 height 14
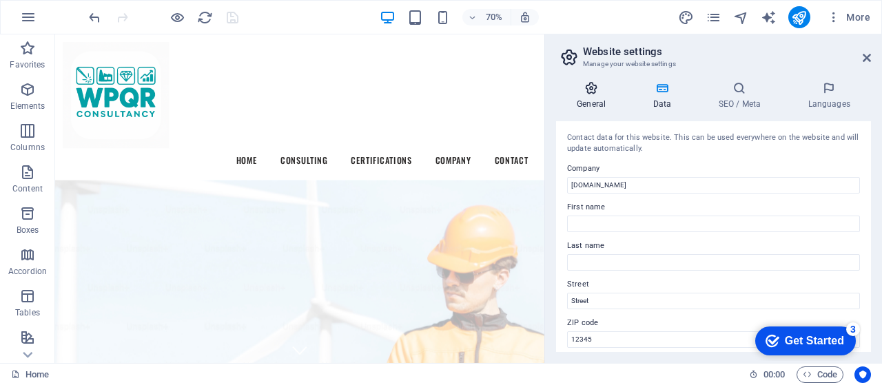
click at [588, 98] on h4 "General" at bounding box center [594, 95] width 76 height 29
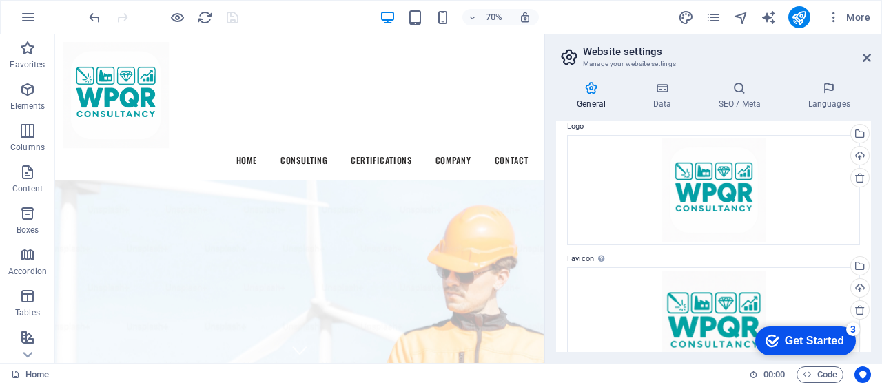
scroll to position [0, 0]
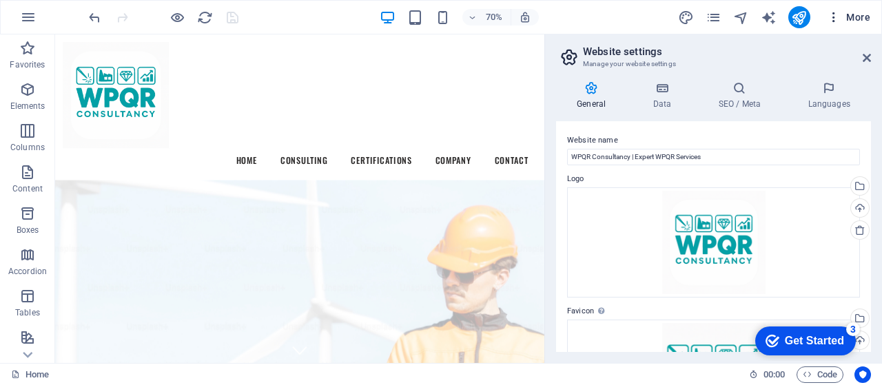
click at [837, 18] on icon "button" at bounding box center [834, 17] width 14 height 14
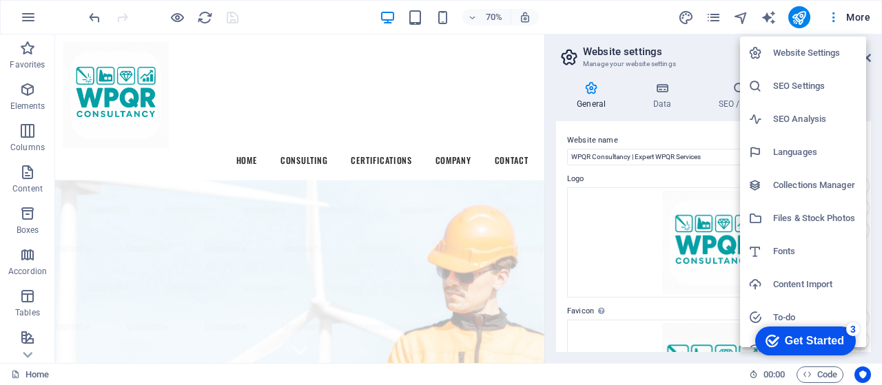
click at [799, 224] on h6 "Files & Stock Photos" at bounding box center [815, 218] width 85 height 17
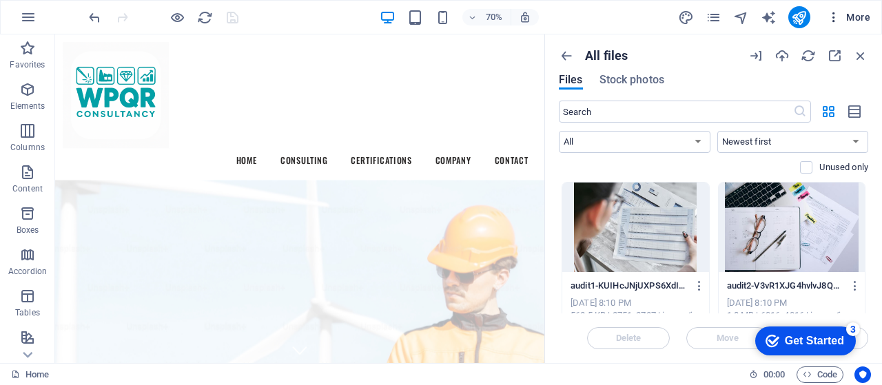
click at [852, 15] on span "More" at bounding box center [848, 17] width 43 height 14
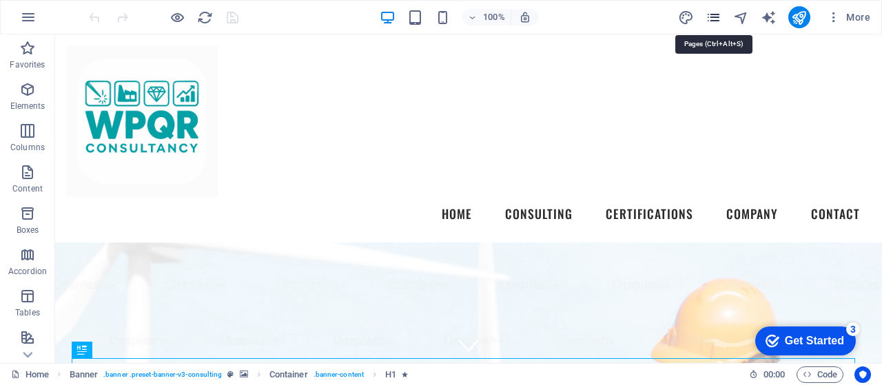
click at [715, 17] on icon "pages" at bounding box center [714, 18] width 16 height 16
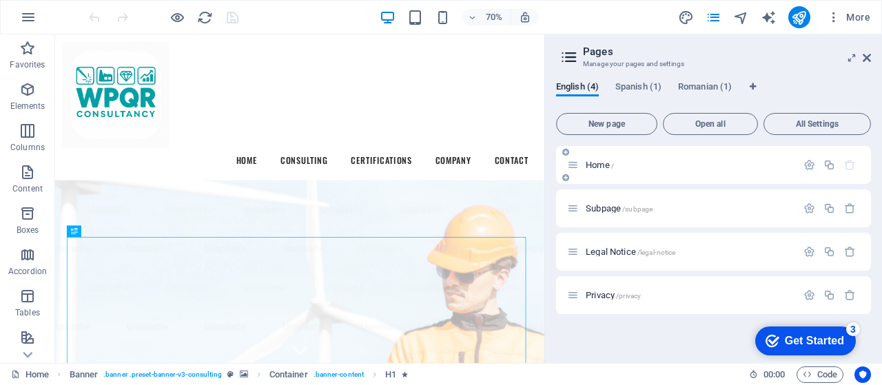
click at [661, 161] on p "Home /" at bounding box center [689, 165] width 207 height 9
click at [575, 164] on icon at bounding box center [573, 165] width 12 height 12
click at [600, 167] on span "Home /" at bounding box center [600, 165] width 28 height 10
click at [810, 163] on icon "button" at bounding box center [810, 165] width 12 height 12
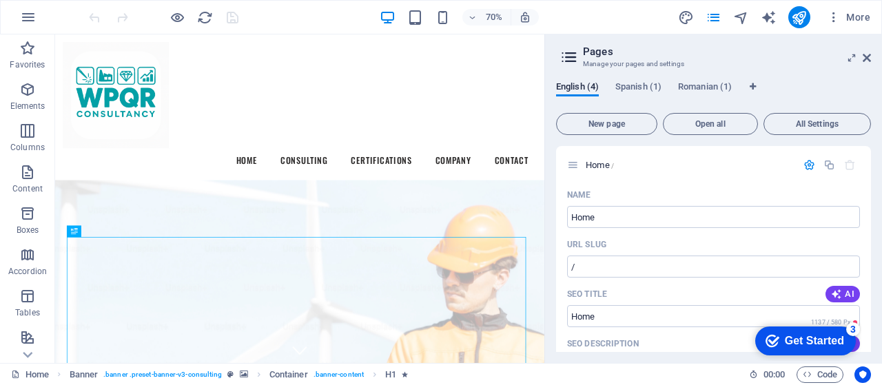
drag, startPoint x: 871, startPoint y: 174, endPoint x: 870, endPoint y: 205, distance: 31.7
click at [870, 205] on div "English (4) Spanish (1) [DEMOGRAPHIC_DATA] (1) New page Open all All Settings H…" at bounding box center [713, 216] width 337 height 293
drag, startPoint x: 868, startPoint y: 180, endPoint x: 866, endPoint y: 214, distance: 33.8
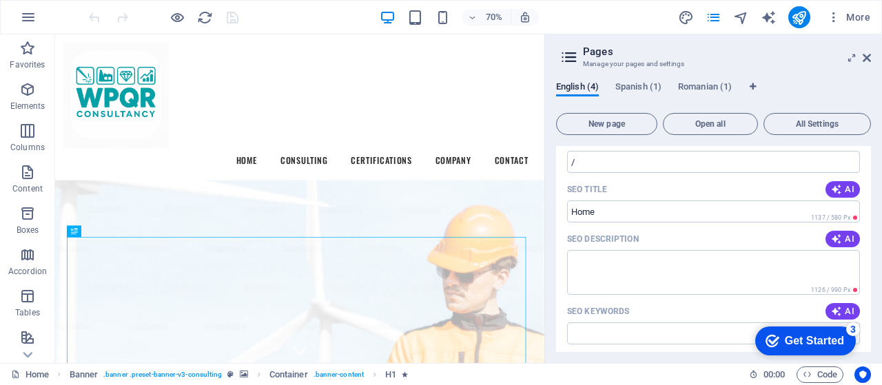
scroll to position [132, 0]
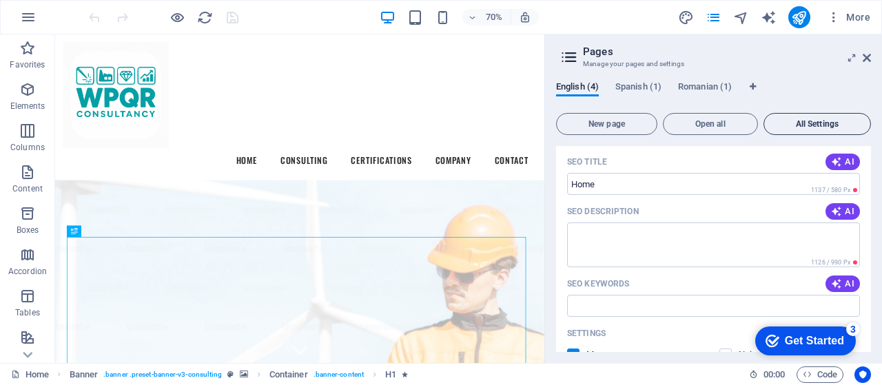
click at [797, 120] on span "All Settings" at bounding box center [817, 124] width 95 height 8
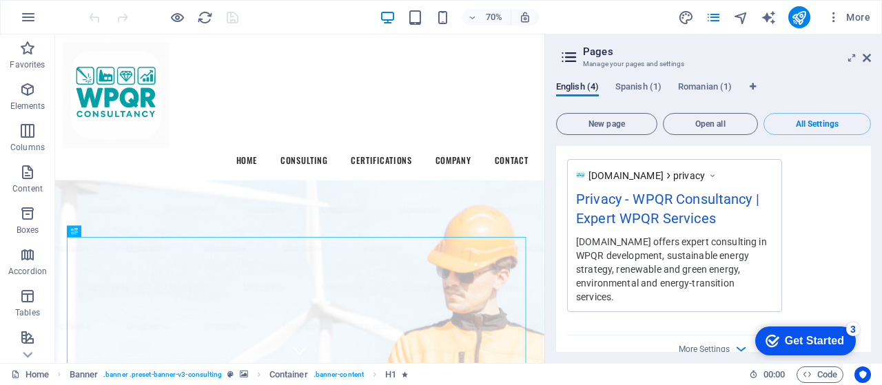
scroll to position [2378, 0]
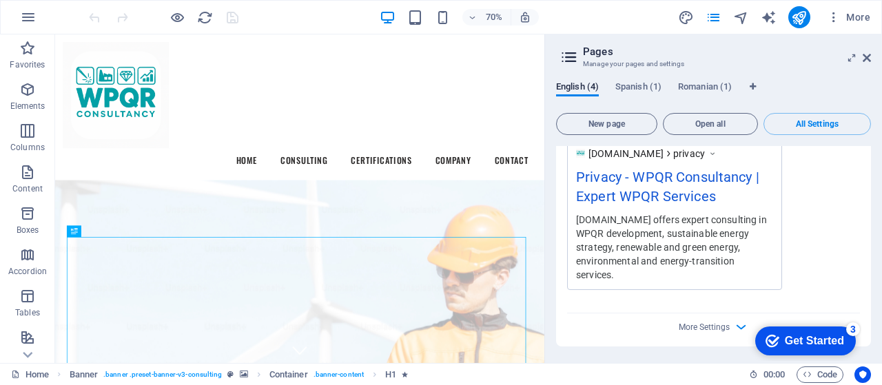
click at [722, 322] on div "More Settings" at bounding box center [713, 325] width 293 height 22
click at [721, 329] on span "More Settings" at bounding box center [704, 328] width 51 height 10
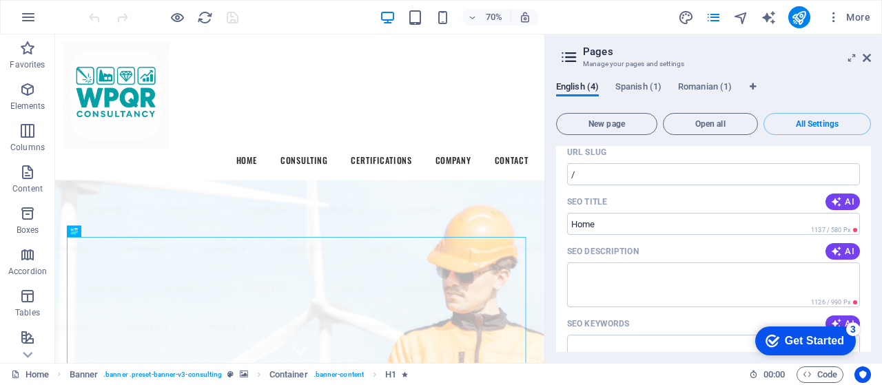
scroll to position [46, 0]
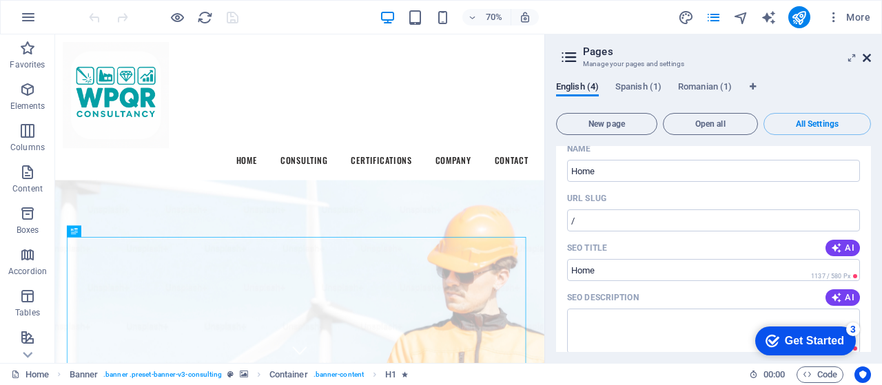
click at [866, 53] on icon at bounding box center [867, 57] width 8 height 11
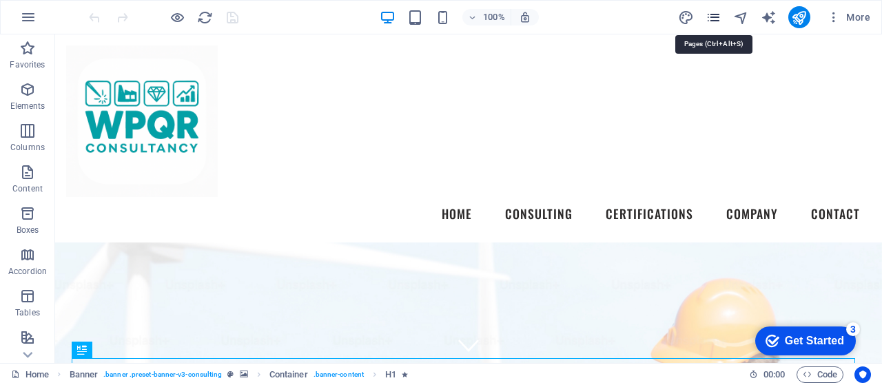
click at [720, 14] on icon "pages" at bounding box center [714, 18] width 16 height 16
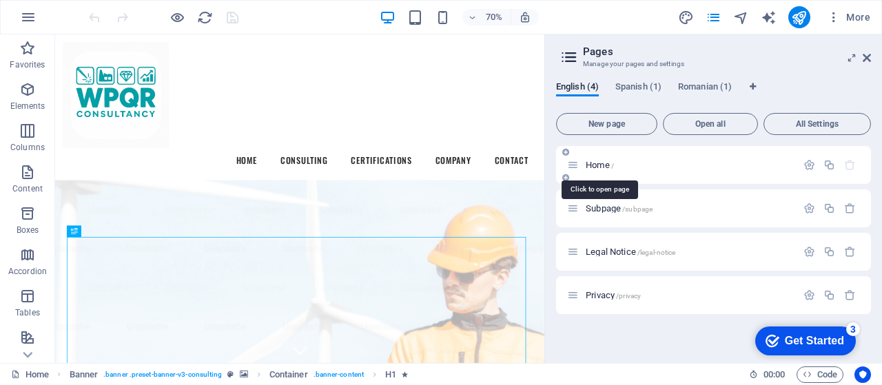
click at [602, 167] on span "Home /" at bounding box center [600, 165] width 28 height 10
click at [575, 162] on icon at bounding box center [573, 165] width 12 height 12
click at [572, 164] on icon at bounding box center [573, 165] width 12 height 12
click at [630, 168] on p "Home /" at bounding box center [689, 165] width 207 height 9
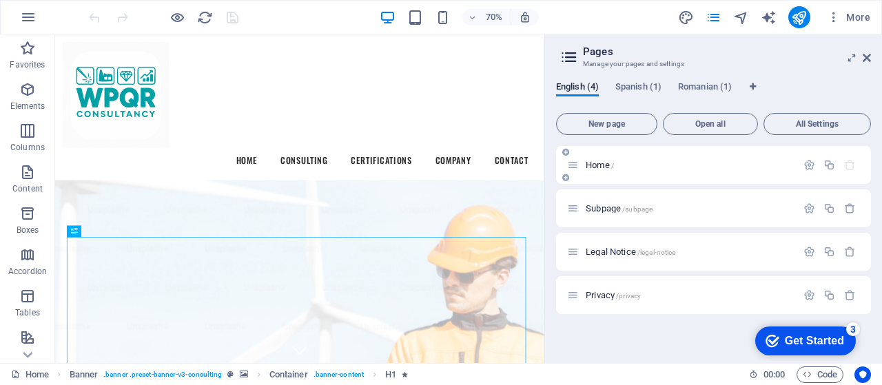
click at [630, 168] on p "Home /" at bounding box center [689, 165] width 207 height 9
click at [812, 164] on icon "button" at bounding box center [810, 165] width 12 height 12
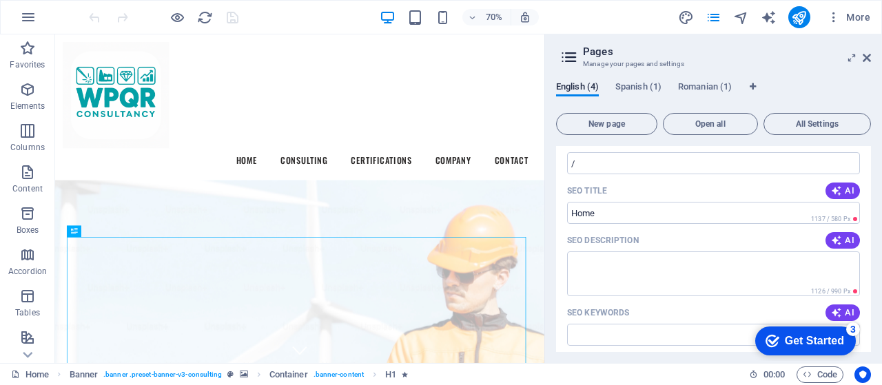
scroll to position [110, 0]
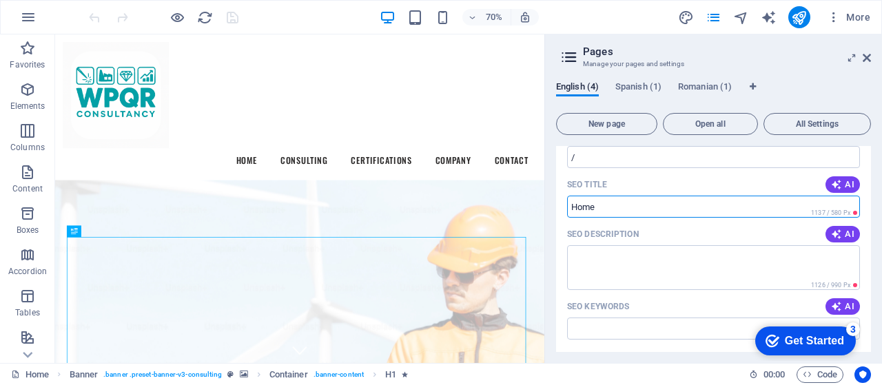
click at [609, 211] on input "SEO Title" at bounding box center [713, 207] width 293 height 22
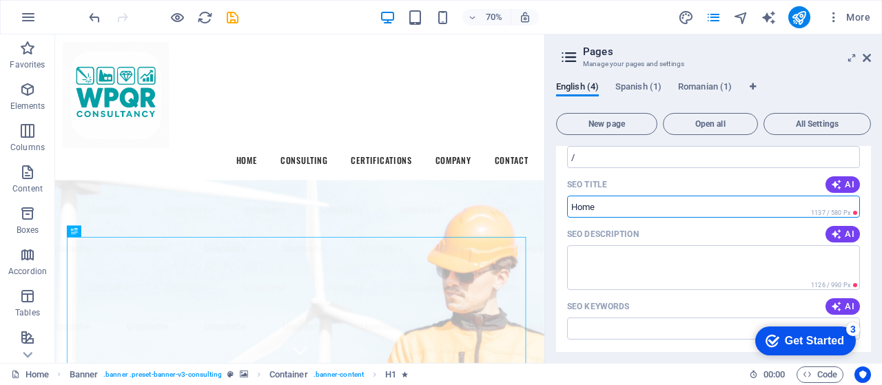
paste input "WPQR Consultancy | Expert WPQR Services"
type input "WPQR Consultancy | Expert WPQR Services"
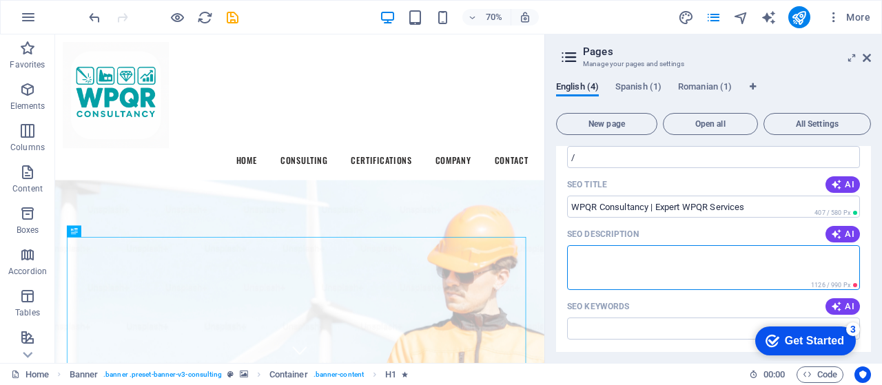
click at [660, 256] on textarea "SEO Description" at bounding box center [713, 267] width 293 height 45
click at [232, 21] on icon "save" at bounding box center [233, 18] width 16 height 16
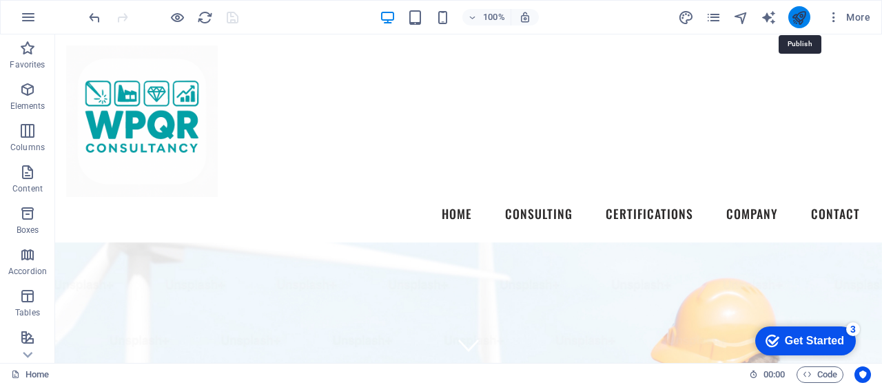
click at [806, 19] on icon "publish" at bounding box center [799, 18] width 16 height 16
